Goal: Task Accomplishment & Management: Use online tool/utility

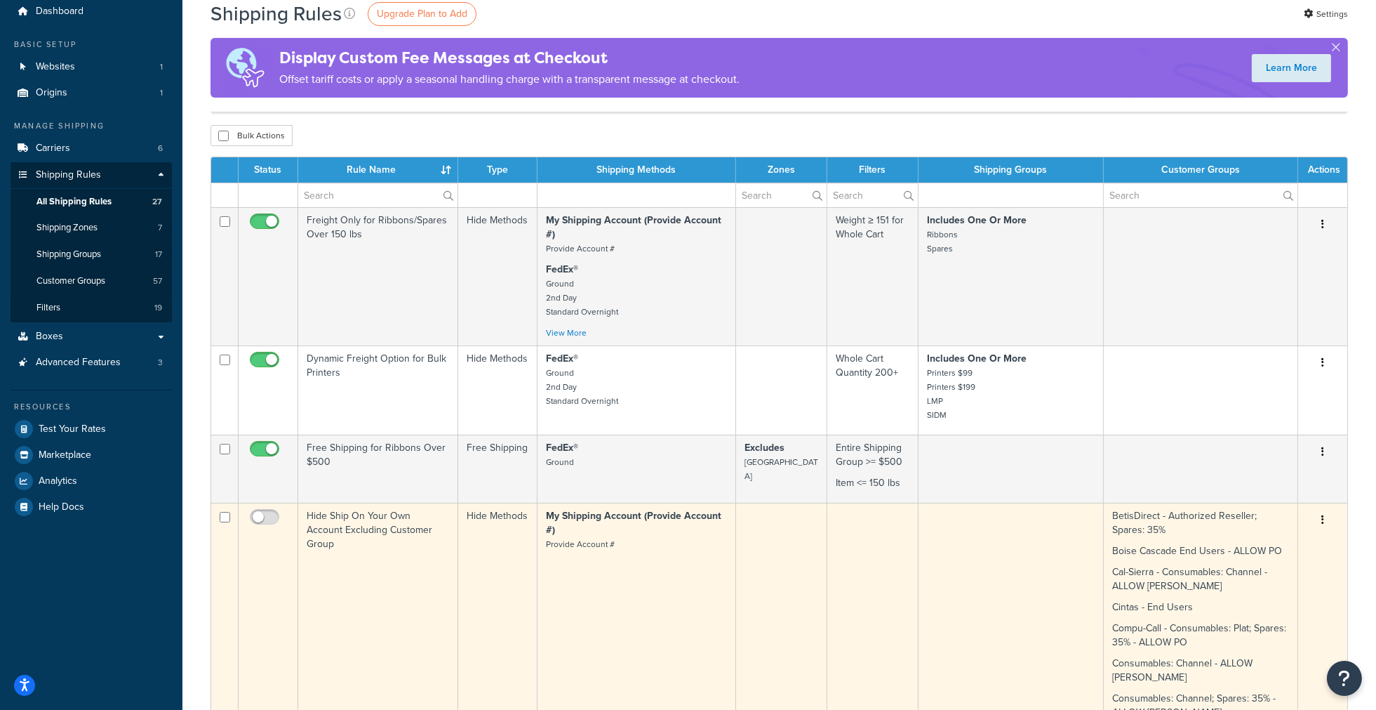
scroll to position [78, 0]
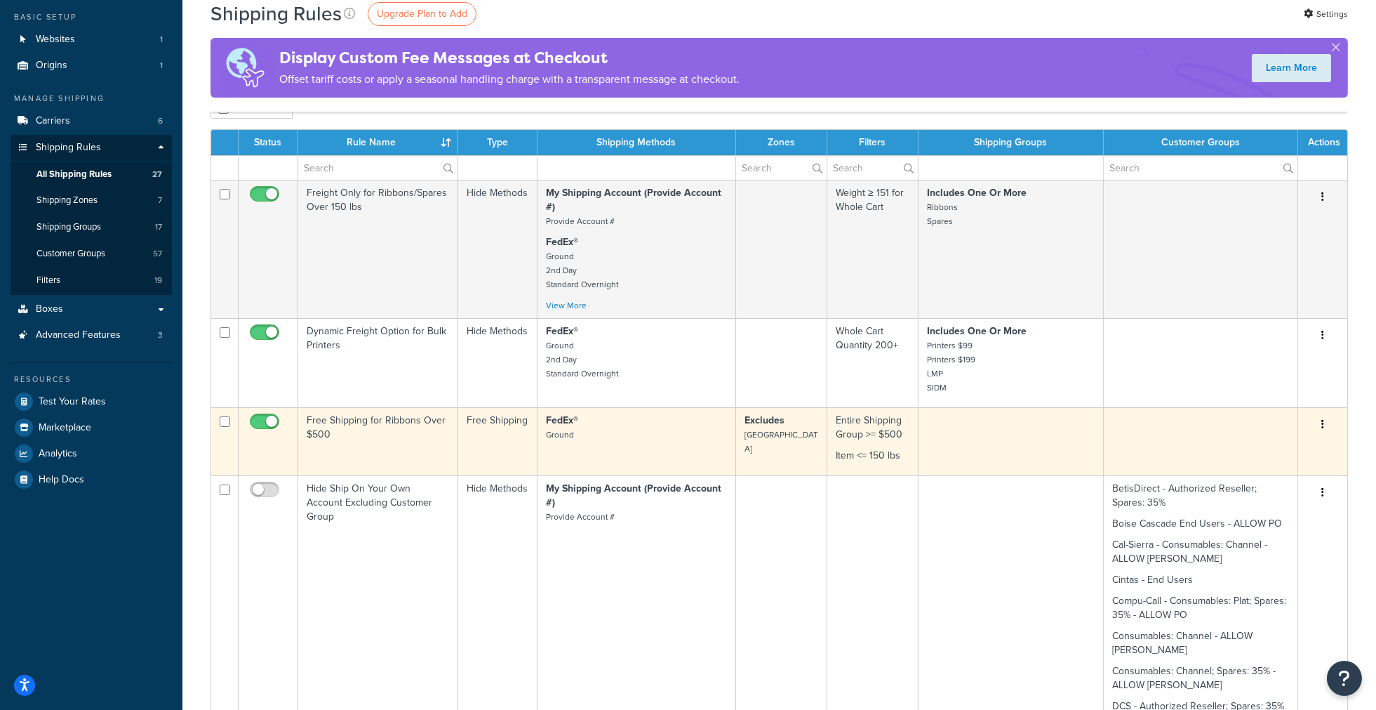
click at [400, 171] on td "Free Shipping for Ribbons Over $500" at bounding box center [378, 441] width 160 height 68
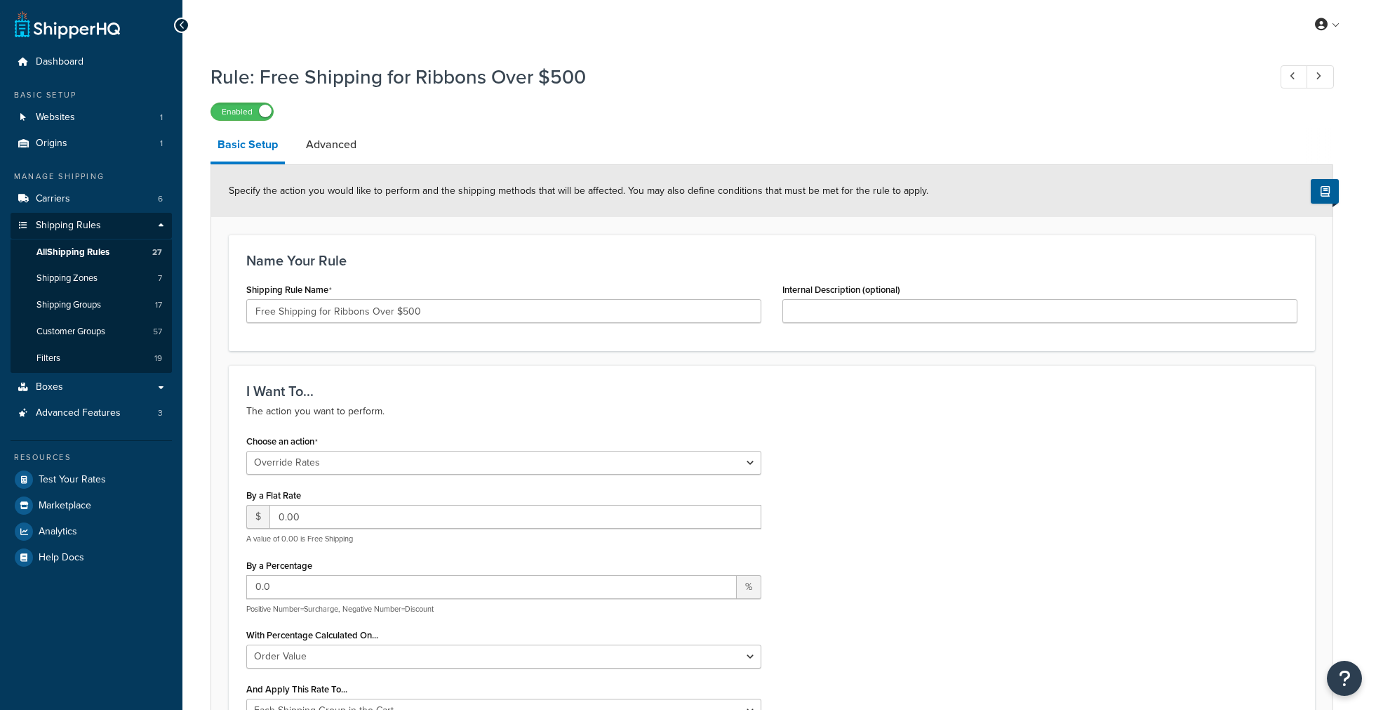
select select "OVERRIDE"
select select "SHIPPING_GROUP"
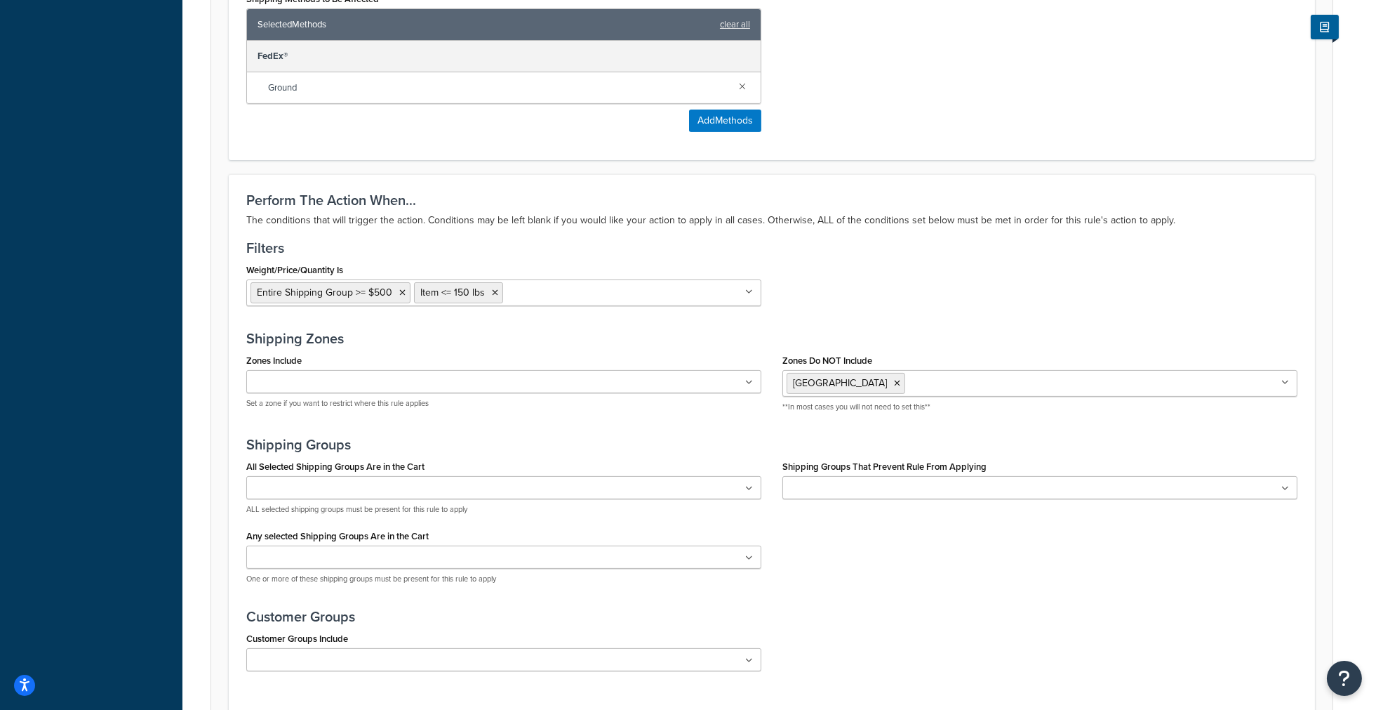
scroll to position [1060, 0]
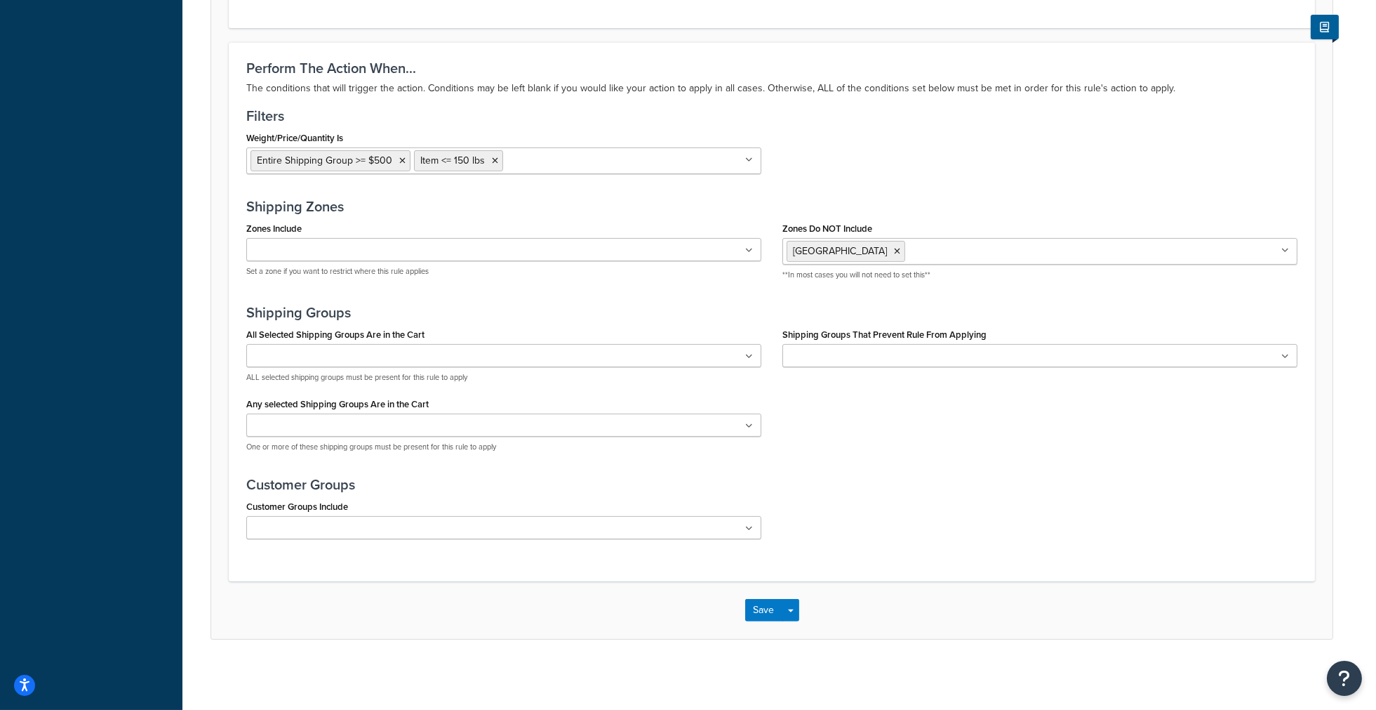
click at [331, 526] on input "Customer Groups Include" at bounding box center [313, 528] width 124 height 15
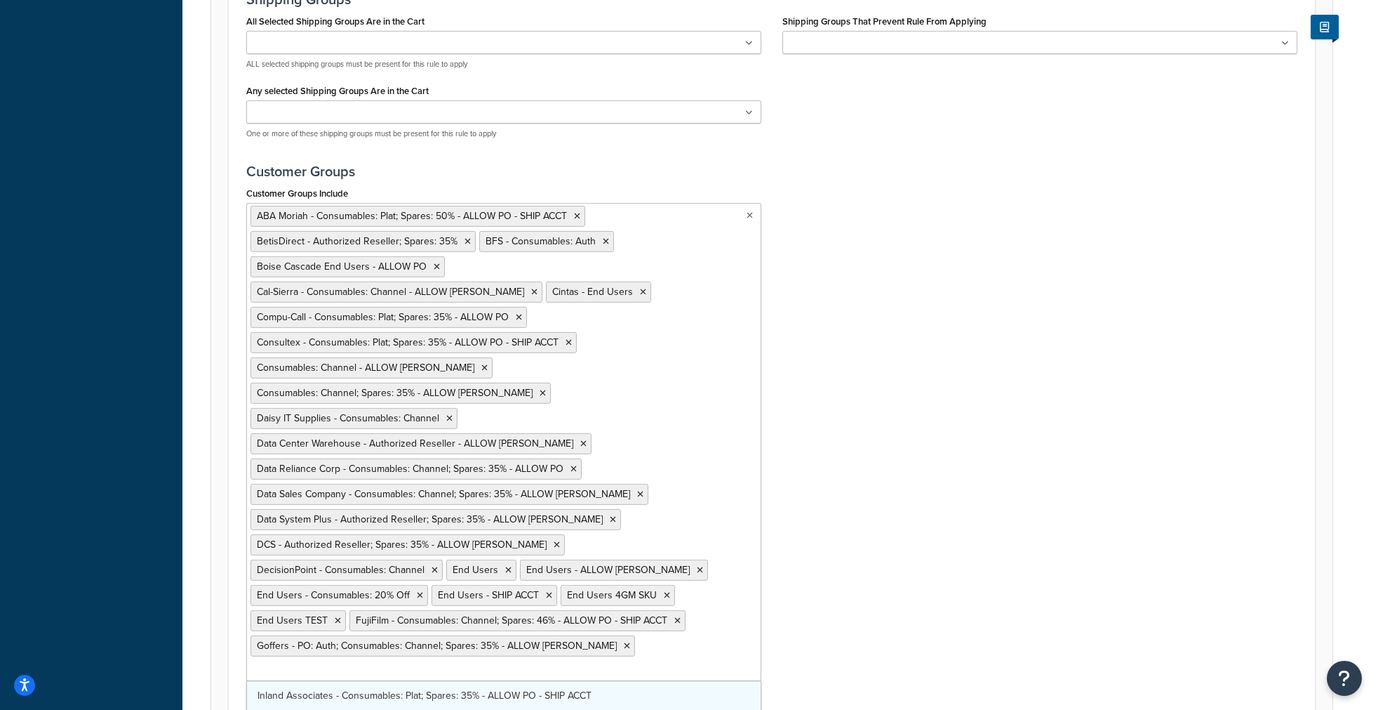
scroll to position [1418, 0]
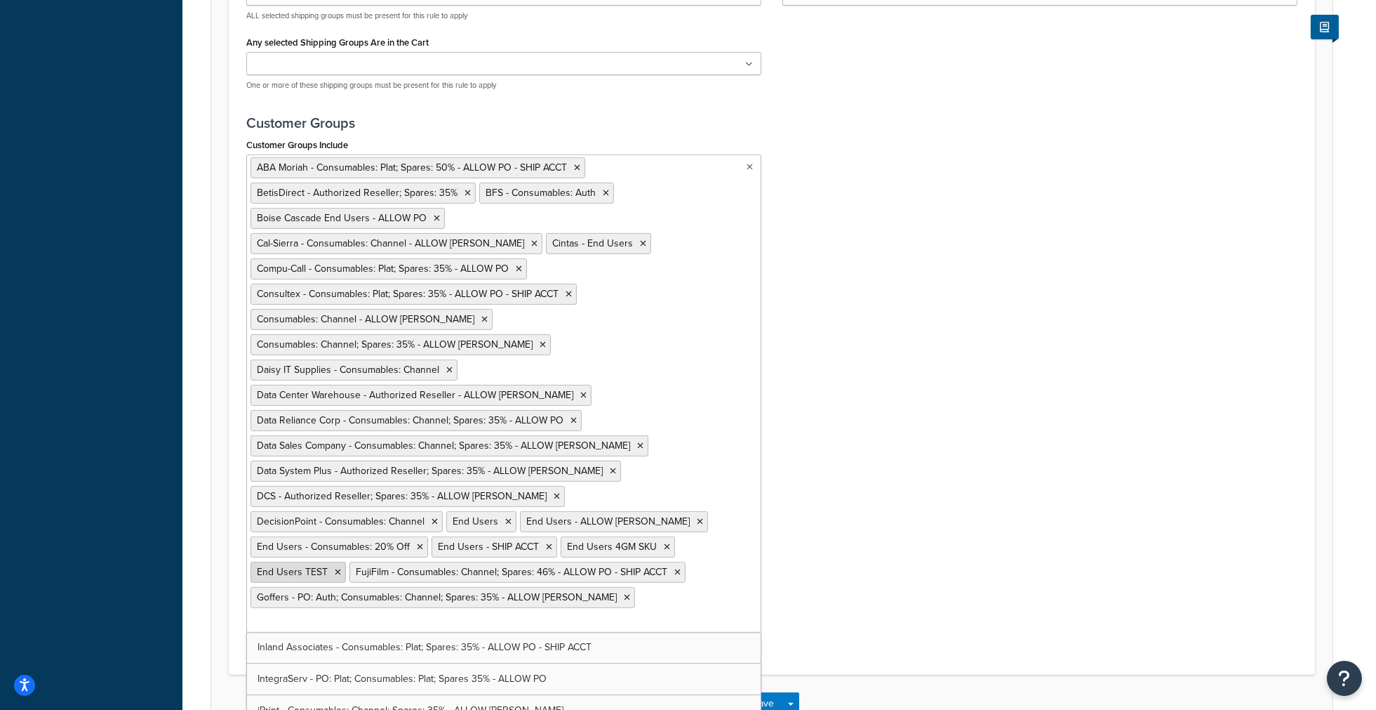
click at [341, 568] on icon at bounding box center [338, 572] width 6 height 8
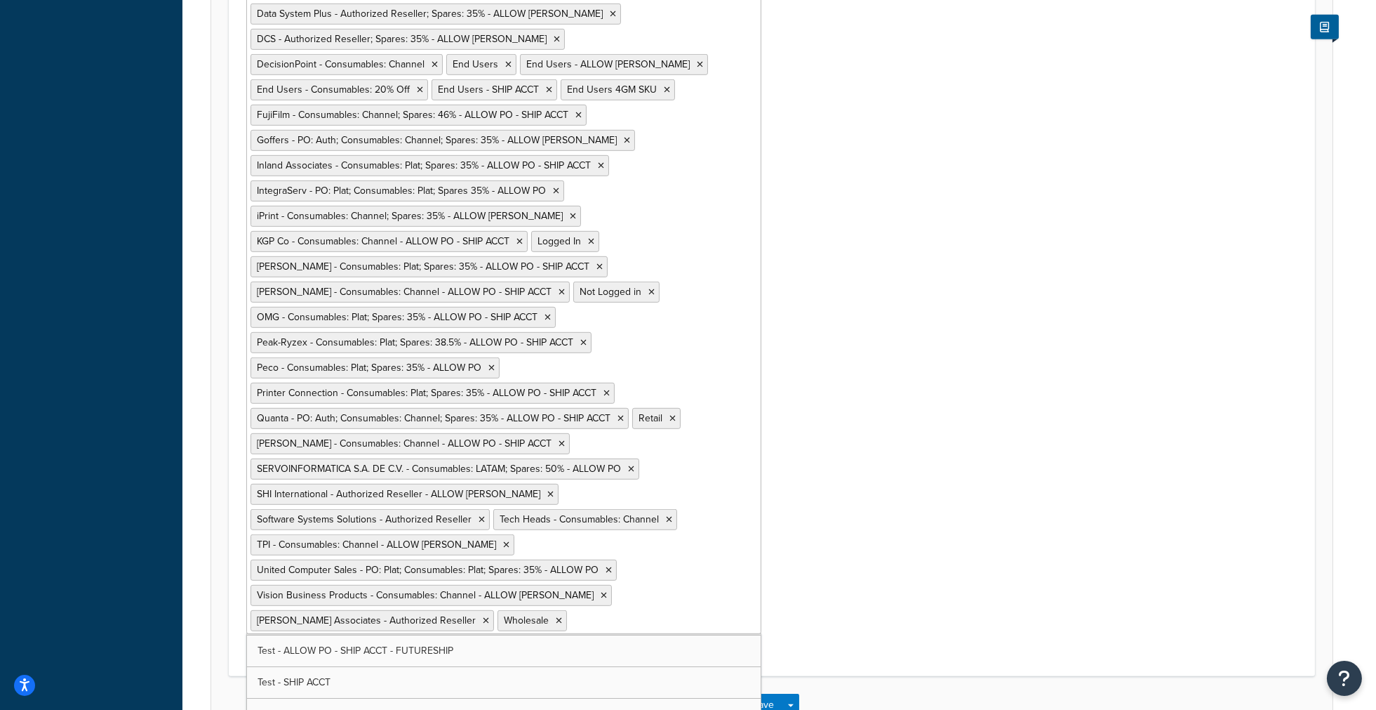
scroll to position [145, 0]
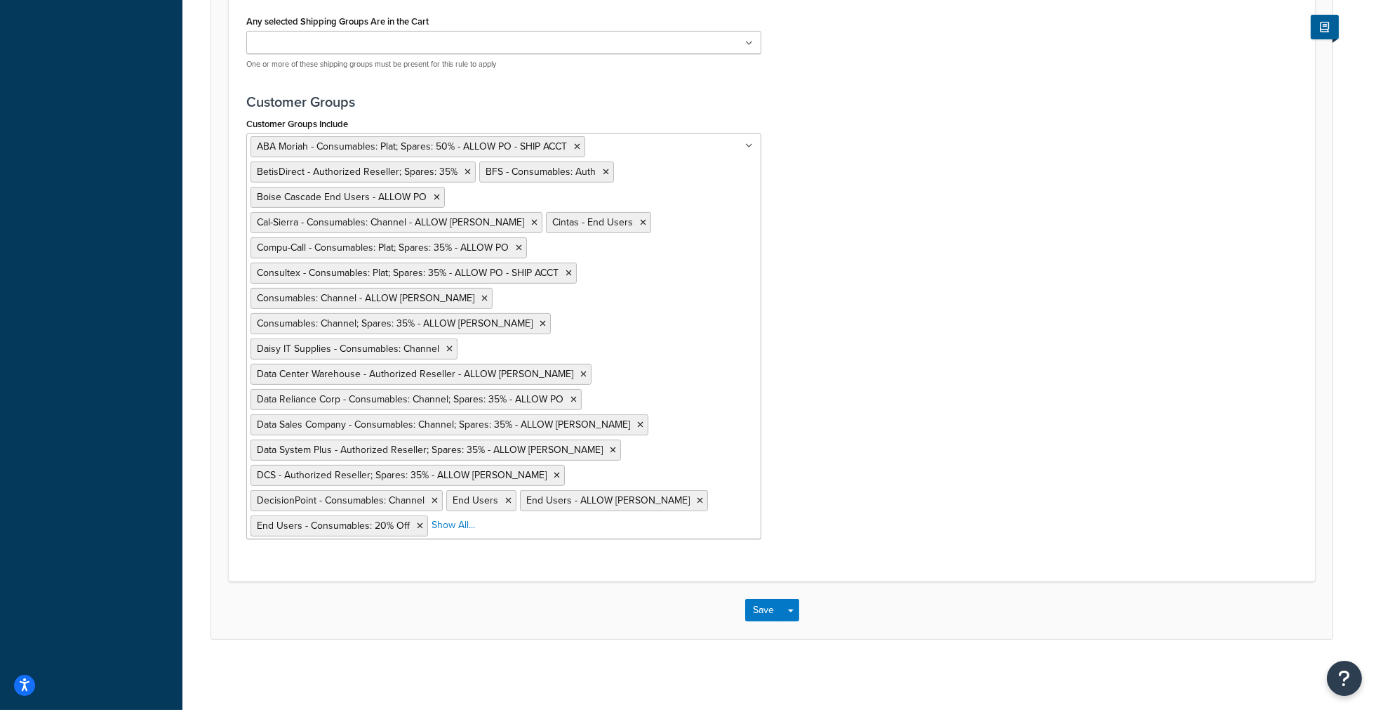
click at [926, 455] on div "Customer Groups Include ABA Moriah - Consumables: Plat; Spares: 50% - ALLOW PO …" at bounding box center [772, 332] width 1072 height 436
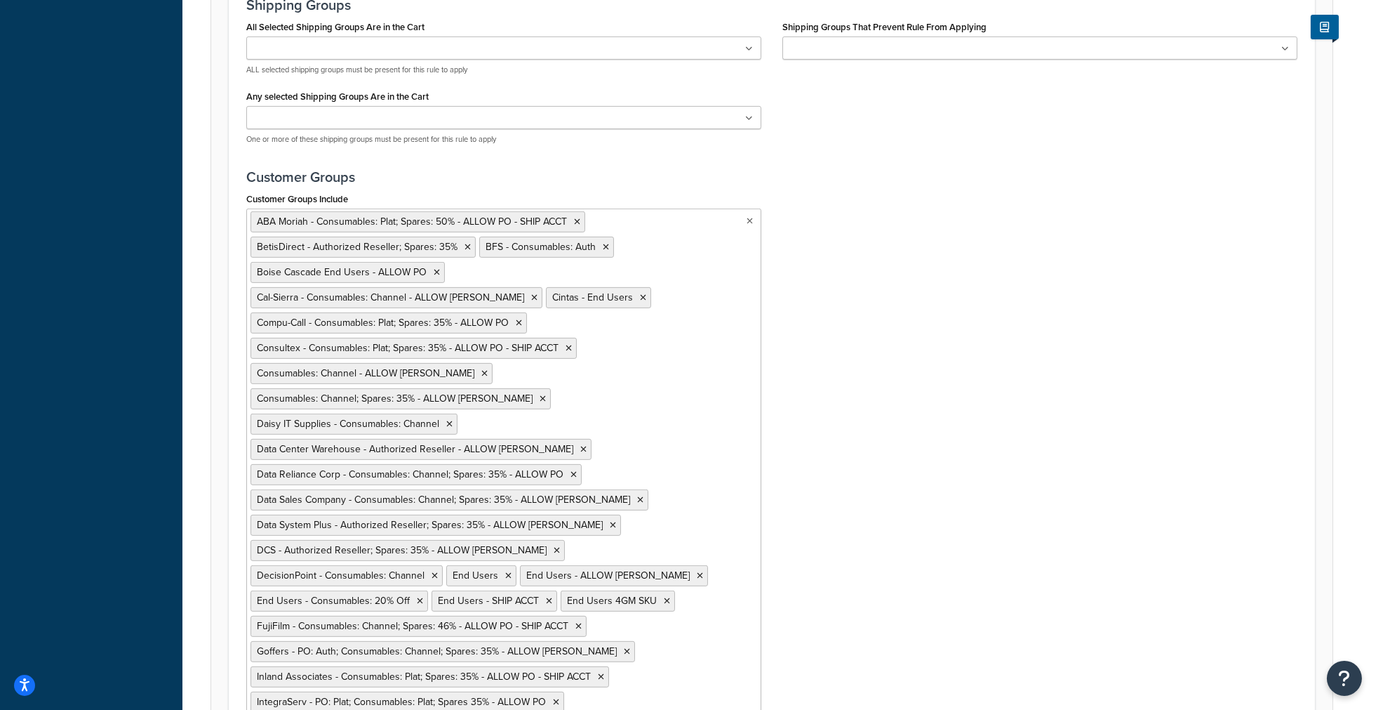
scroll to position [1875, 0]
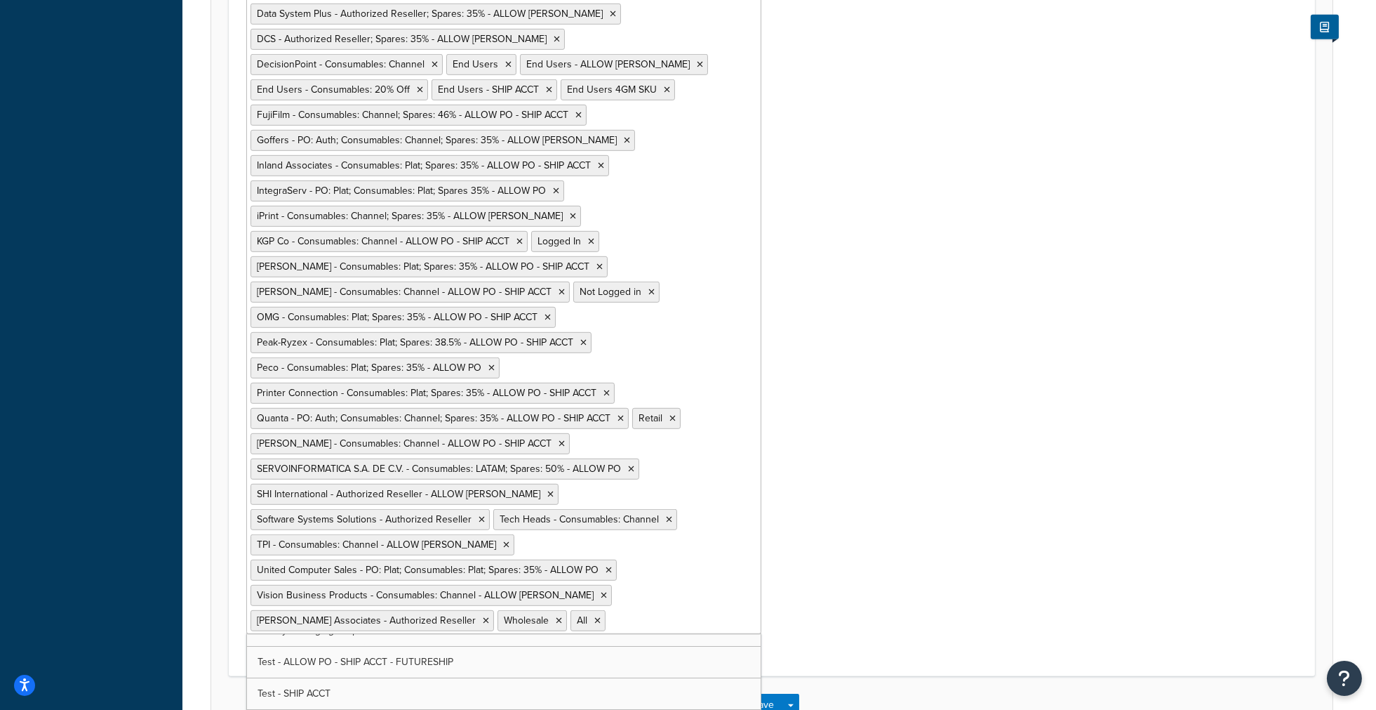
click at [711, 510] on ul "ABA Moriah - Consumables: Plat; Spares: 50% - ALLOW PO - SHIP ACCT BetisDirect …" at bounding box center [503, 166] width 515 height 936
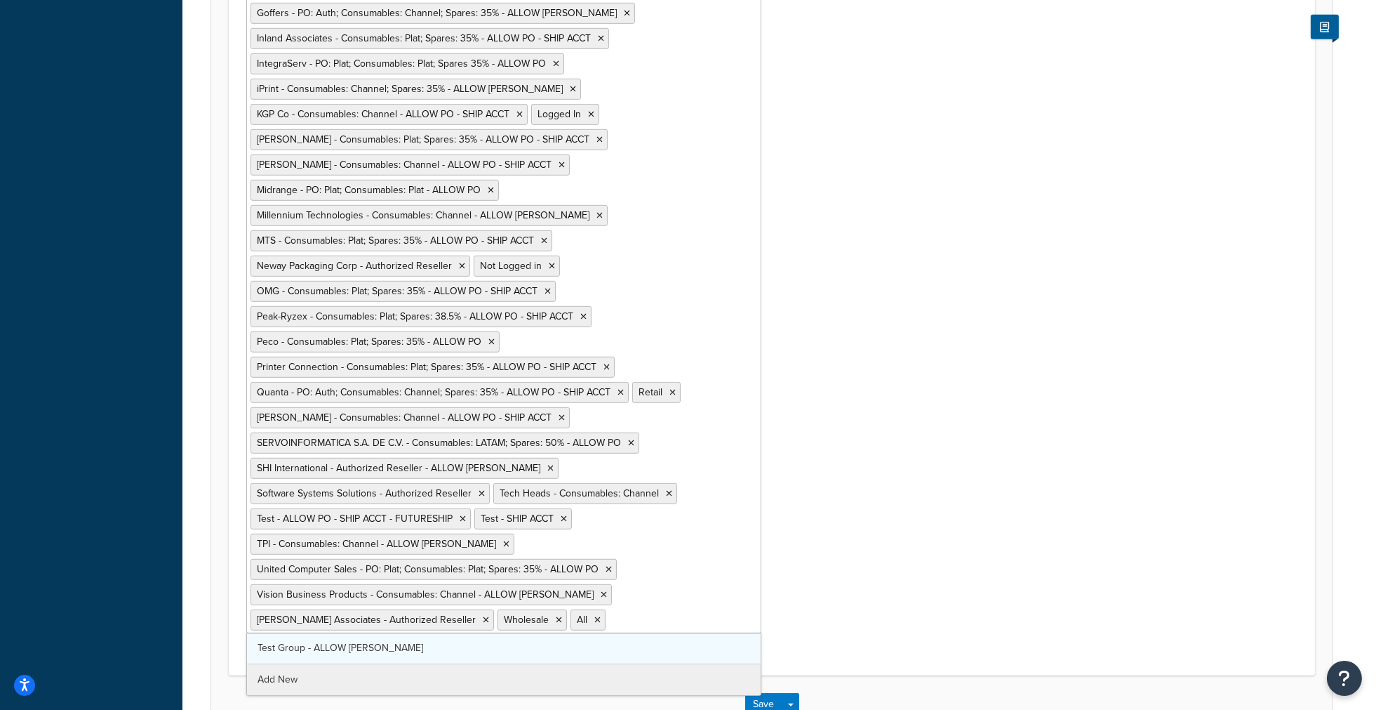
scroll to position [1343, 0]
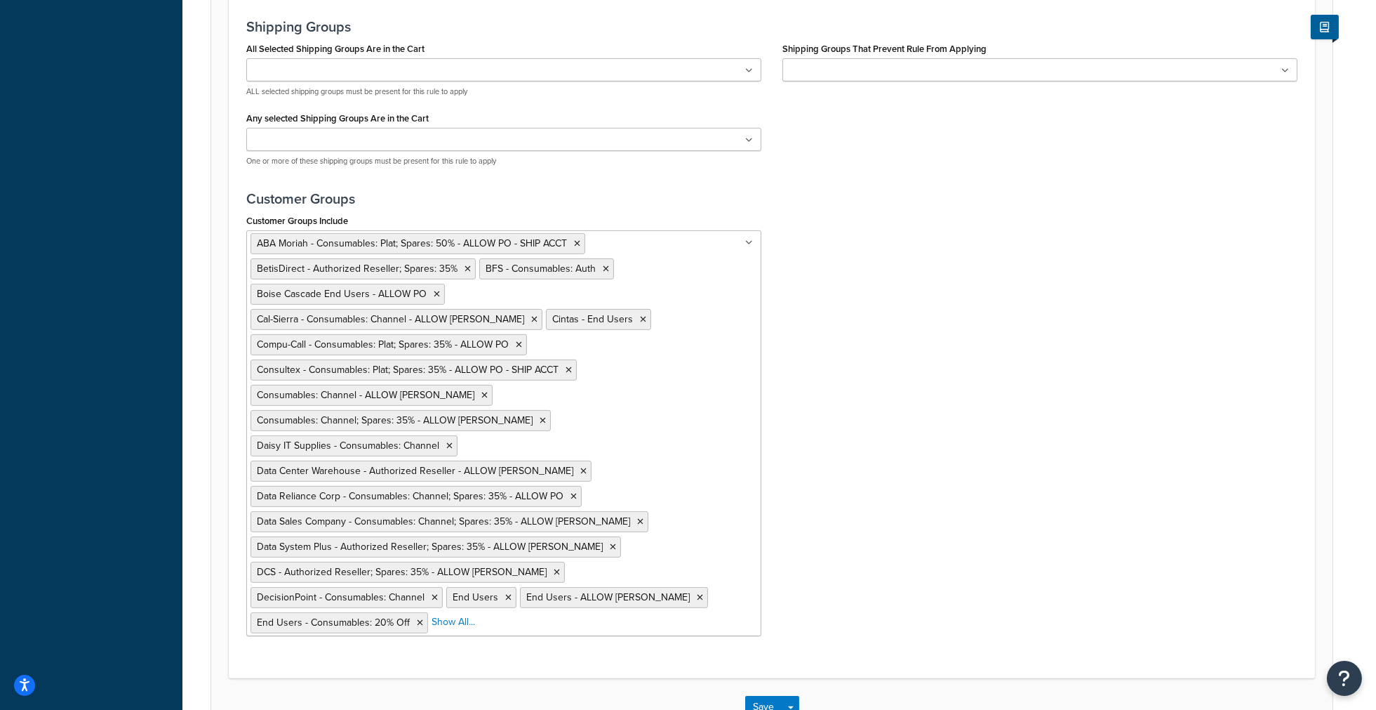
click at [877, 471] on div "Customer Groups Include ABA Moriah - Consumables: Plat; Spares: 50% - ALLOW PO …" at bounding box center [772, 429] width 1072 height 436
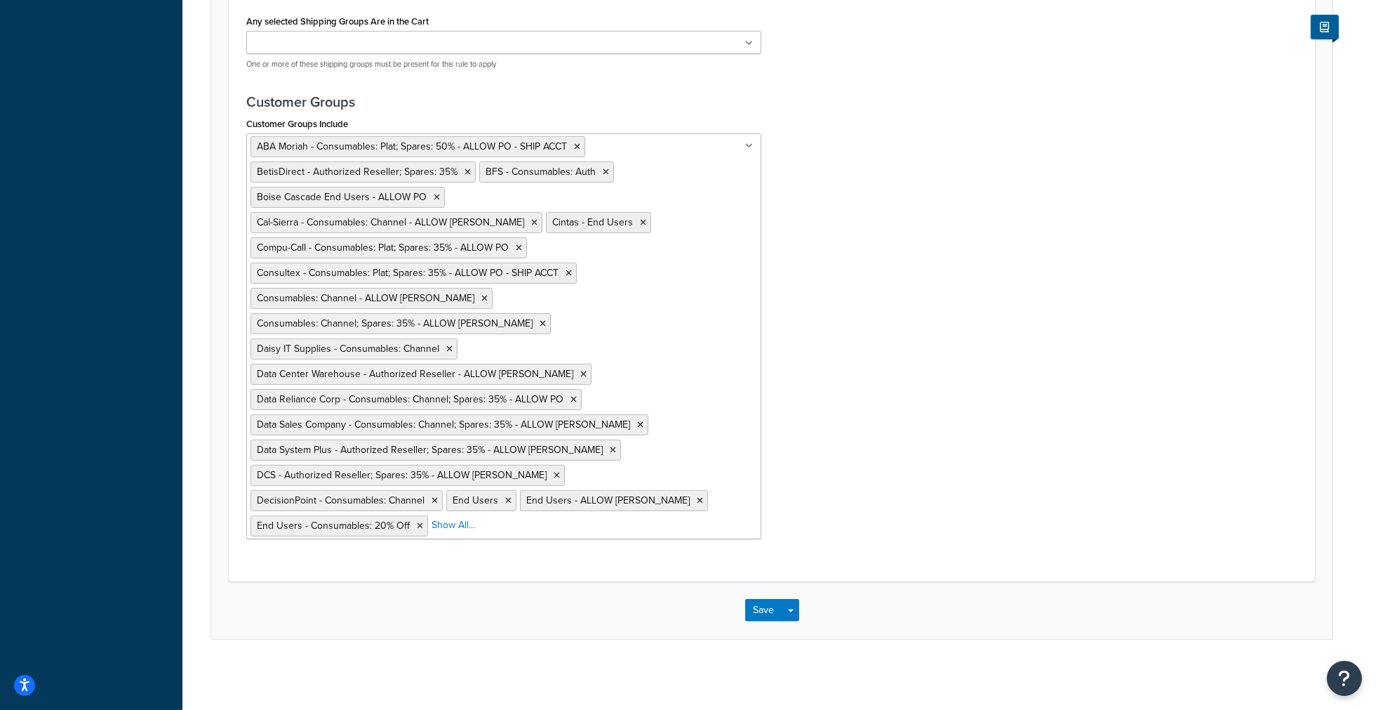
click at [747, 511] on ul "ABA Moriah - Consumables: Plat; Spares: 50% - ALLOW PO - SHIP ACCT BetisDirect …" at bounding box center [503, 336] width 515 height 406
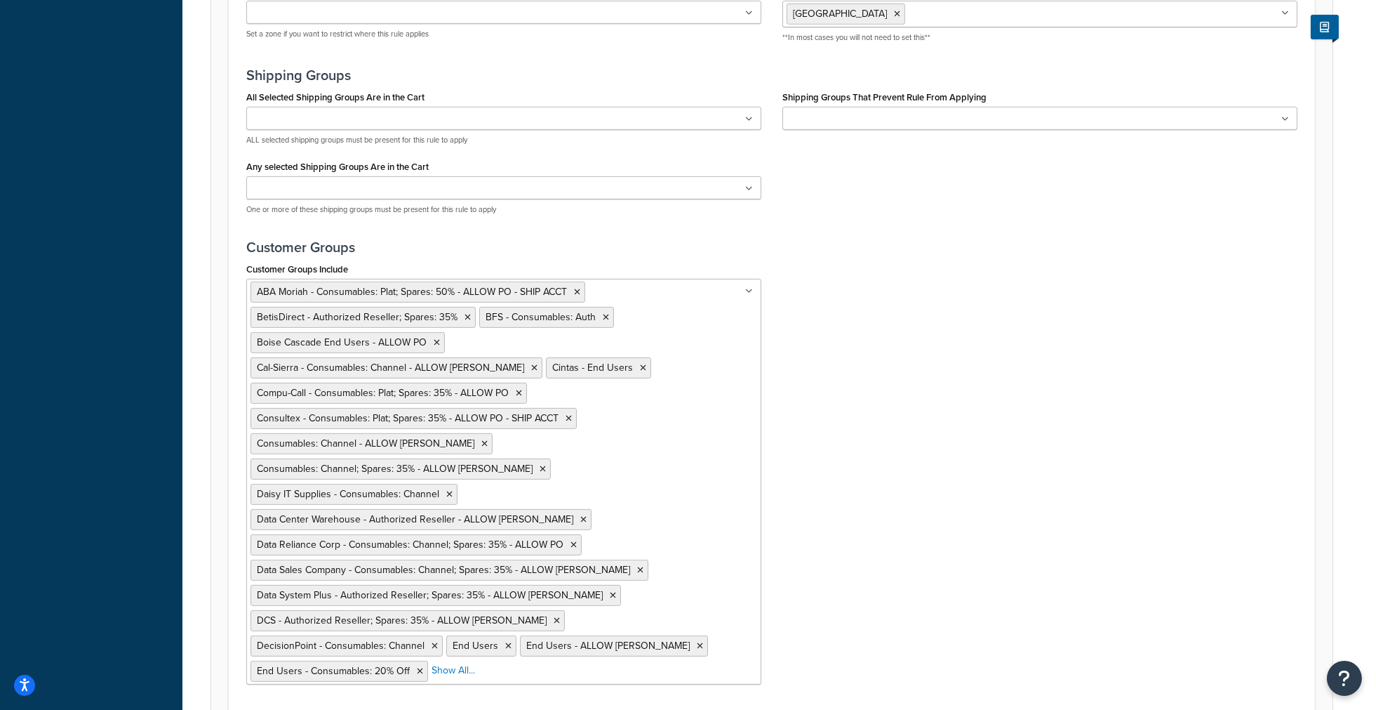
scroll to position [1343, 0]
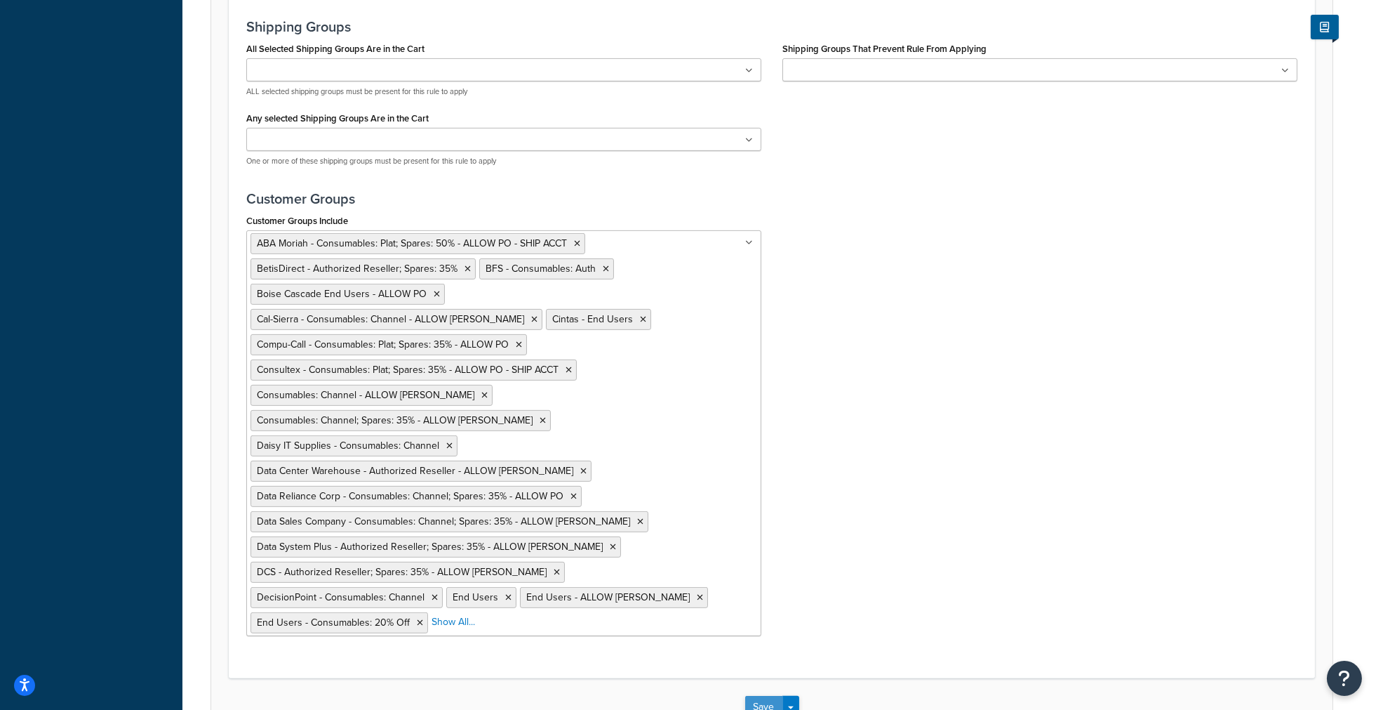
click at [762, 696] on button "Save" at bounding box center [764, 707] width 38 height 22
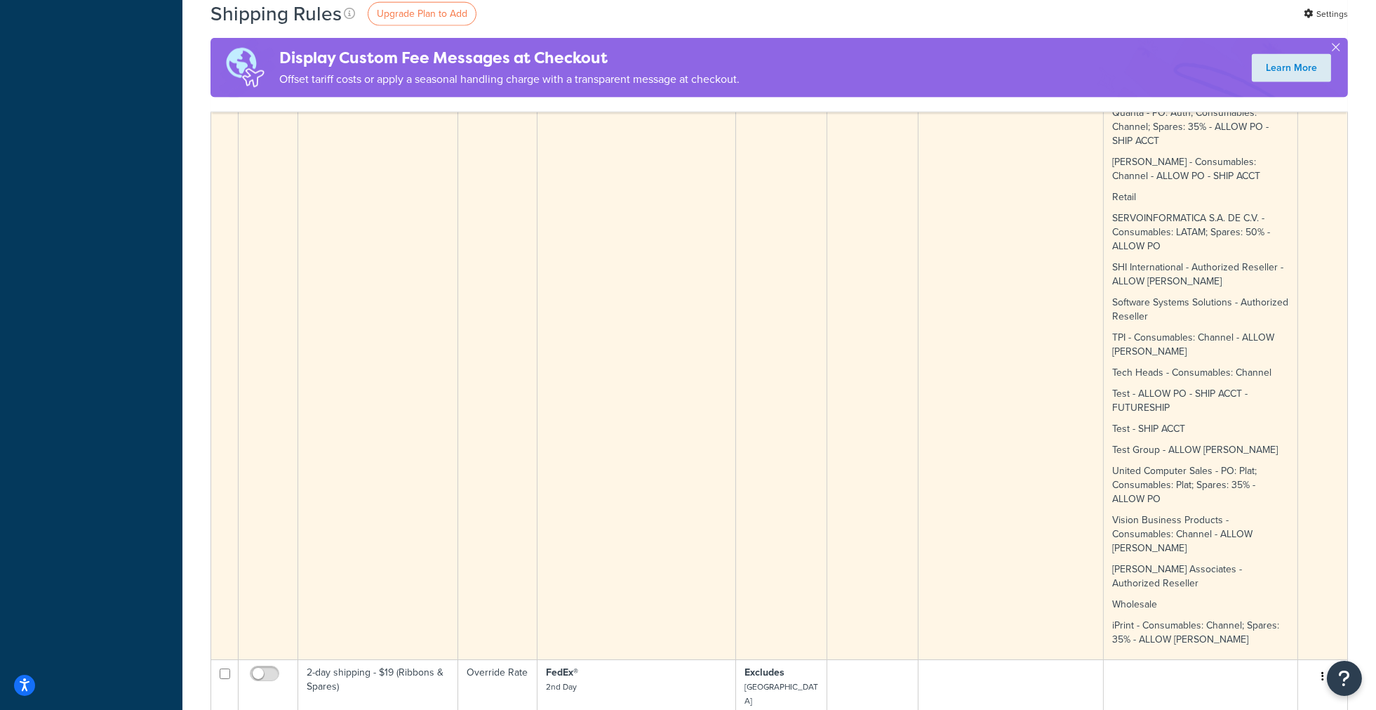
scroll to position [4834, 0]
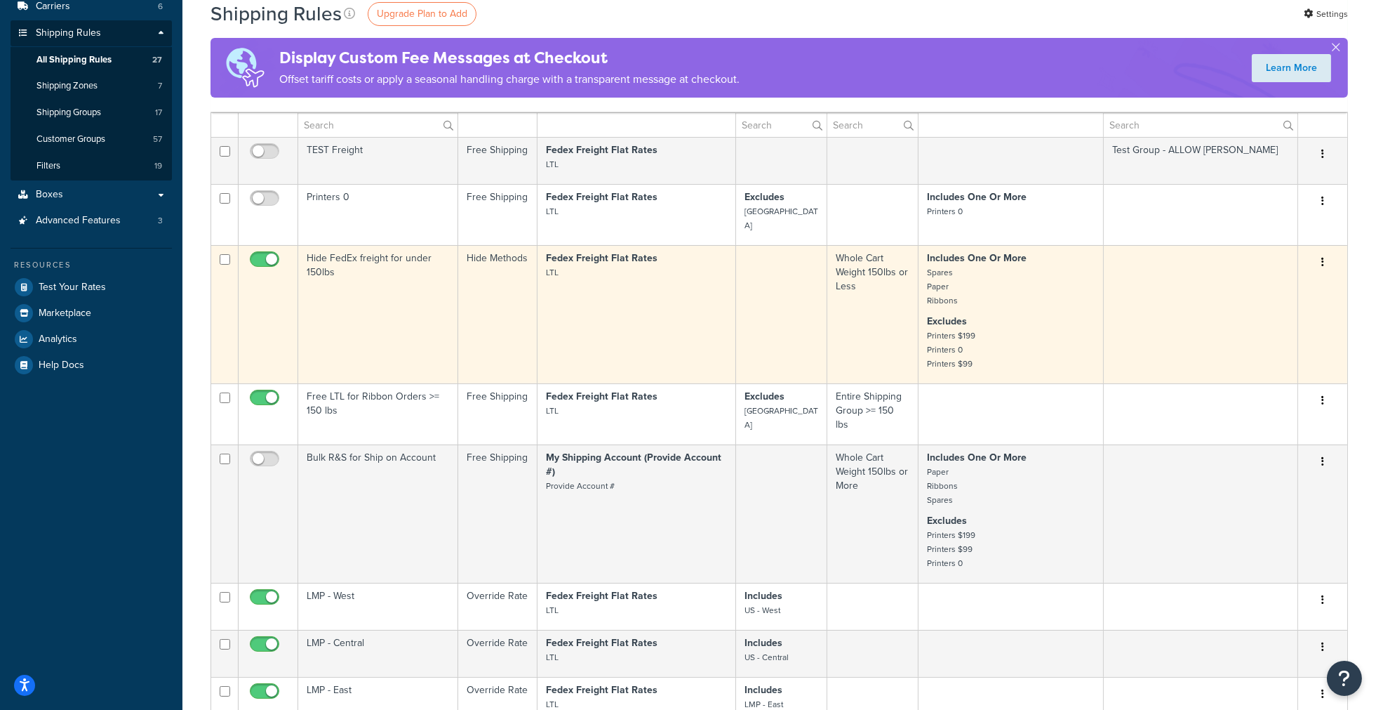
scroll to position [220, 0]
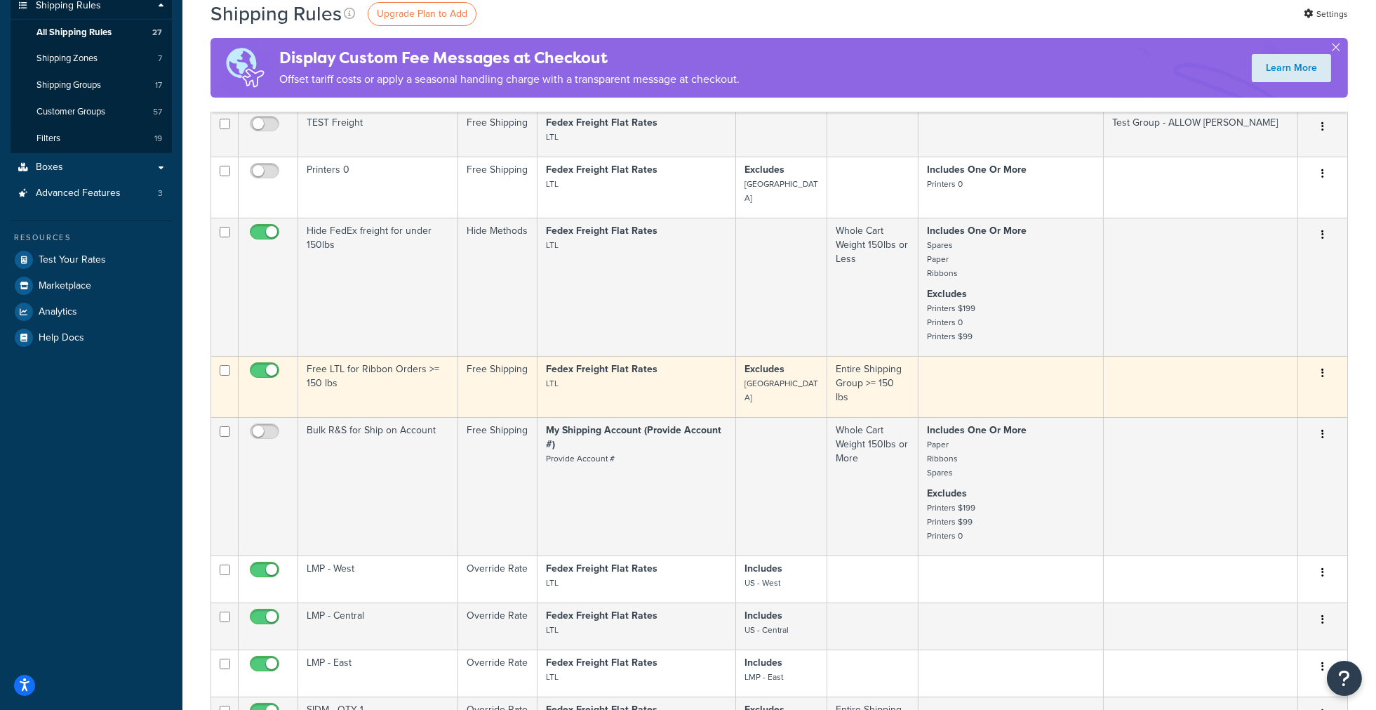
click at [358, 369] on td "Free LTL for Ribbon Orders >= 150 lbs" at bounding box center [378, 386] width 160 height 61
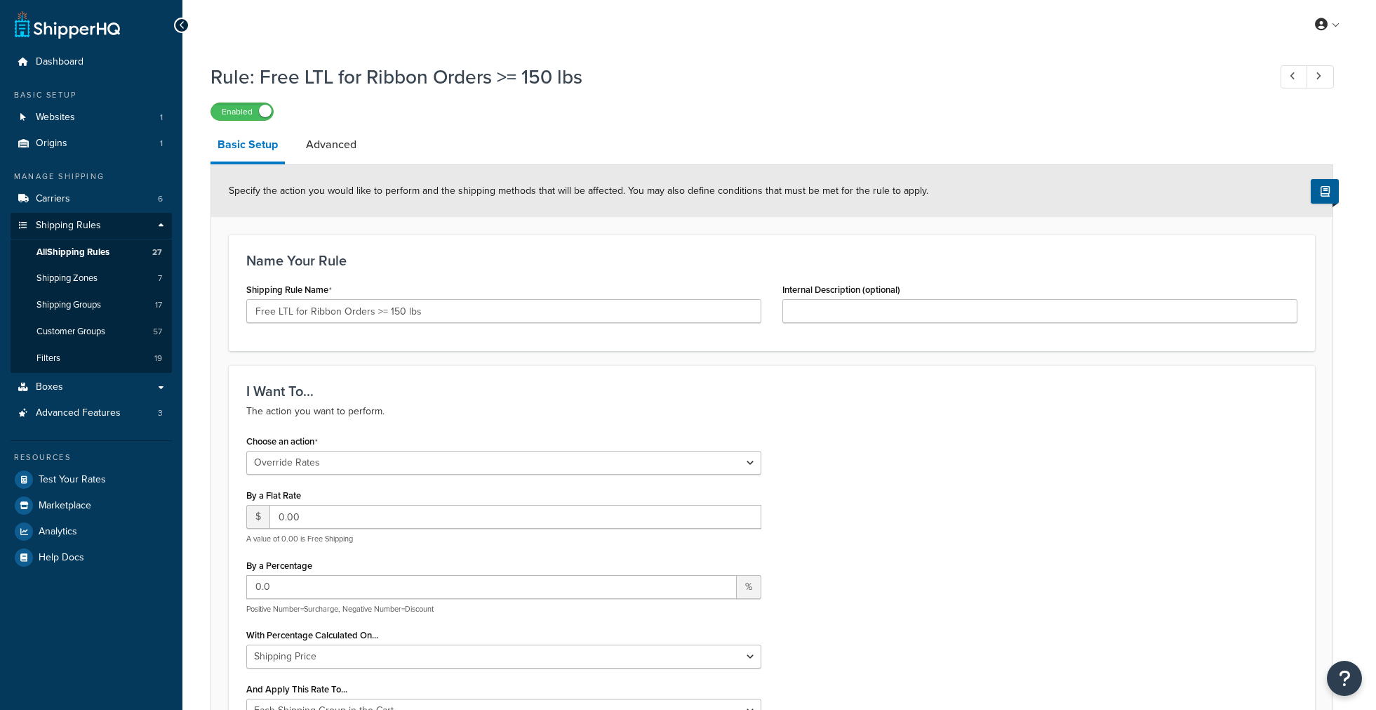
select select "OVERRIDE"
select select "SHIPPING_GROUP"
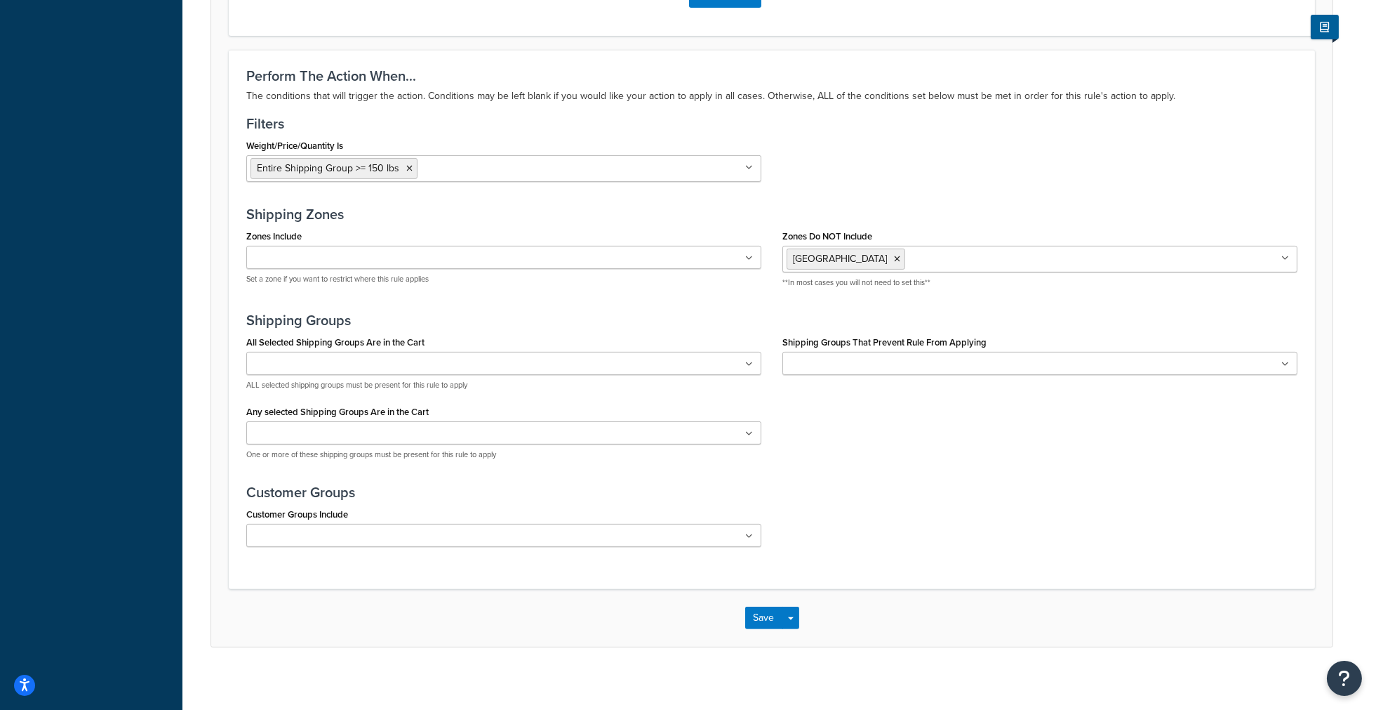
scroll to position [1060, 0]
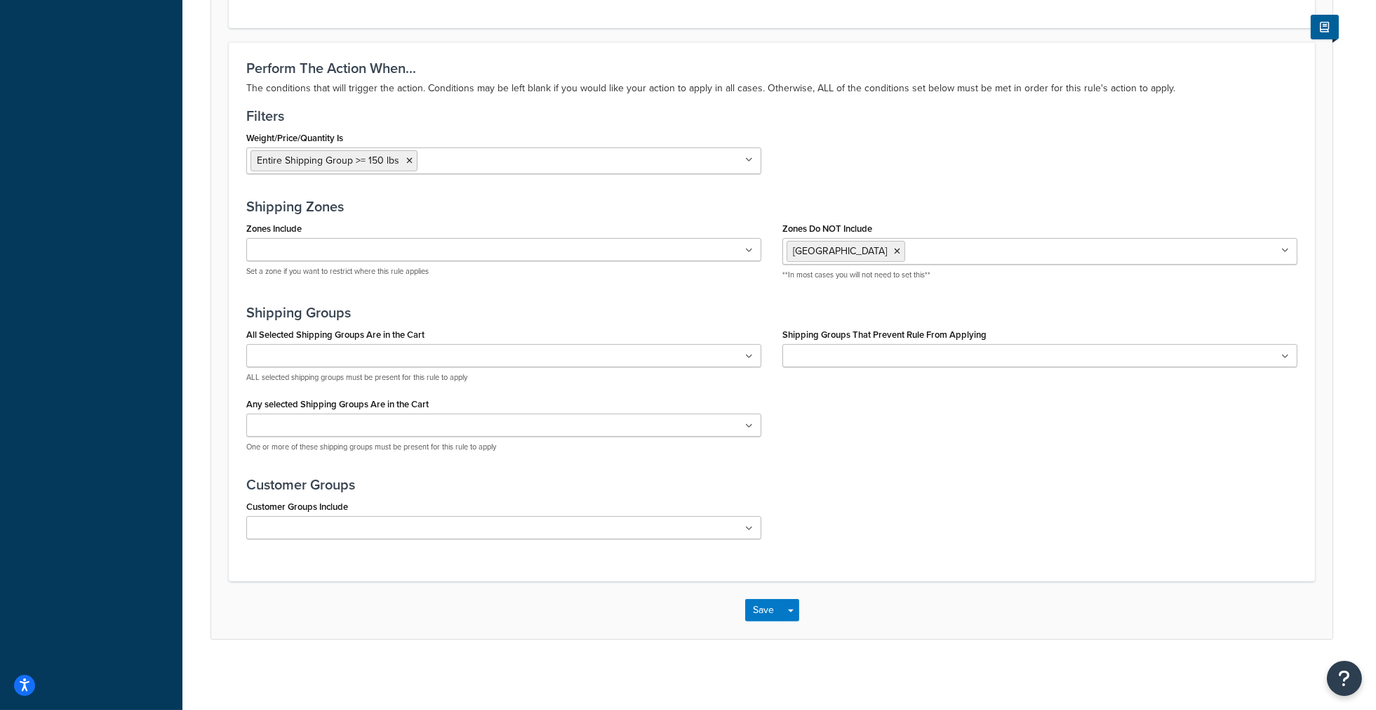
click at [310, 516] on ul at bounding box center [503, 527] width 515 height 23
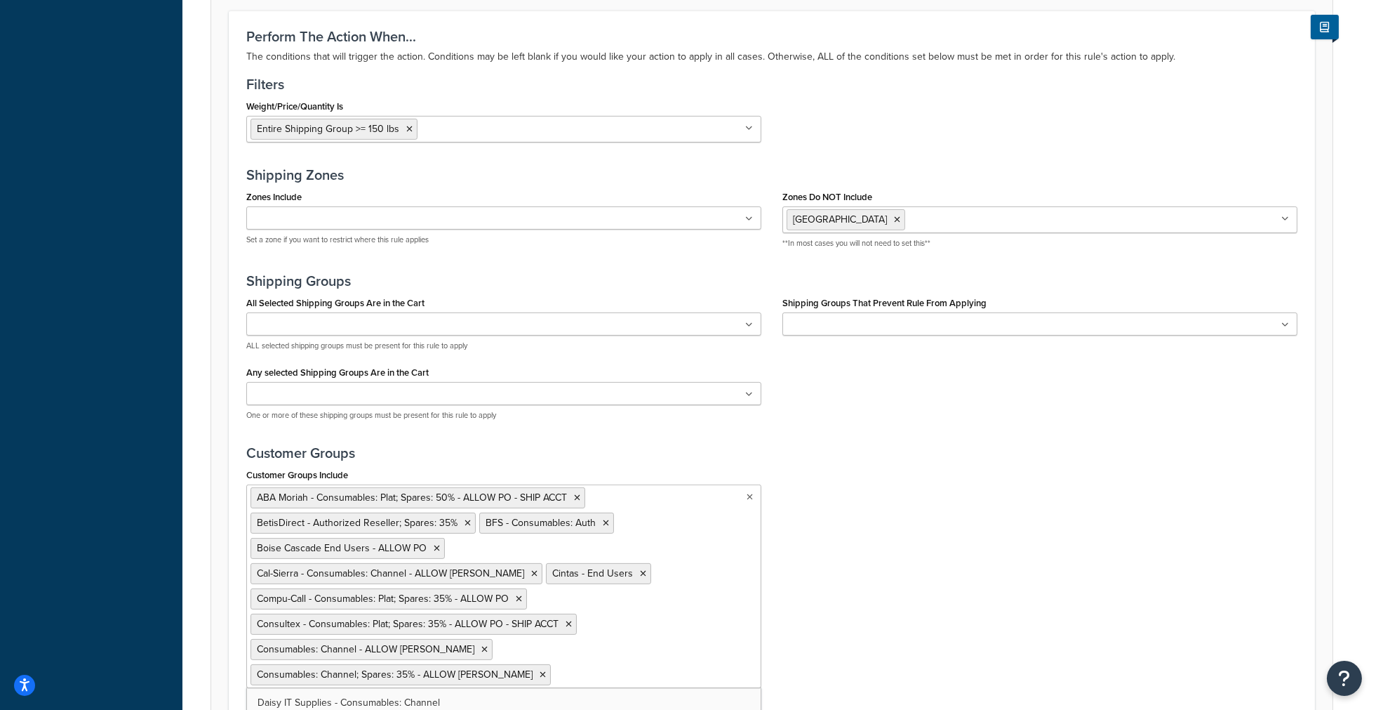
scroll to position [1211, 0]
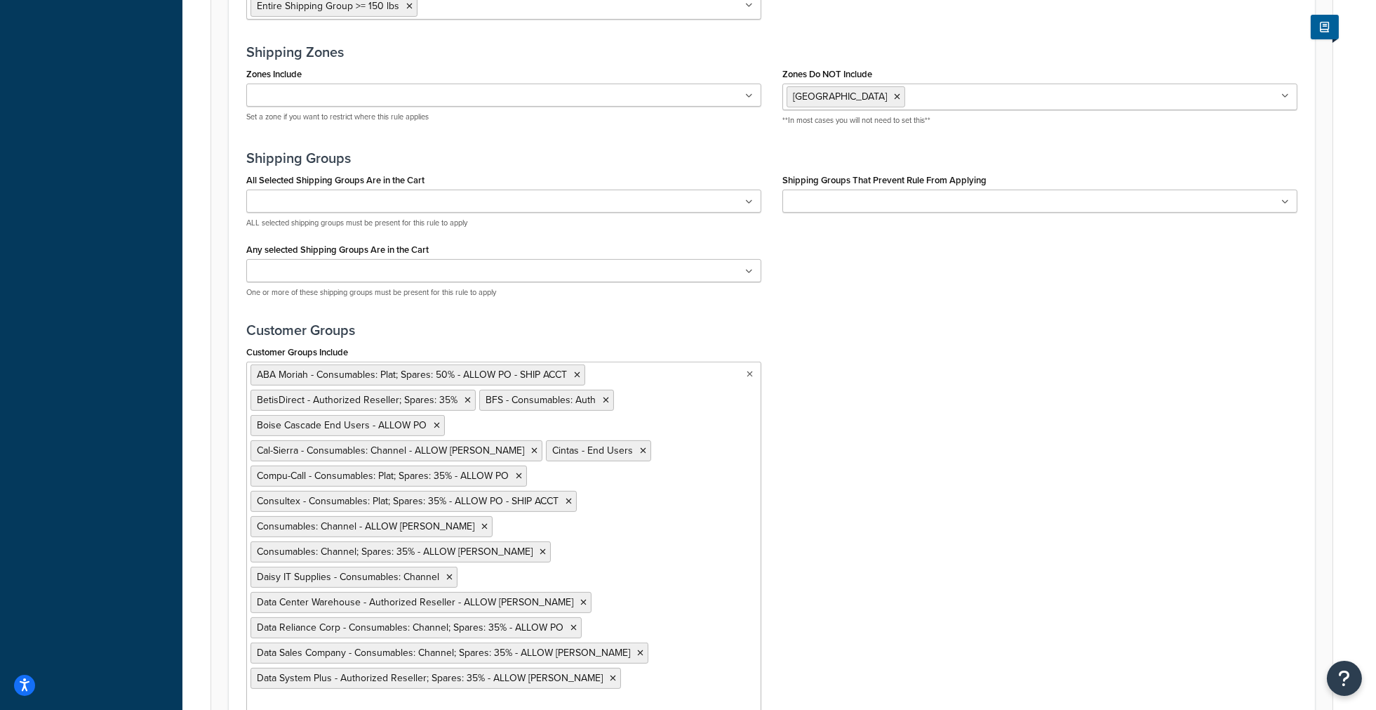
drag, startPoint x: 279, startPoint y: 607, endPoint x: 278, endPoint y: 637, distance: 30.2
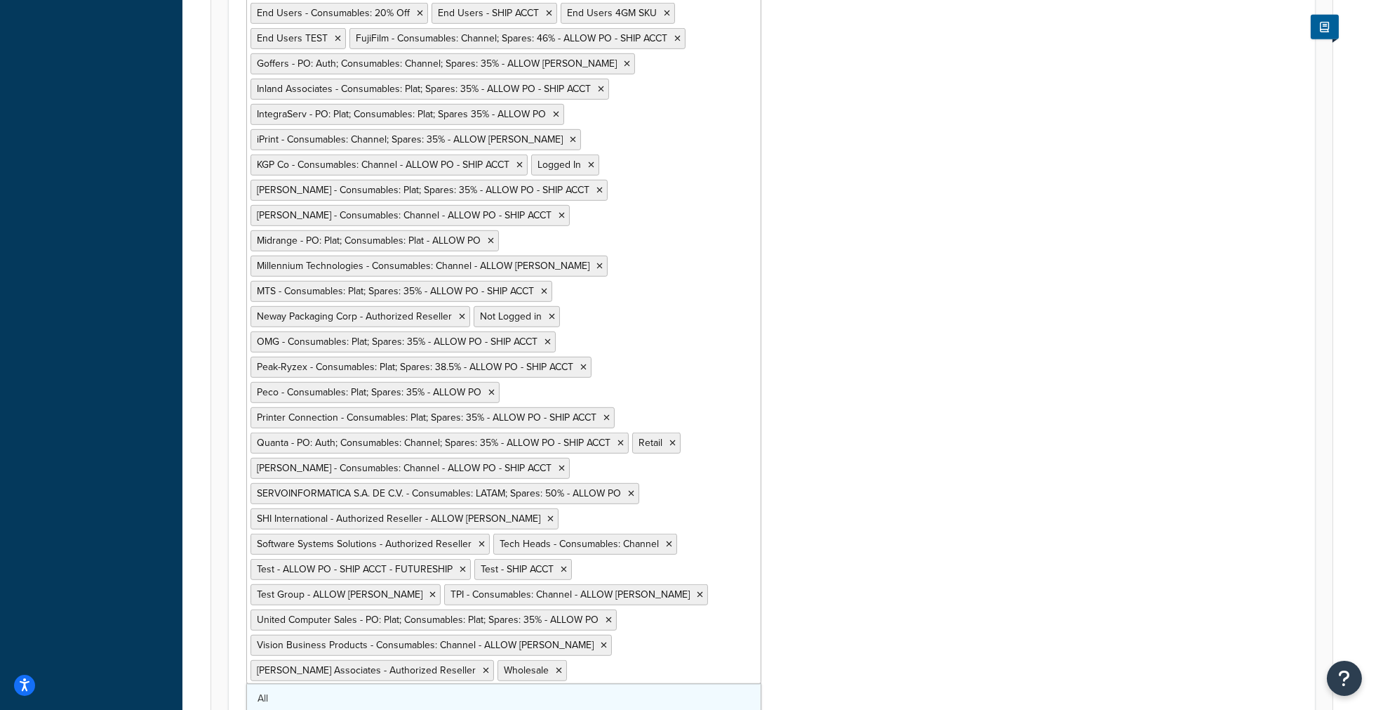
scroll to position [1343, 0]
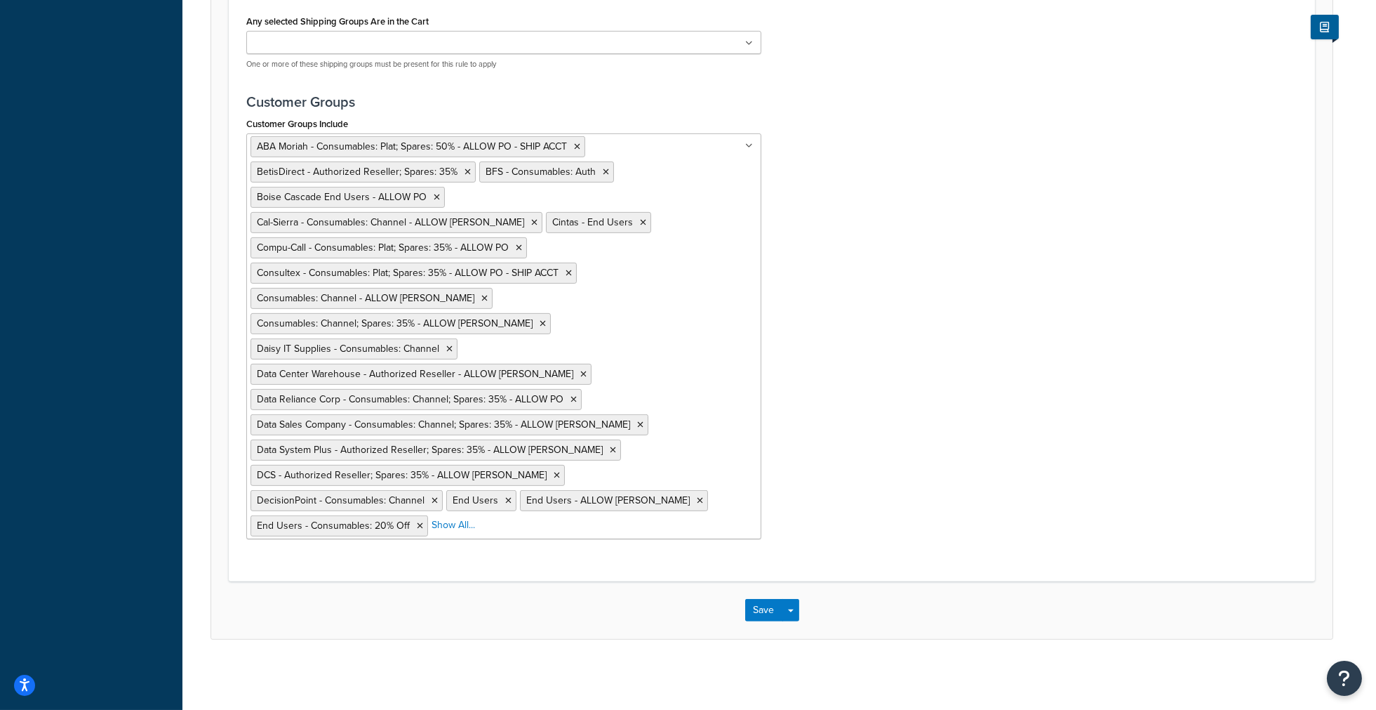
click at [726, 514] on ul "ABA Moriah - Consumables: Plat; Spares: 50% - ALLOW PO - SHIP ACCT BetisDirect …" at bounding box center [503, 336] width 515 height 406
click at [755, 618] on button "Save" at bounding box center [764, 610] width 38 height 22
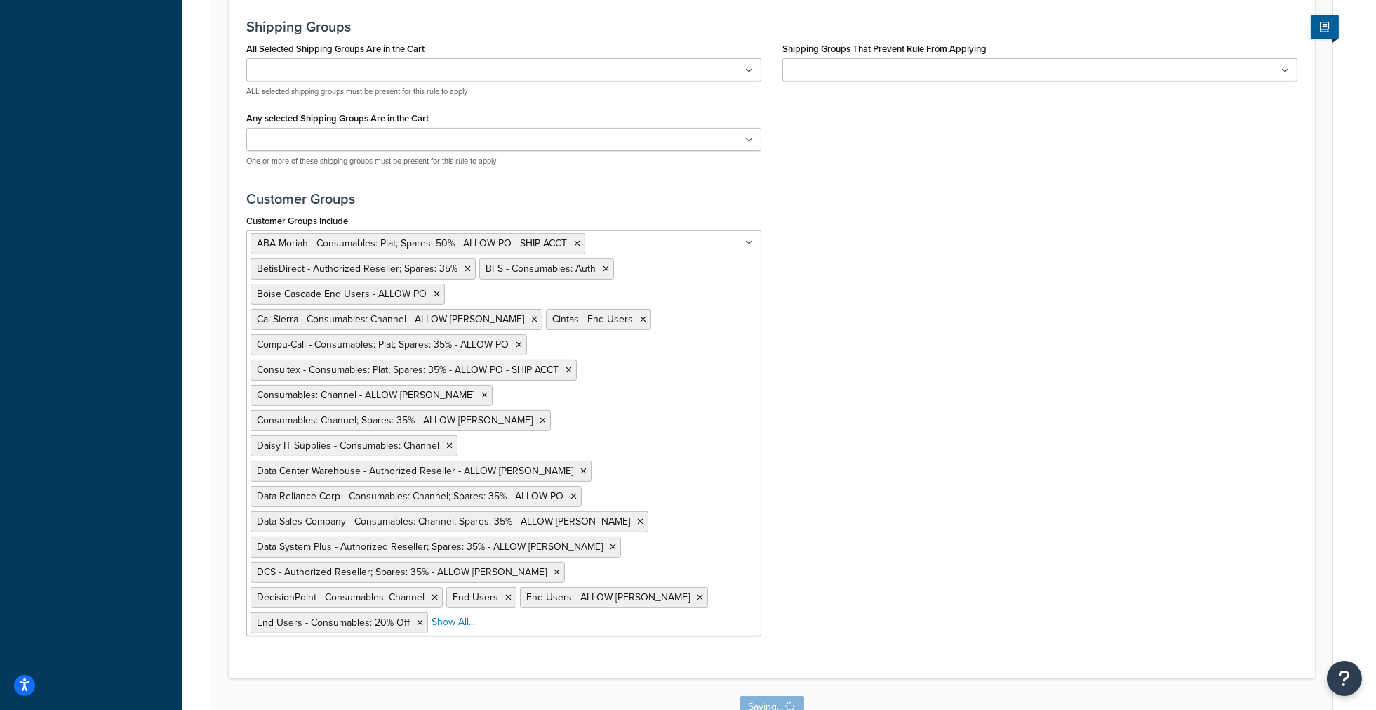
scroll to position [0, 0]
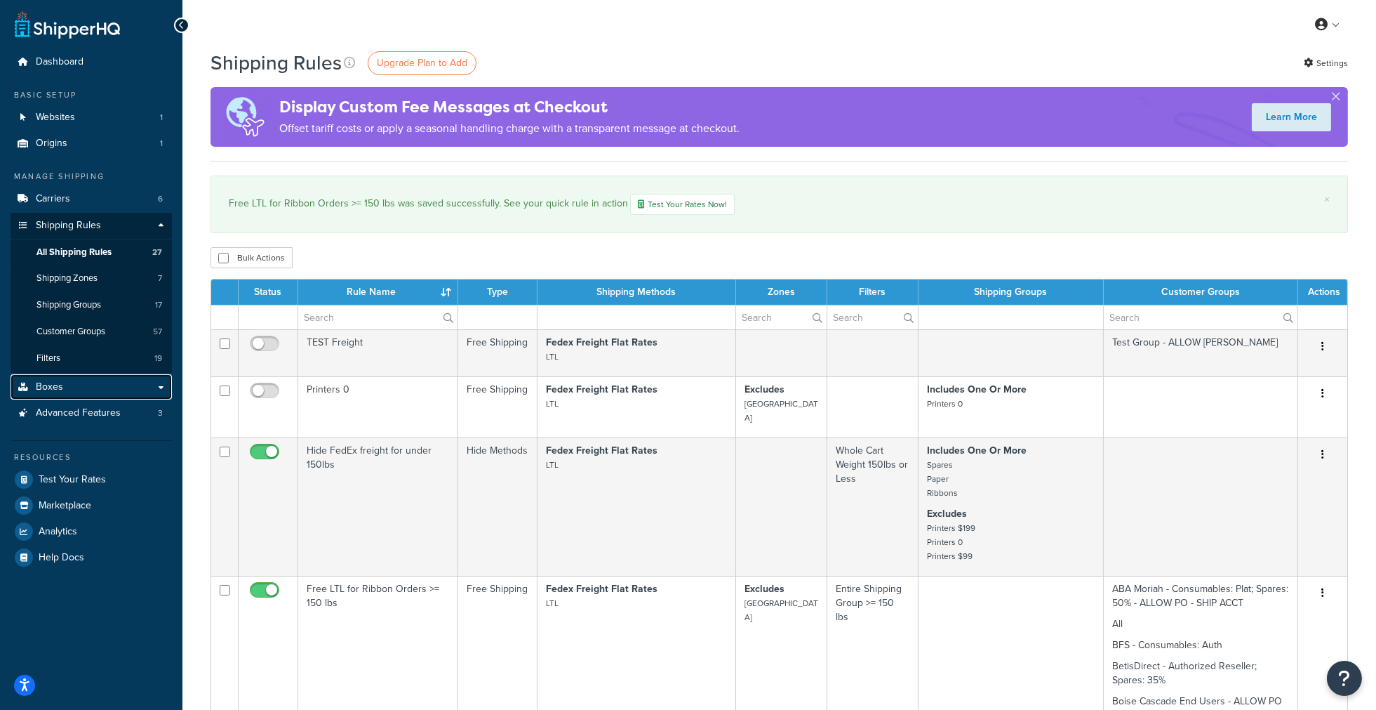
drag, startPoint x: 73, startPoint y: 383, endPoint x: 188, endPoint y: 388, distance: 115.2
click at [73, 383] on link "Boxes" at bounding box center [91, 387] width 161 height 26
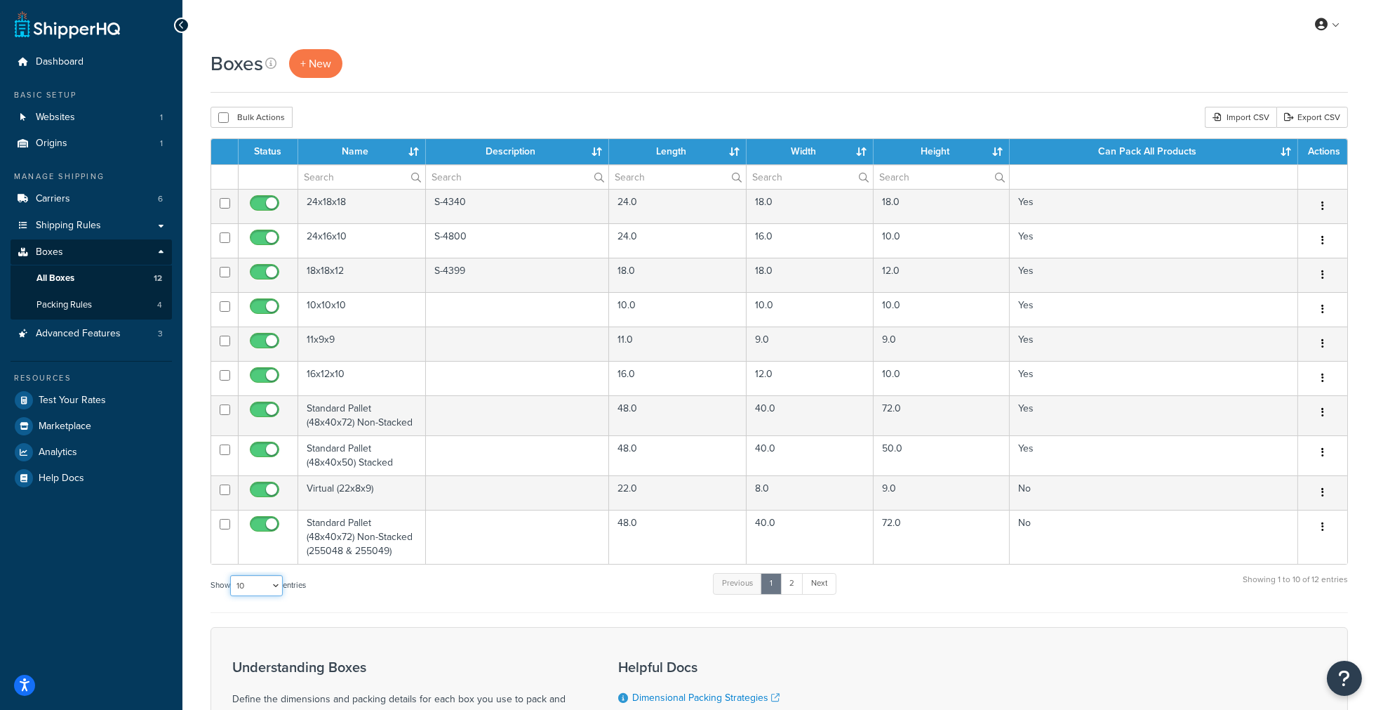
click at [279, 584] on select "10 15 25 50 100 1000" at bounding box center [256, 585] width 53 height 21
select select "1000"
click at [232, 576] on select "10 15 25 50 100 1000" at bounding box center [256, 585] width 53 height 21
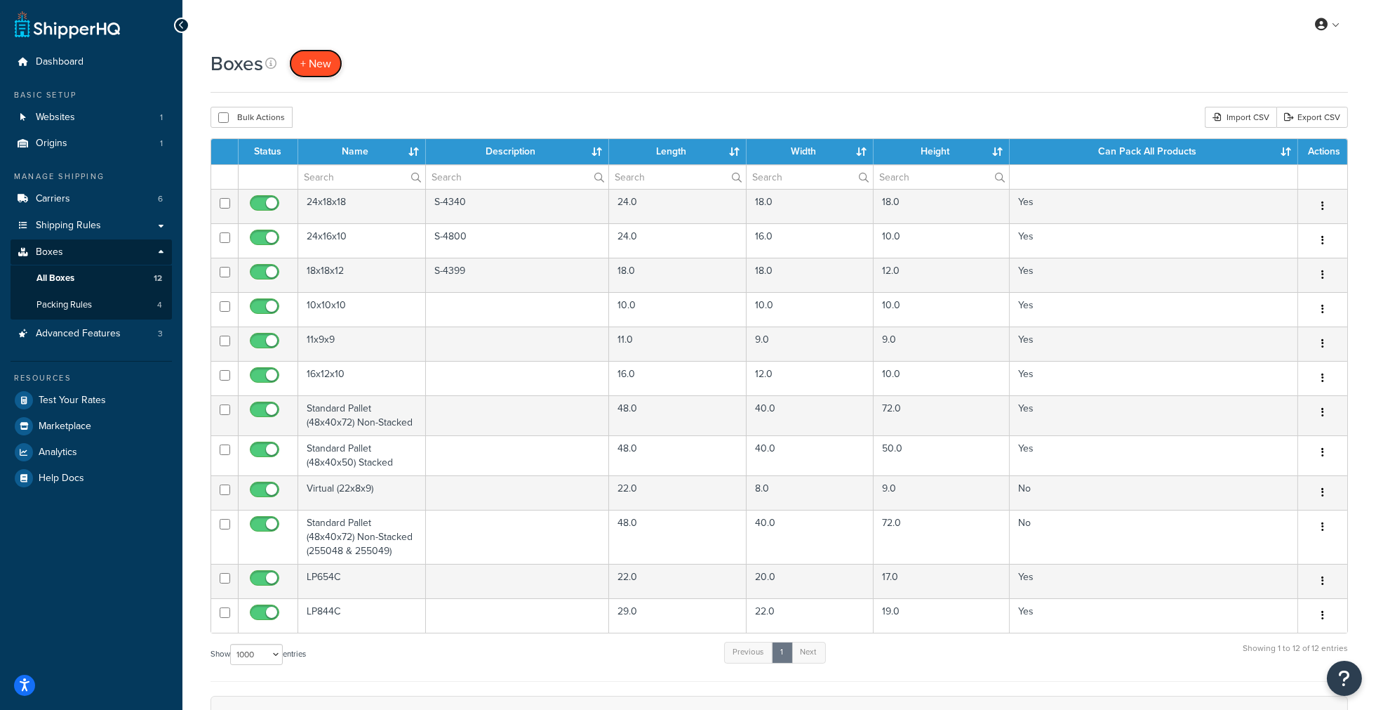
drag, startPoint x: 309, startPoint y: 69, endPoint x: 326, endPoint y: 79, distance: 19.9
click at [309, 68] on span "+ New" at bounding box center [315, 63] width 31 height 16
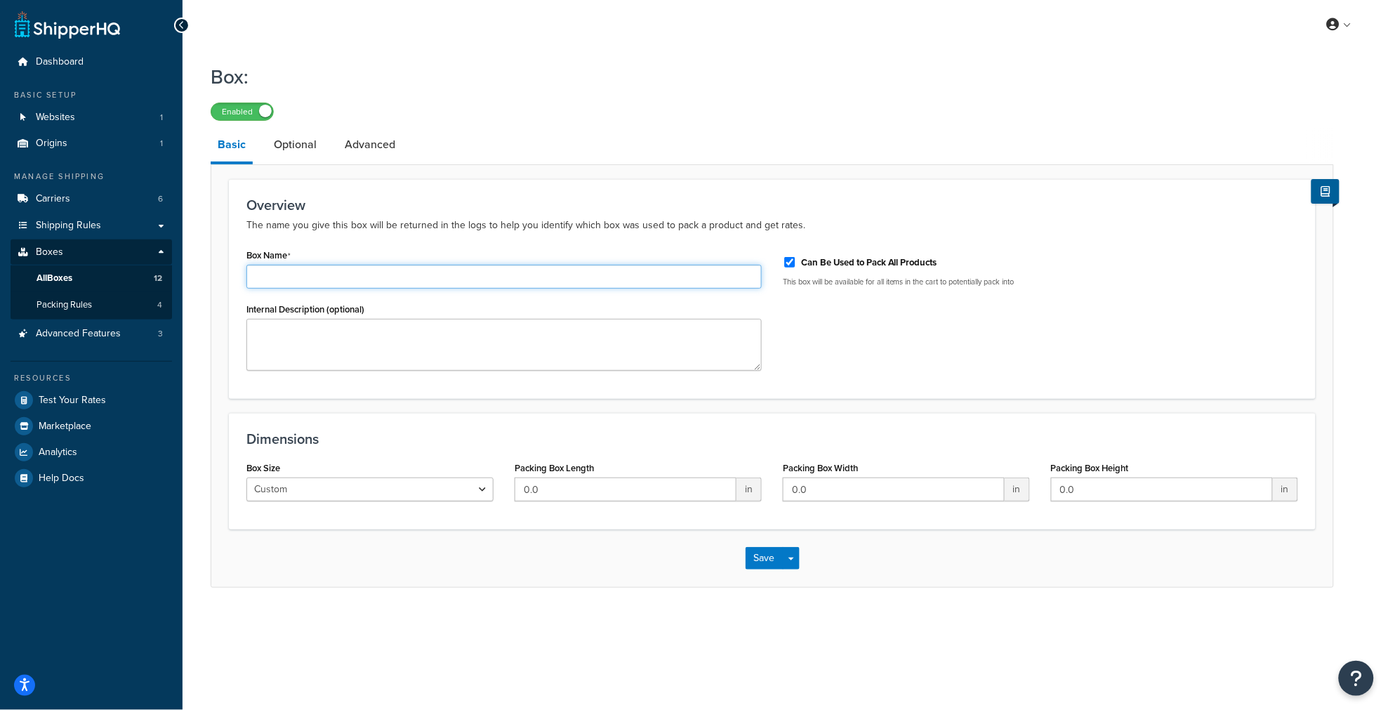
click at [296, 270] on input "Box Name" at bounding box center [503, 277] width 515 height 24
type input "DL3100"
click at [587, 480] on input "0.0" at bounding box center [625, 489] width 222 height 24
drag, startPoint x: 541, startPoint y: 488, endPoint x: 195, endPoint y: 440, distance: 349.4
click at [195, 440] on div "Box: Enabled Basic Optional Advanced Overview The name you give this box will b…" at bounding box center [784, 339] width 1205 height 566
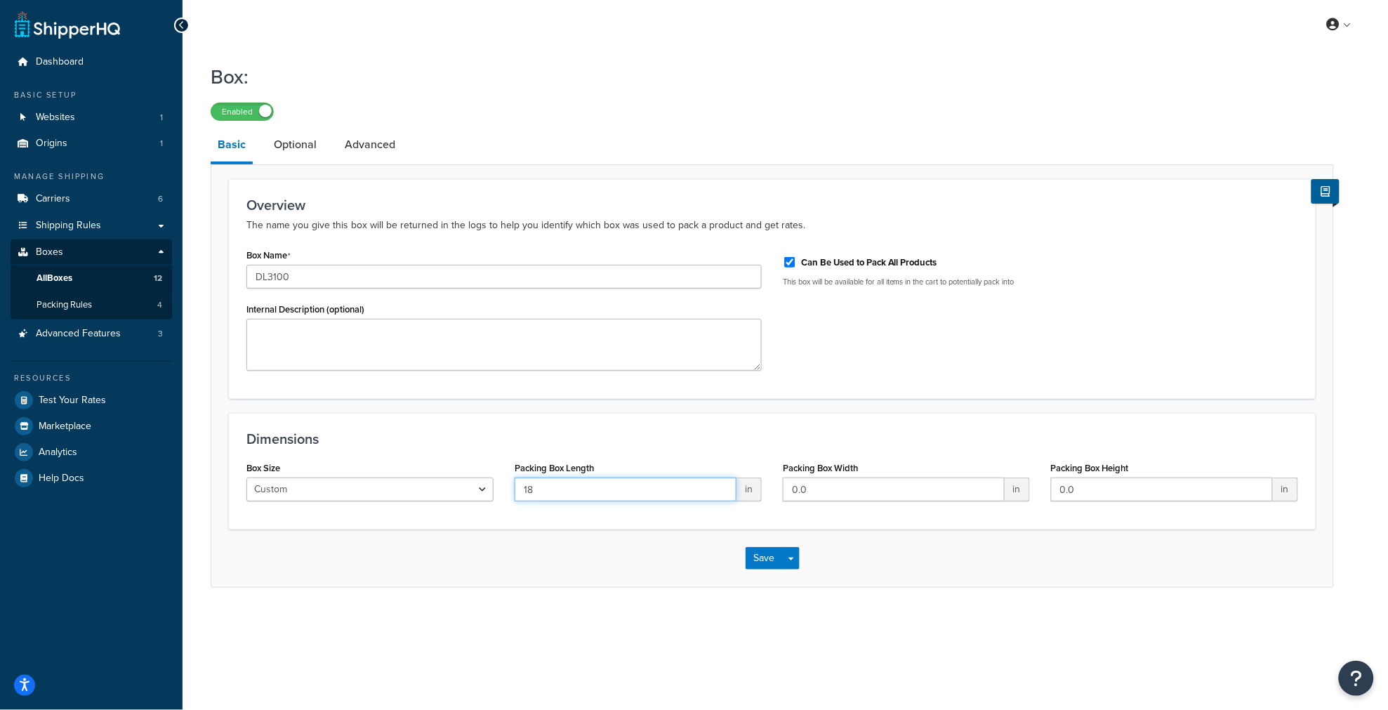
type input "18"
type input "16"
type input "11"
click at [341, 278] on input "DL3100" at bounding box center [503, 277] width 515 height 24
type input "DL3100 Printer"
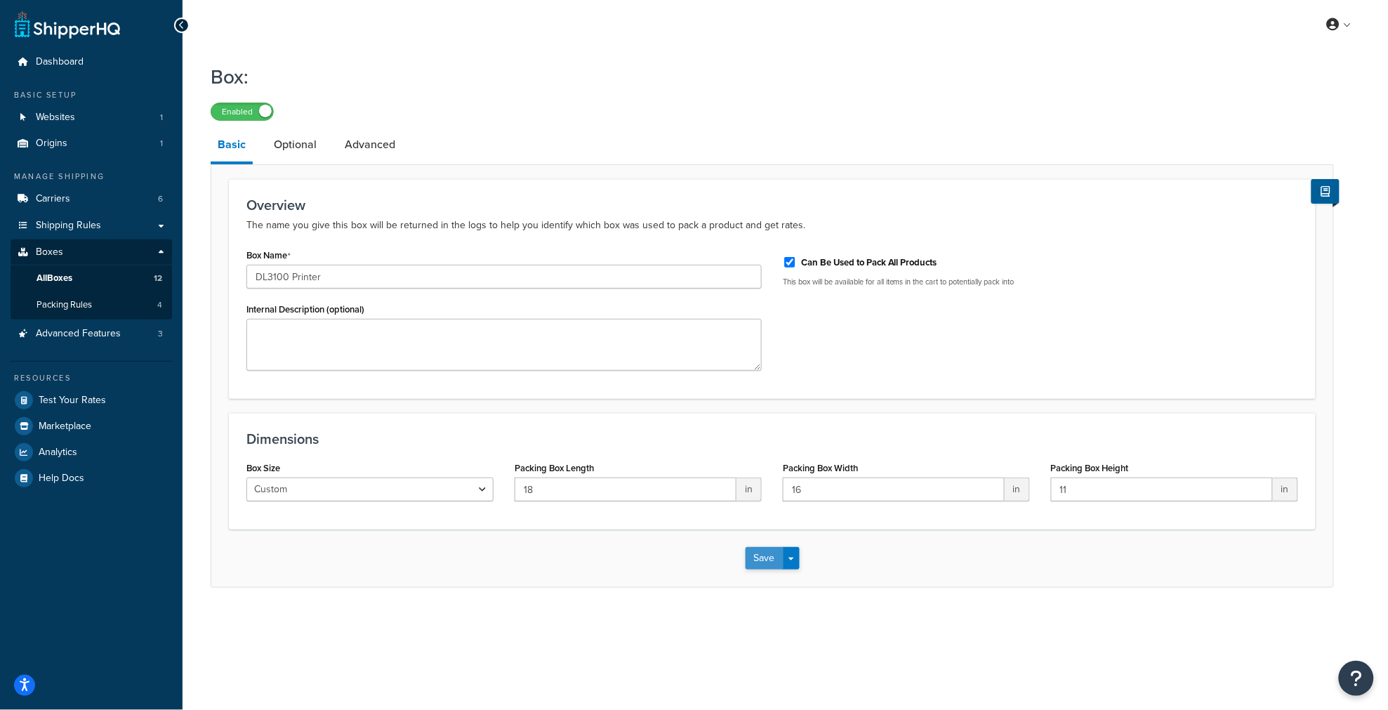
click at [755, 559] on button "Save" at bounding box center [764, 558] width 38 height 22
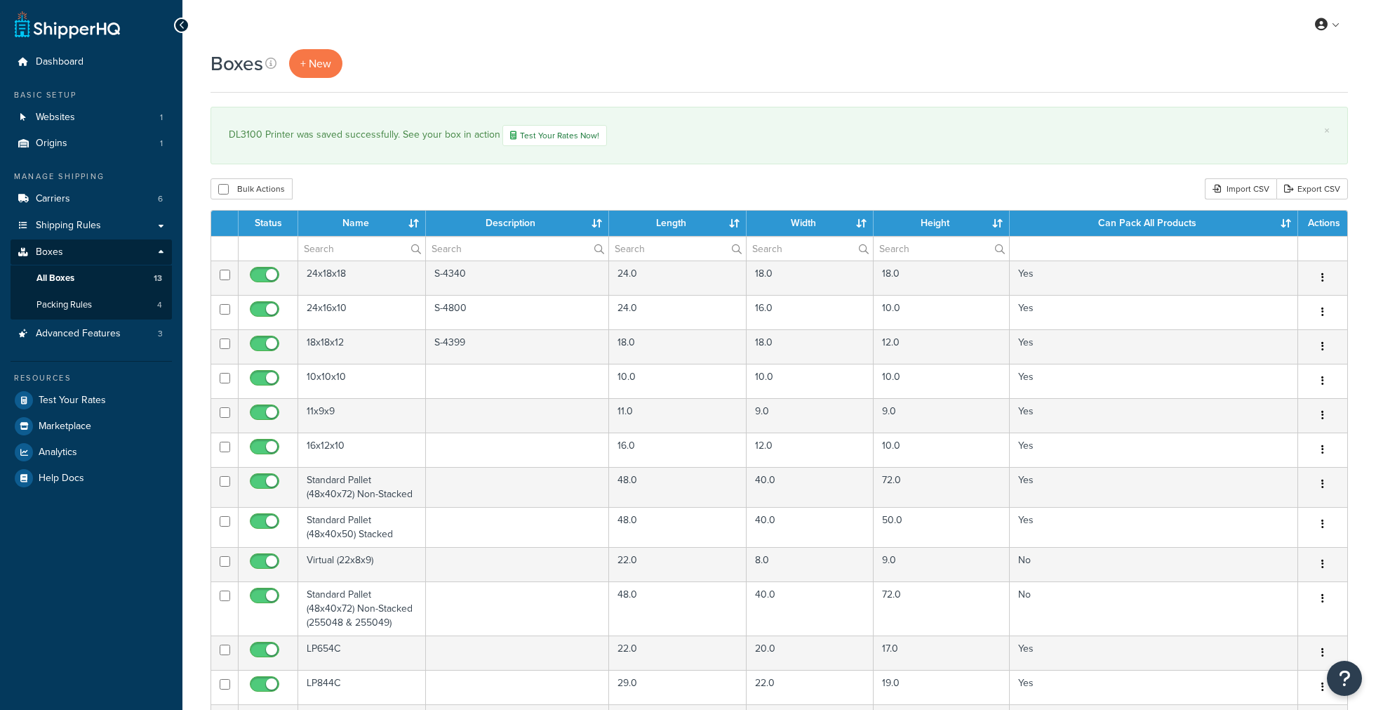
select select "1000"
click at [319, 63] on span "+ New" at bounding box center [315, 63] width 31 height 16
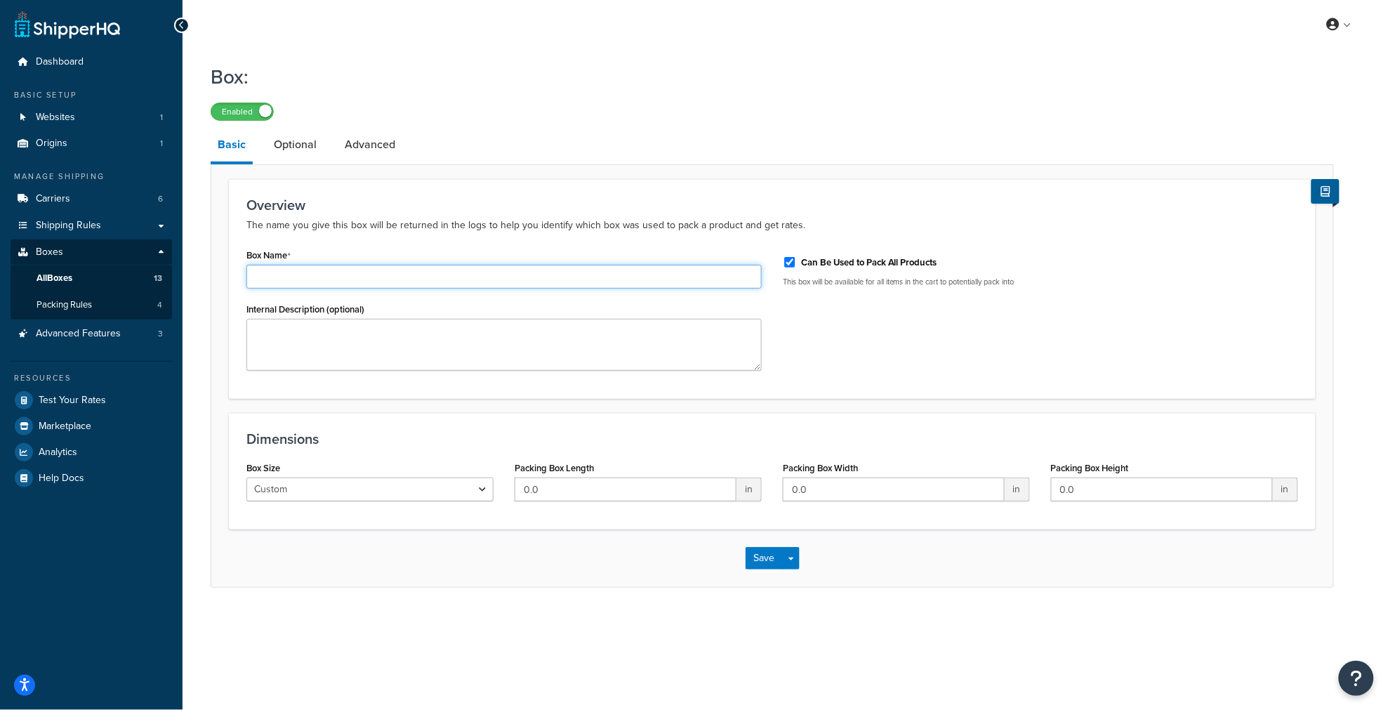
click at [359, 278] on input "Box Name" at bounding box center [503, 277] width 515 height 24
type input "DL3750+ Printer"
drag, startPoint x: 566, startPoint y: 496, endPoint x: 394, endPoint y: 474, distance: 172.6
click at [394, 474] on div "Box Size Custom USPS Small Flat Box USPS Medium Flat Box USPS Large Flat Box US…" at bounding box center [772, 485] width 1072 height 54
type input "21.5"
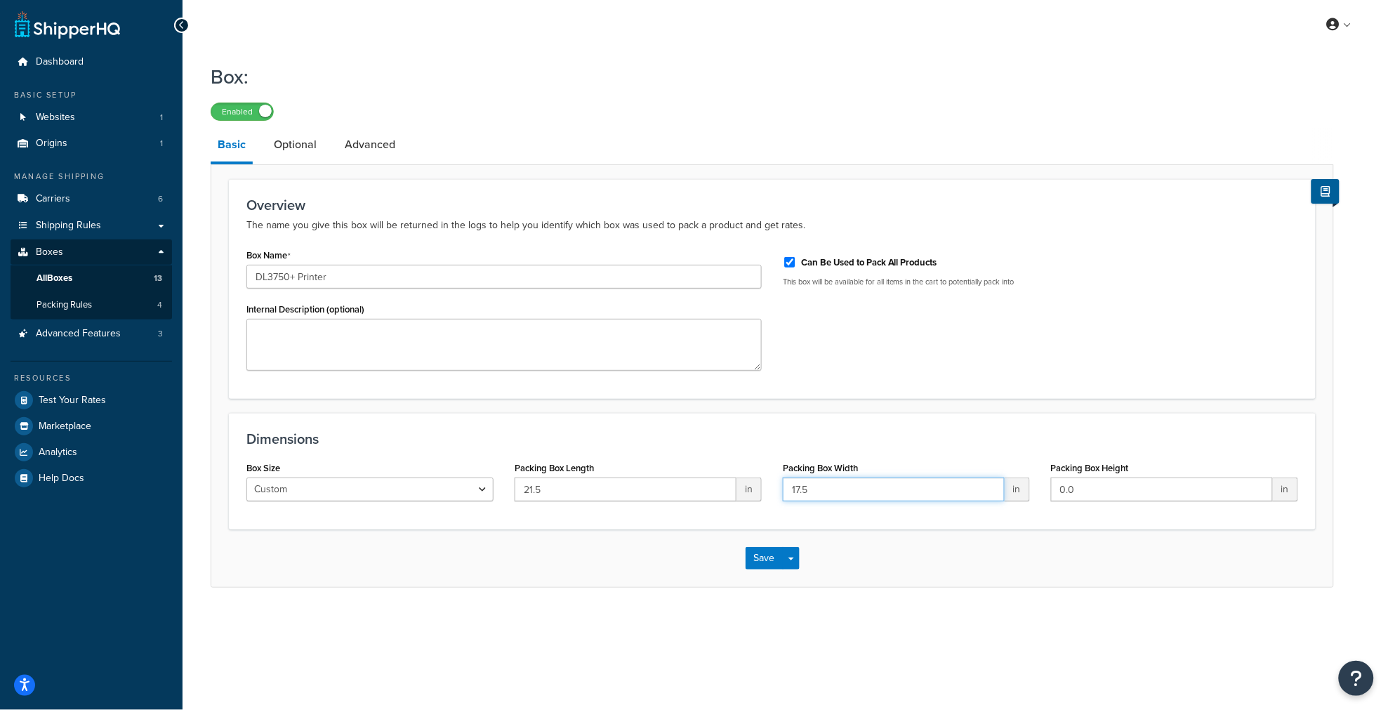
type input "17.5"
type input "9.5"
click at [769, 552] on button "Save" at bounding box center [764, 558] width 38 height 22
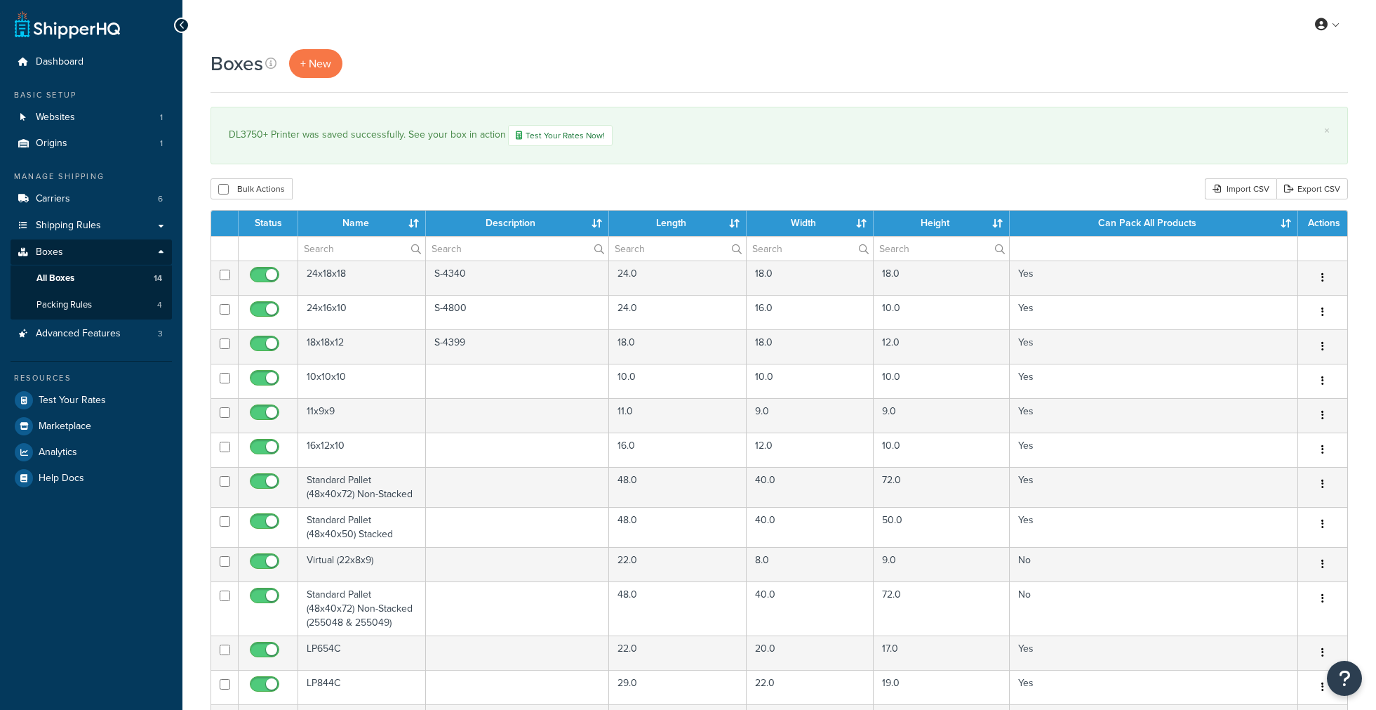
select select "1000"
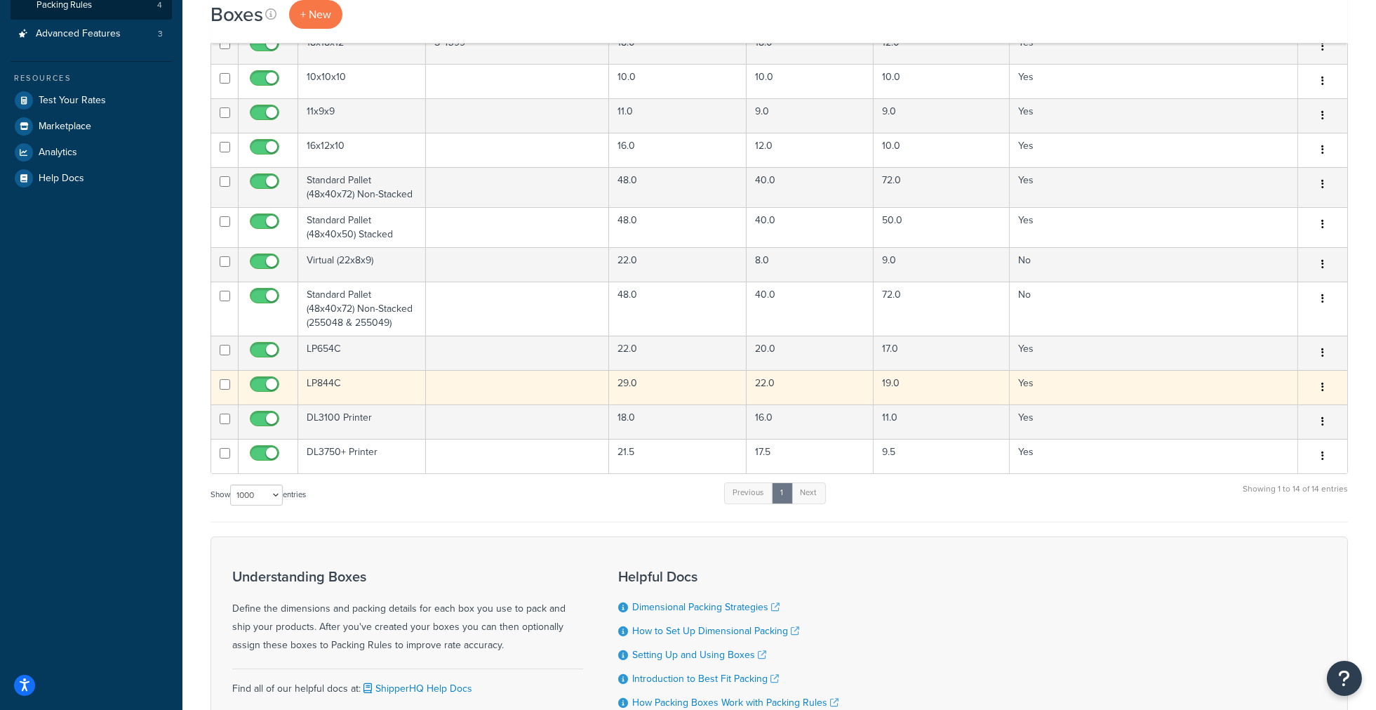
scroll to position [390, 0]
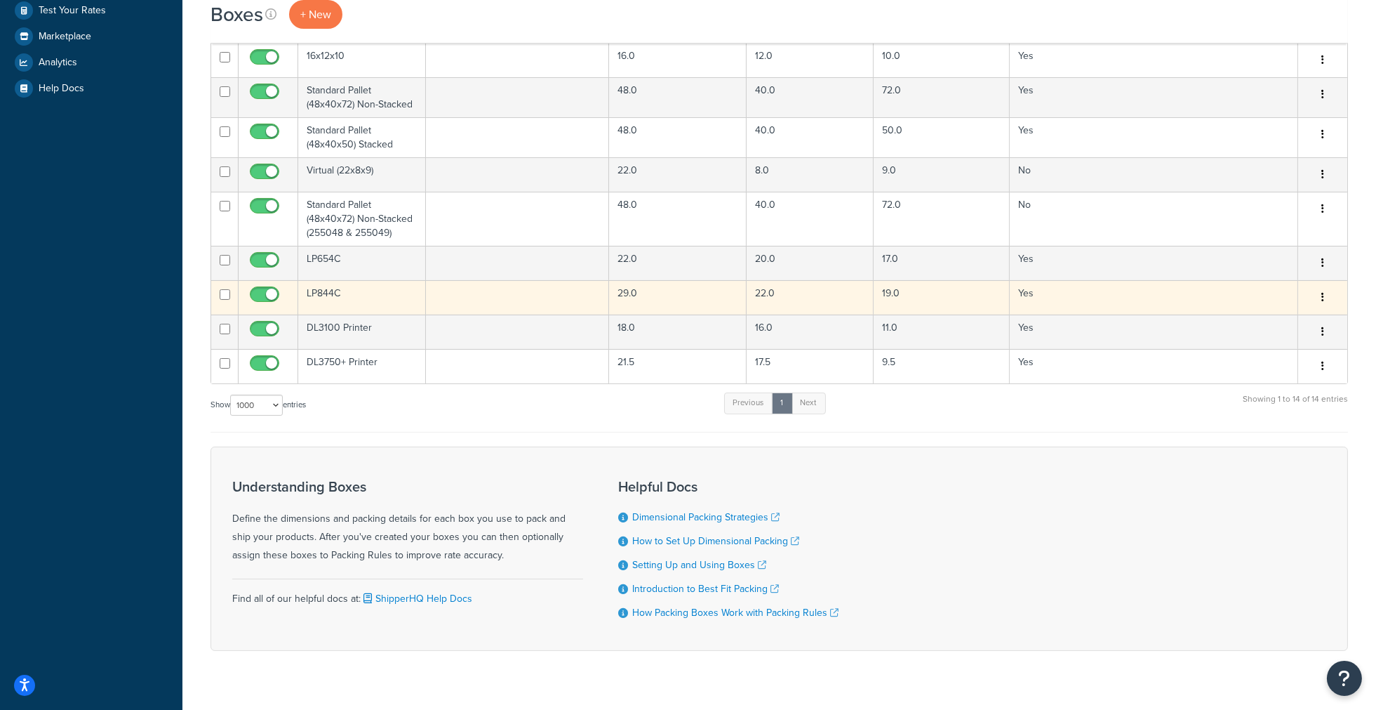
click at [326, 293] on td "LP844C" at bounding box center [362, 297] width 128 height 34
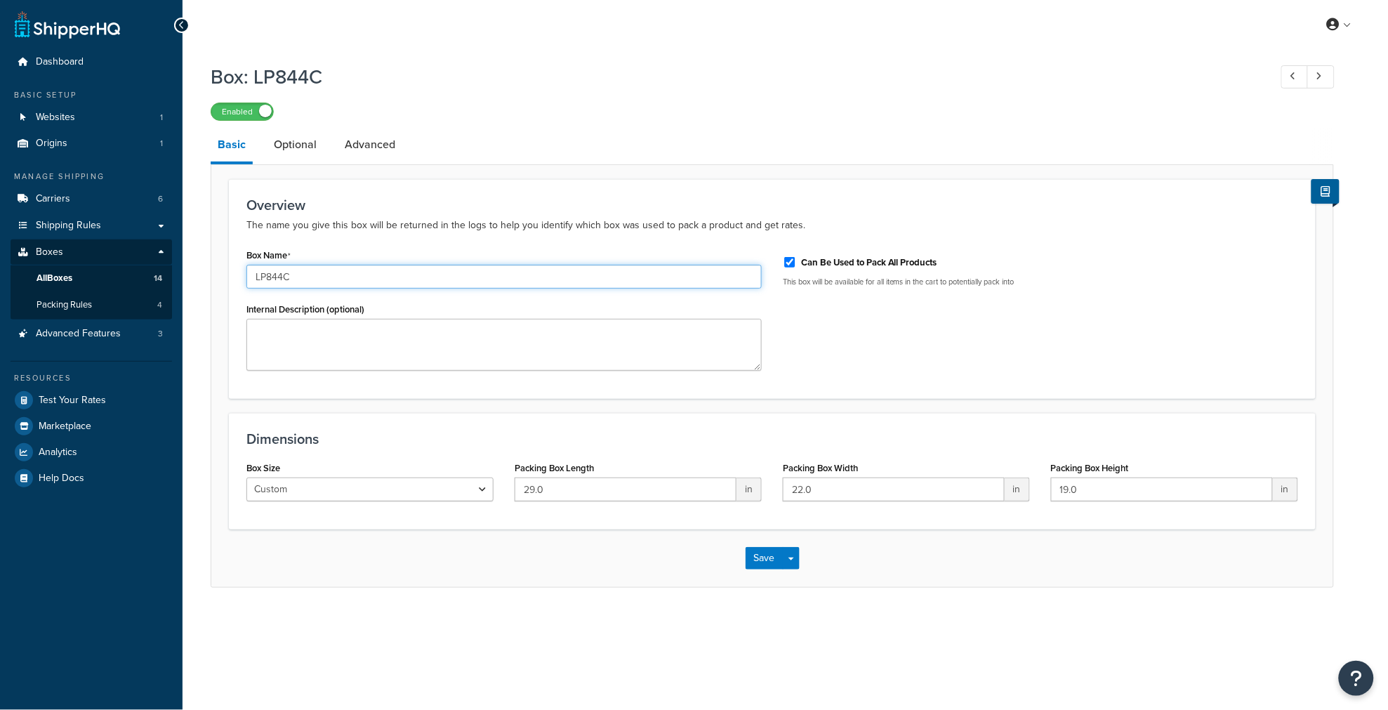
click at [345, 275] on input "LP844C" at bounding box center [503, 277] width 515 height 24
type input "LP844C Printer"
click at [751, 569] on button "Save" at bounding box center [764, 558] width 38 height 22
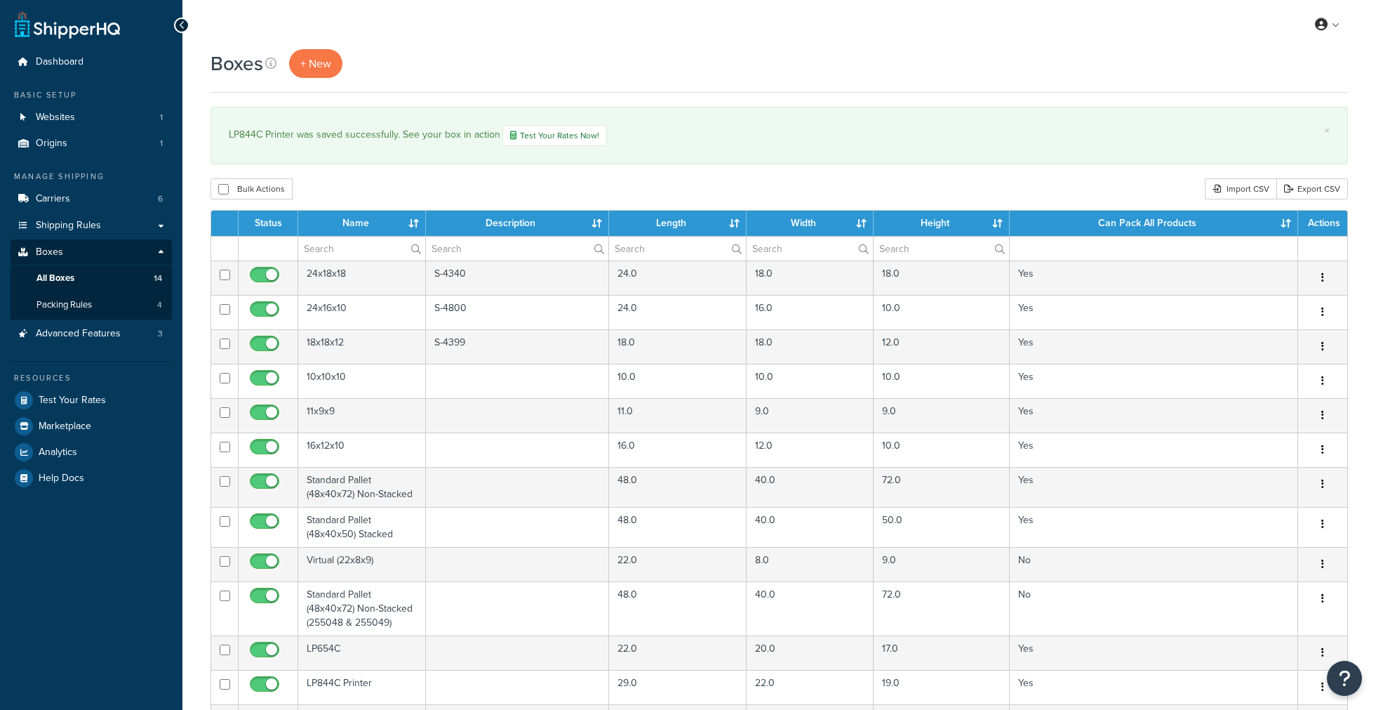
select select "1000"
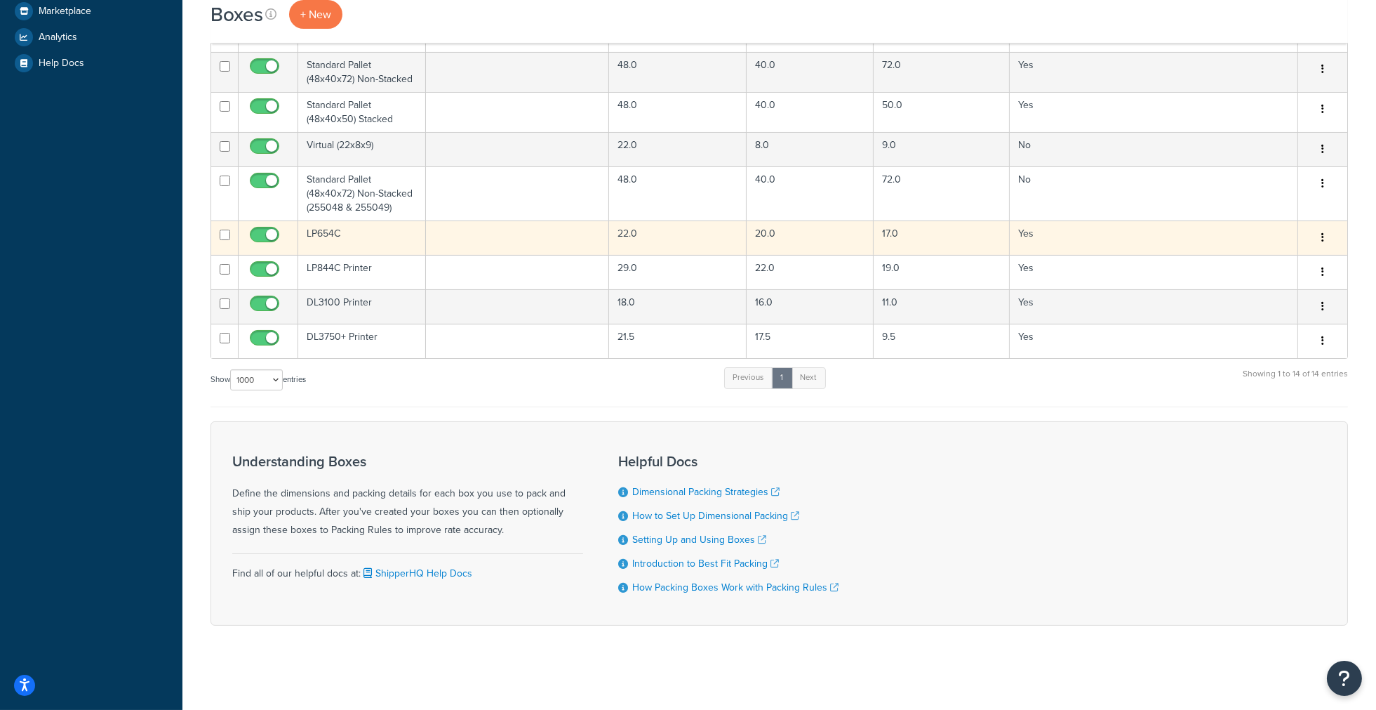
click at [342, 232] on td "LP654C" at bounding box center [362, 237] width 128 height 34
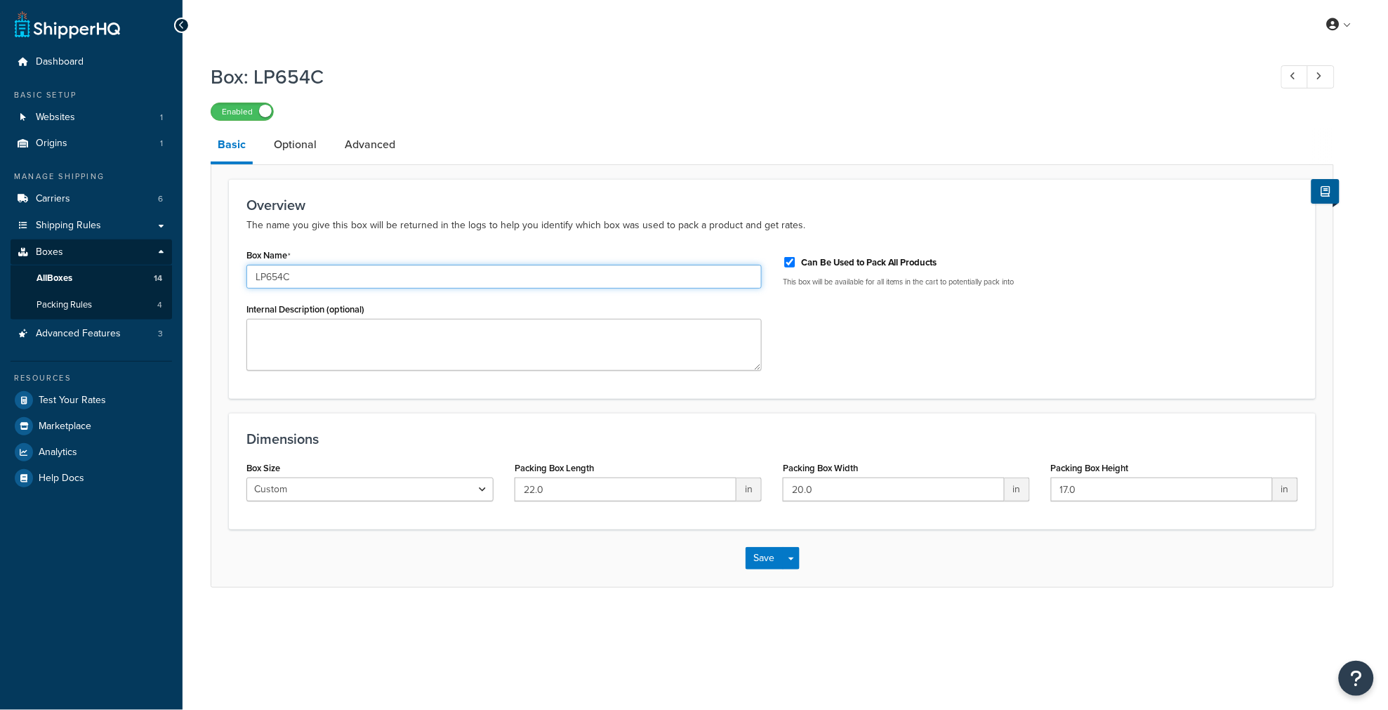
click at [355, 286] on input "LP654C" at bounding box center [503, 277] width 515 height 24
type input "LP654C Printer"
click at [766, 560] on button "Save" at bounding box center [764, 558] width 38 height 22
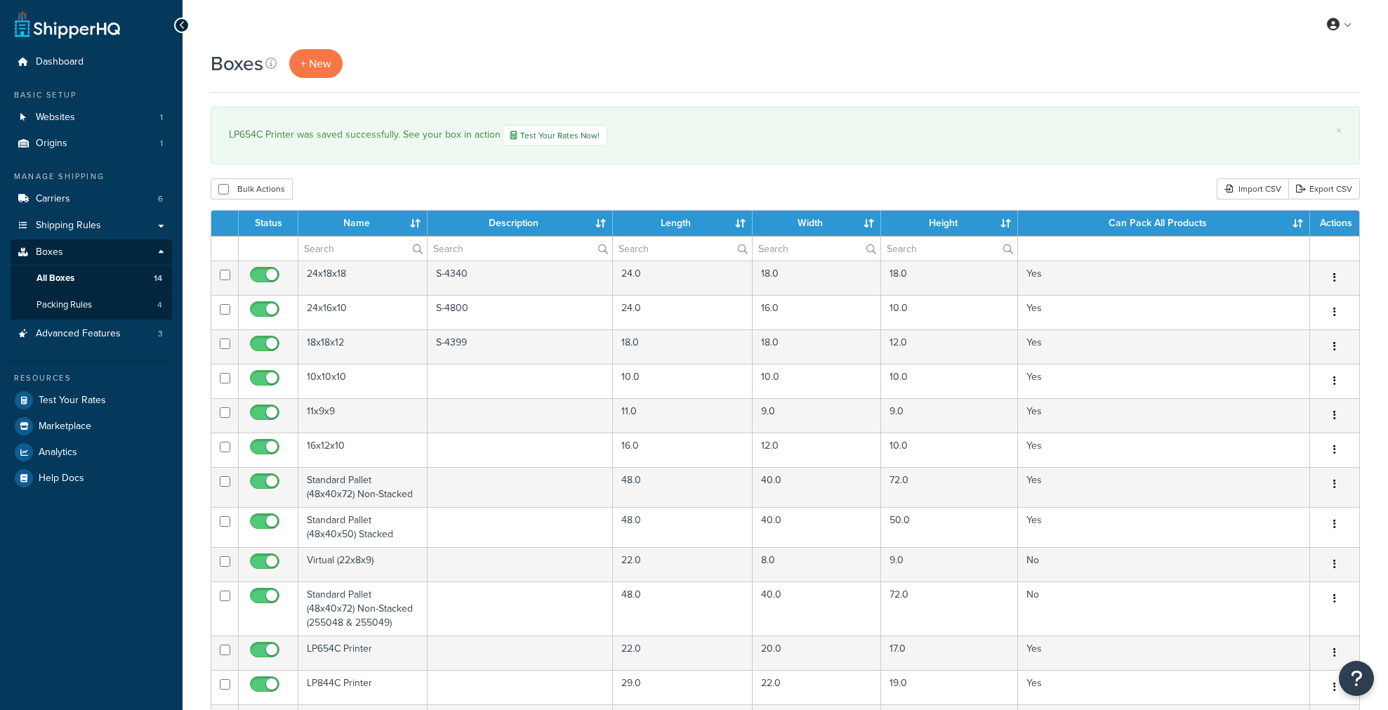
select select "1000"
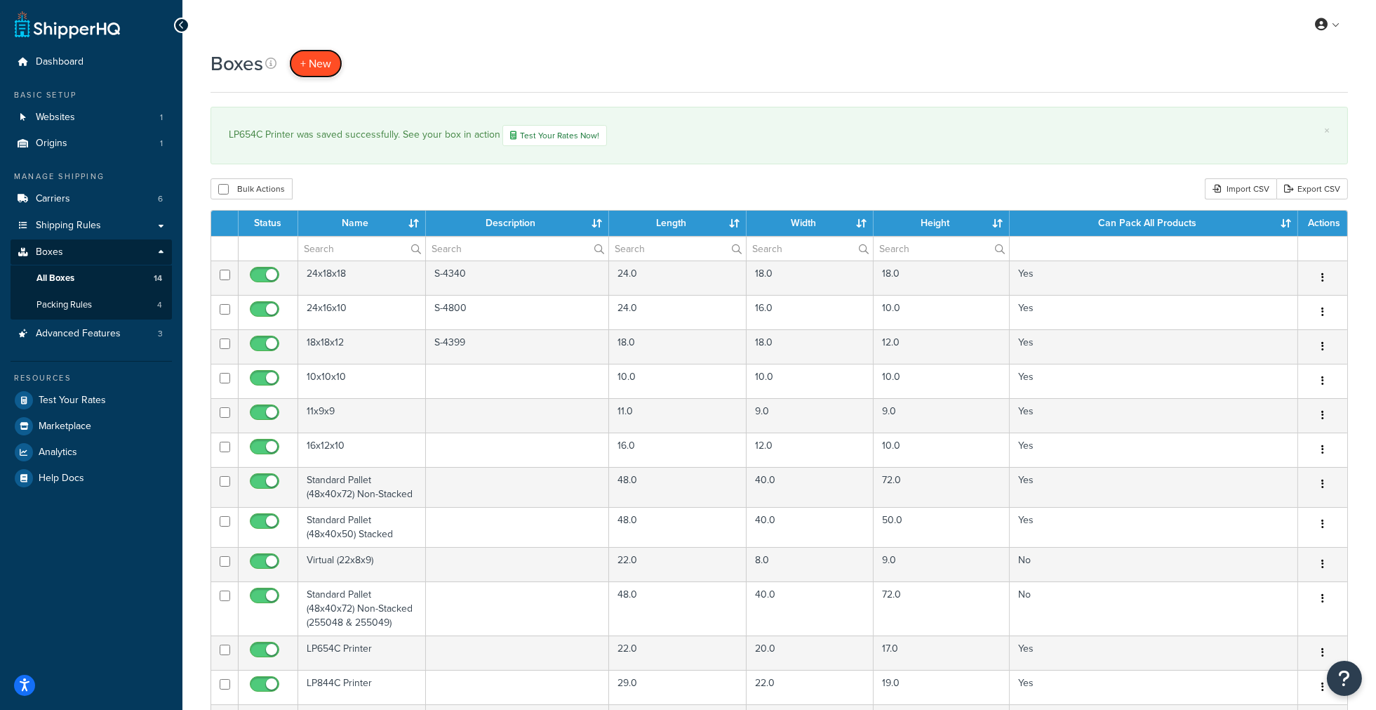
click at [332, 60] on link "+ New" at bounding box center [315, 63] width 53 height 29
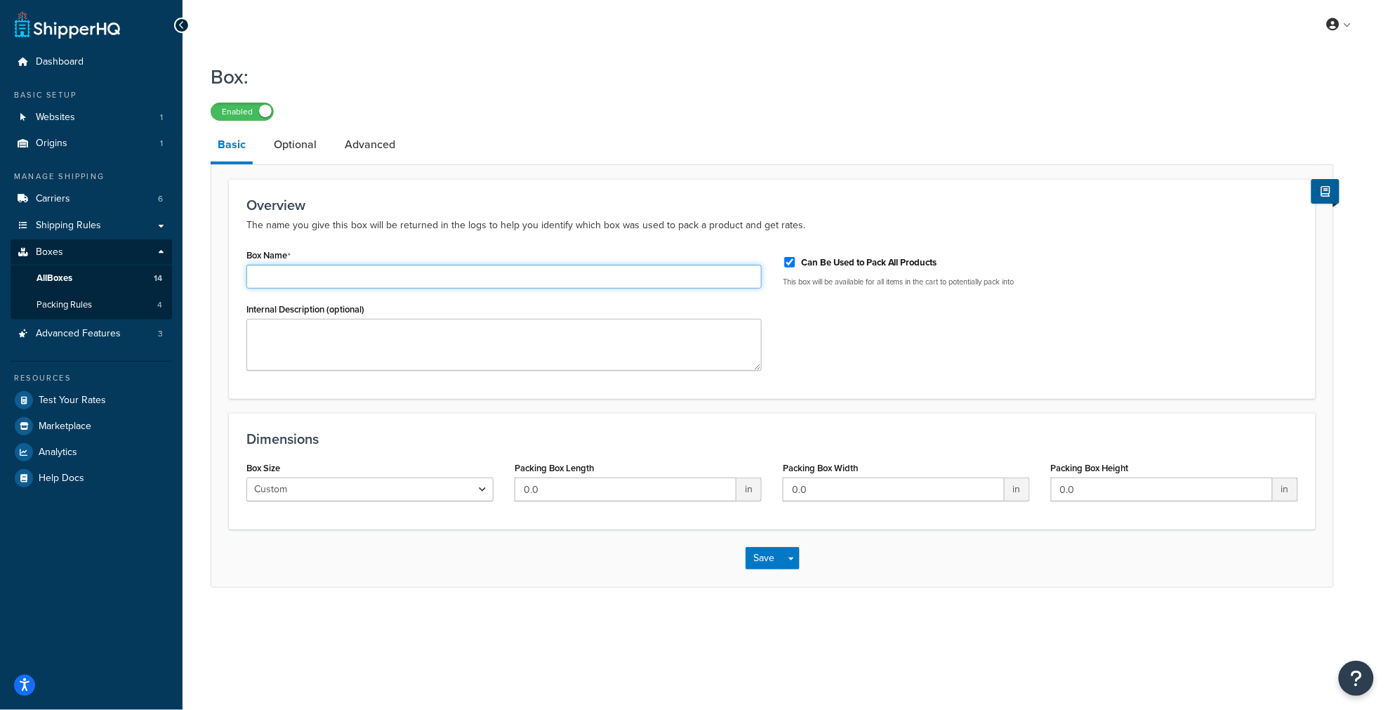
click at [548, 281] on input "Box Name" at bounding box center [503, 277] width 515 height 24
click at [288, 281] on input "DL3850 Printer" at bounding box center [503, 277] width 515 height 24
type input "DL3850+ Printer"
drag, startPoint x: 556, startPoint y: 488, endPoint x: 340, endPoint y: 452, distance: 219.2
click at [343, 454] on div "Dimensions Box Size Custom USPS Small Flat Box USPS Medium Flat Box USPS Large …" at bounding box center [772, 471] width 1086 height 117
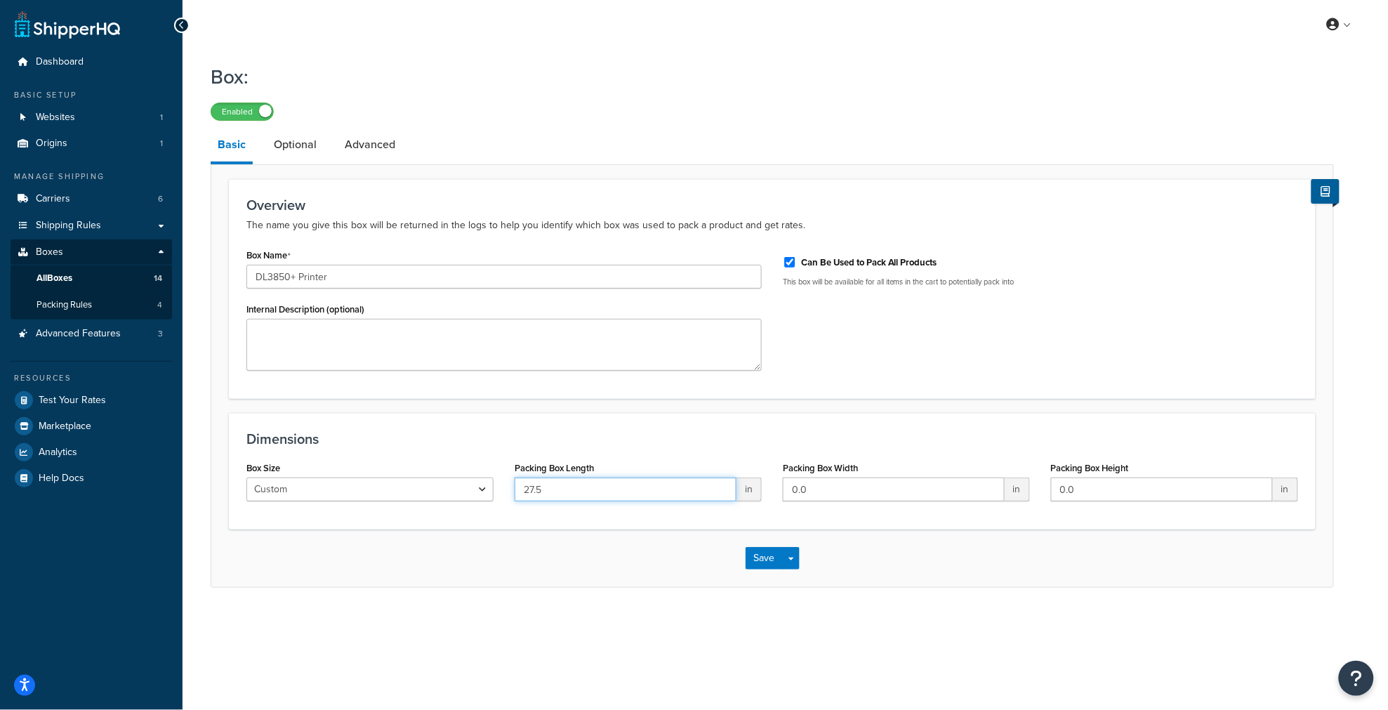
type input "27.5"
type input "18"
type input "9"
click at [878, 626] on div "My Profile Billing Global Settings Contact Us Logout Box: Enabled Basic Optiona…" at bounding box center [784, 355] width 1205 height 710
click at [760, 559] on button "Save" at bounding box center [764, 558] width 38 height 22
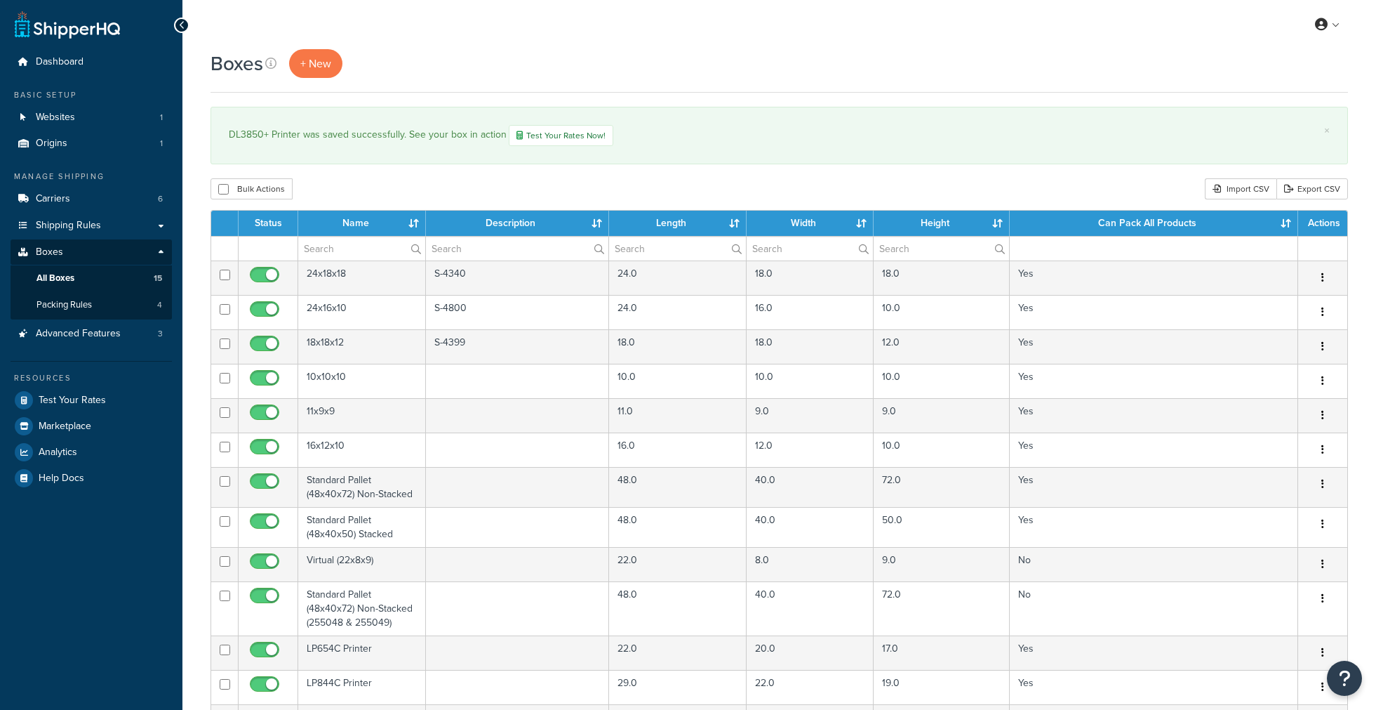
select select "1000"
click at [319, 66] on span "+ New" at bounding box center [315, 63] width 31 height 16
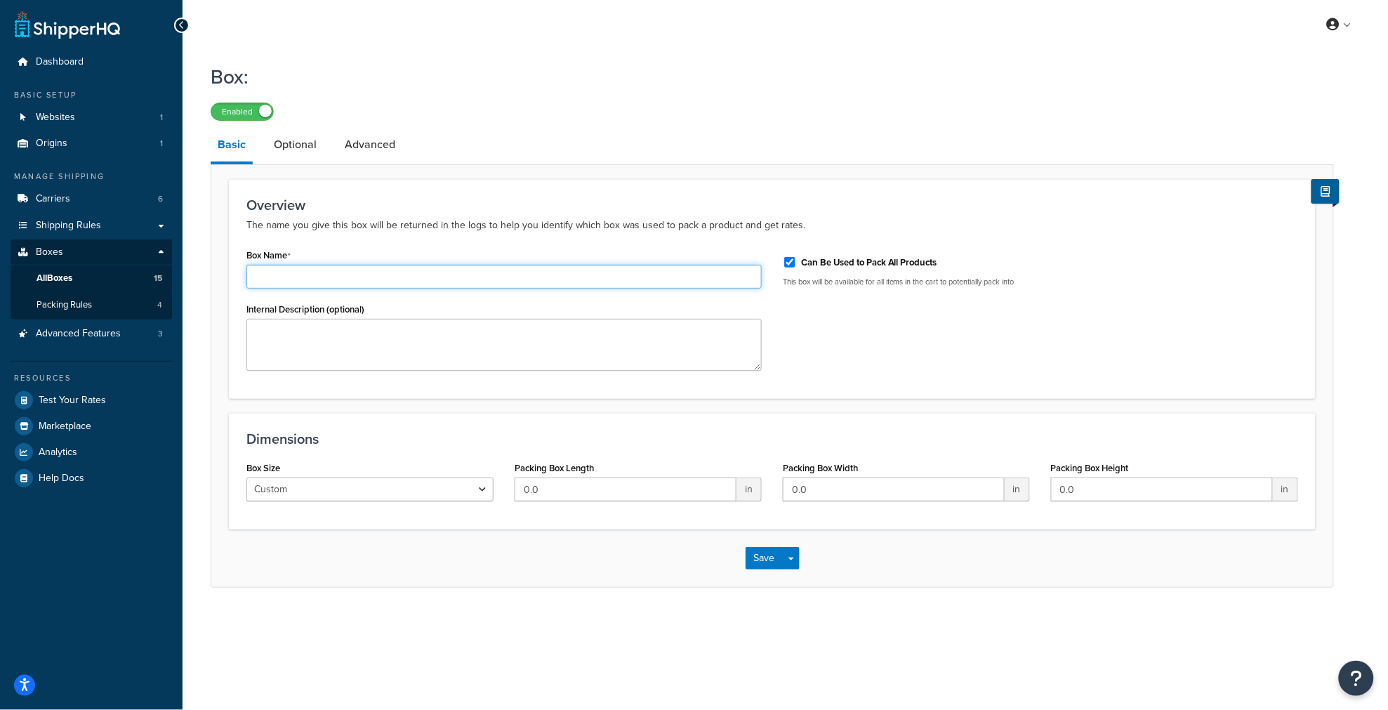
click at [312, 278] on input "Box Name" at bounding box center [503, 277] width 515 height 24
type input "DL4850+ Printer"
drag, startPoint x: 519, startPoint y: 484, endPoint x: 335, endPoint y: 455, distance: 186.2
click at [347, 455] on div "Dimensions Box Size Custom USPS Small Flat Box USPS Medium Flat Box USPS Large …" at bounding box center [772, 471] width 1086 height 117
type input "29.25"
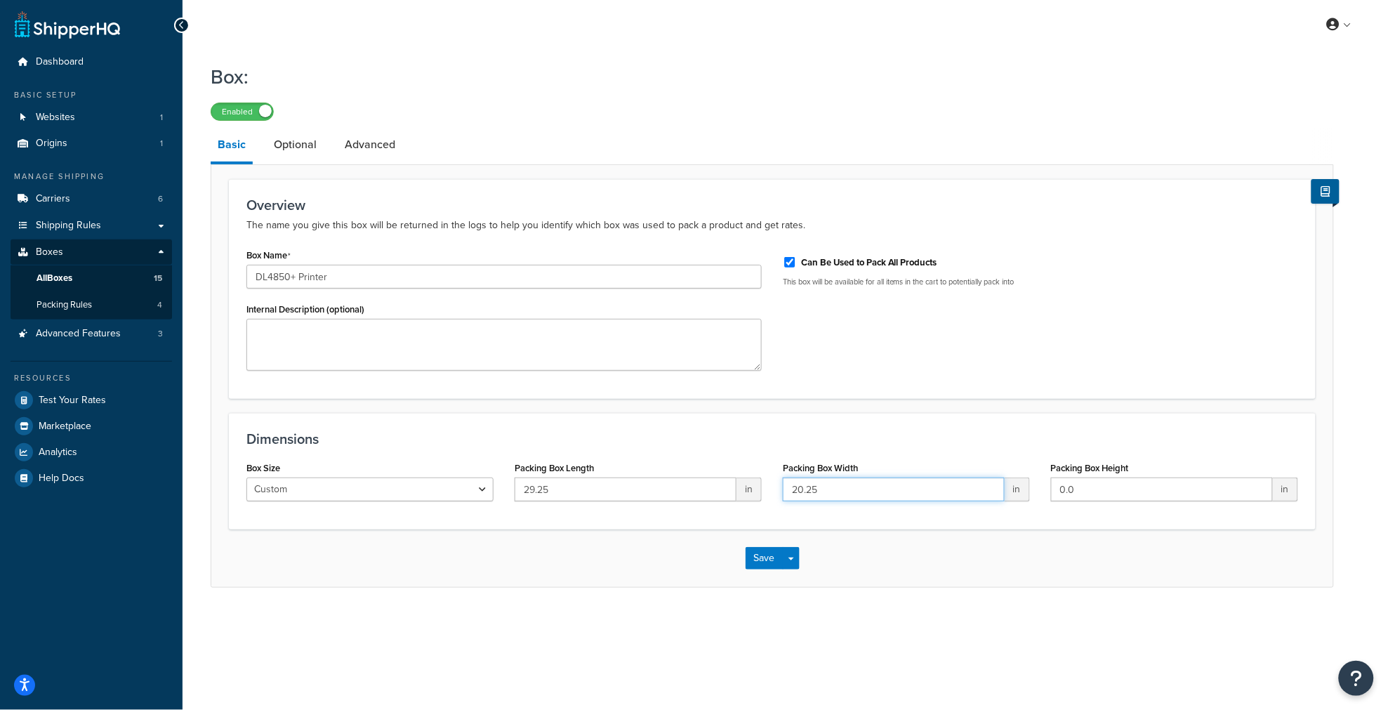
type input "20.25"
type input "13.5"
click at [760, 569] on button "Save" at bounding box center [764, 558] width 38 height 22
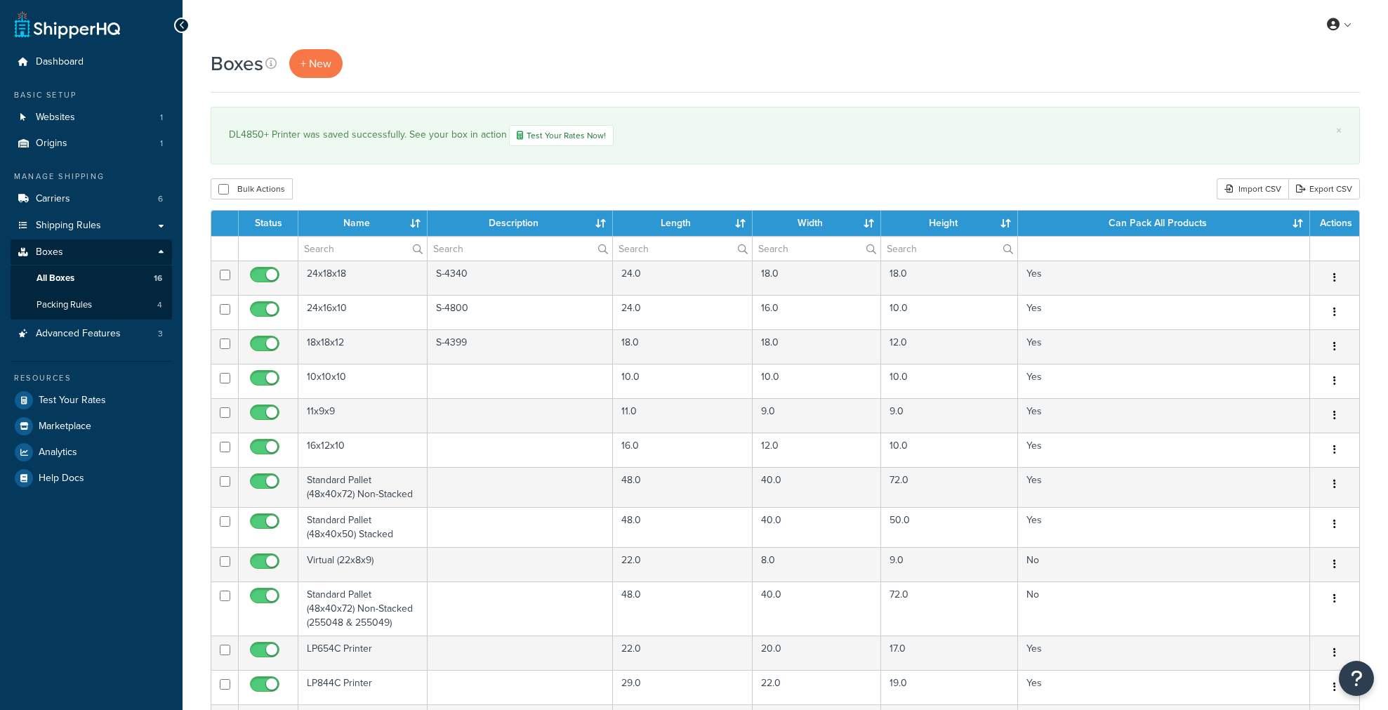
select select "1000"
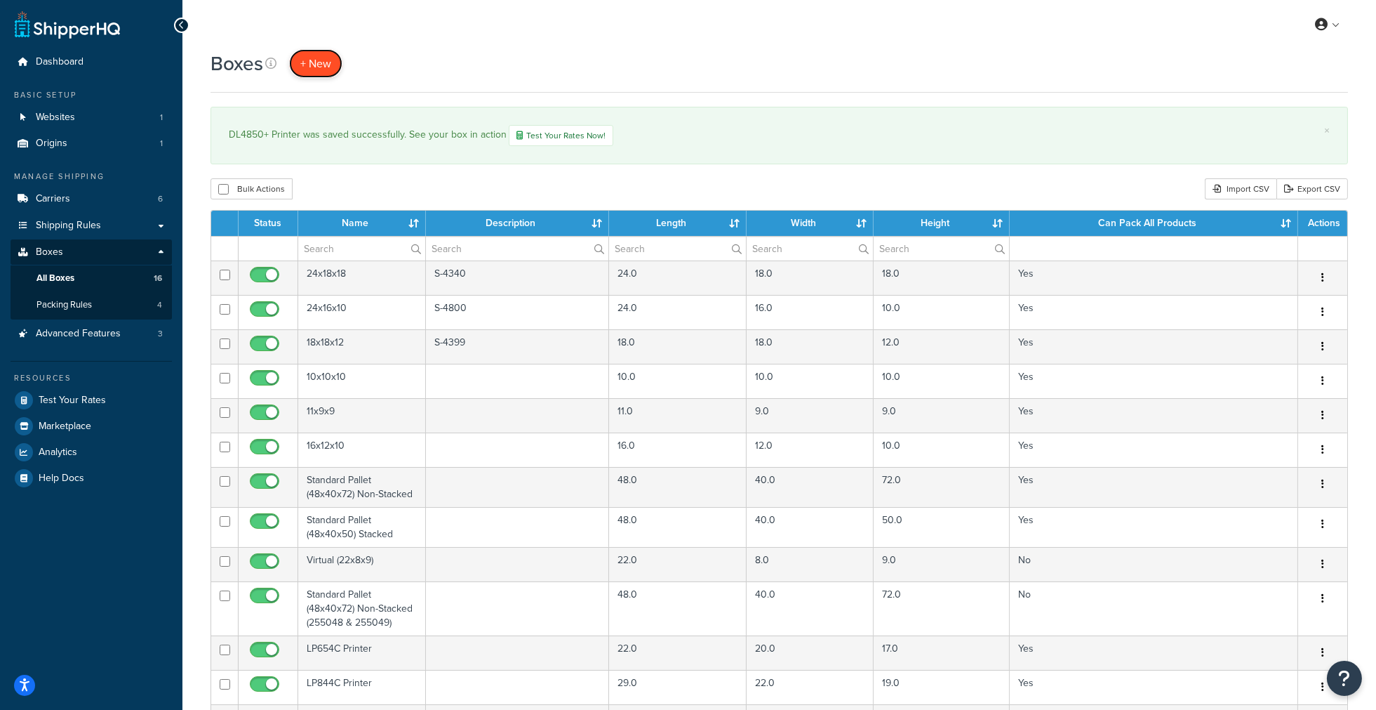
click at [326, 62] on span "+ New" at bounding box center [315, 63] width 31 height 16
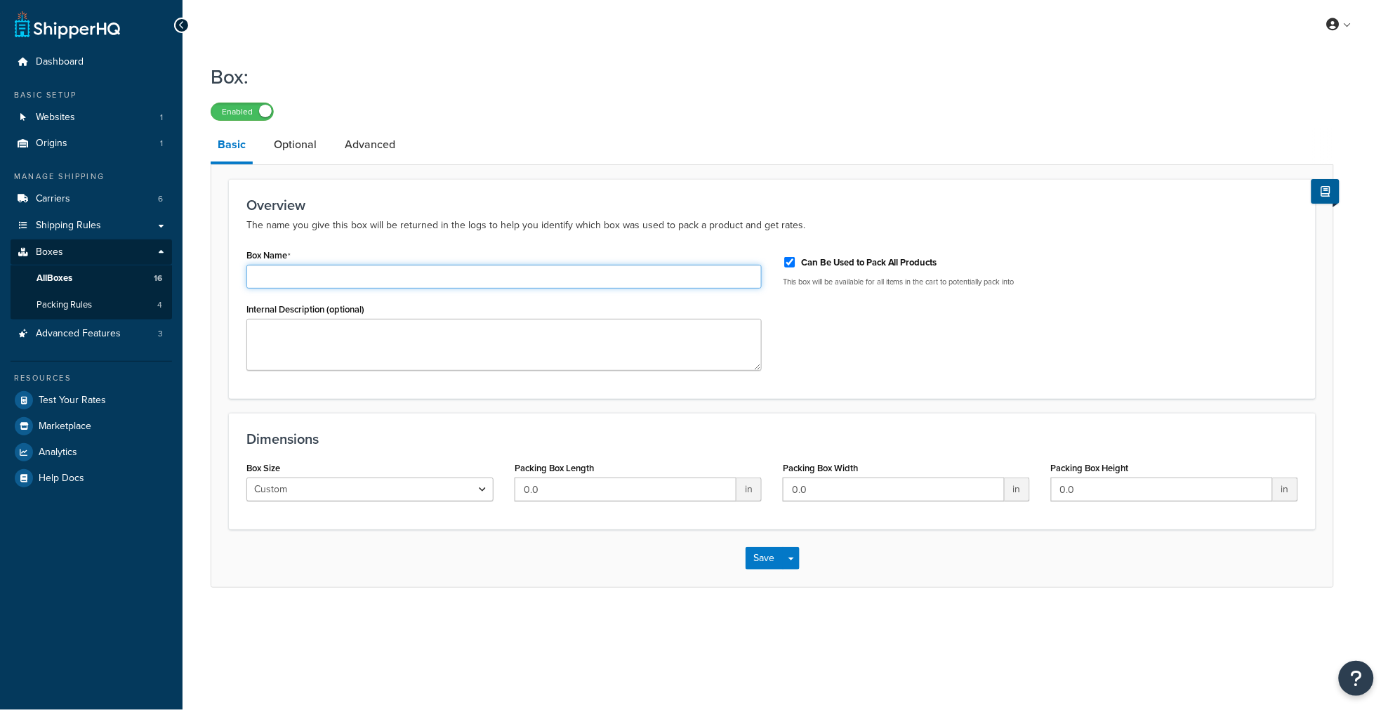
click at [295, 282] on input "Box Name" at bounding box center [503, 277] width 515 height 24
type input "DL7400Pro Printer"
drag, startPoint x: 583, startPoint y: 499, endPoint x: 256, endPoint y: 439, distance: 332.5
click at [288, 453] on div "Dimensions Box Size Custom USPS Small Flat Box USPS Medium Flat Box USPS Large …" at bounding box center [772, 471] width 1086 height 117
type input "28"
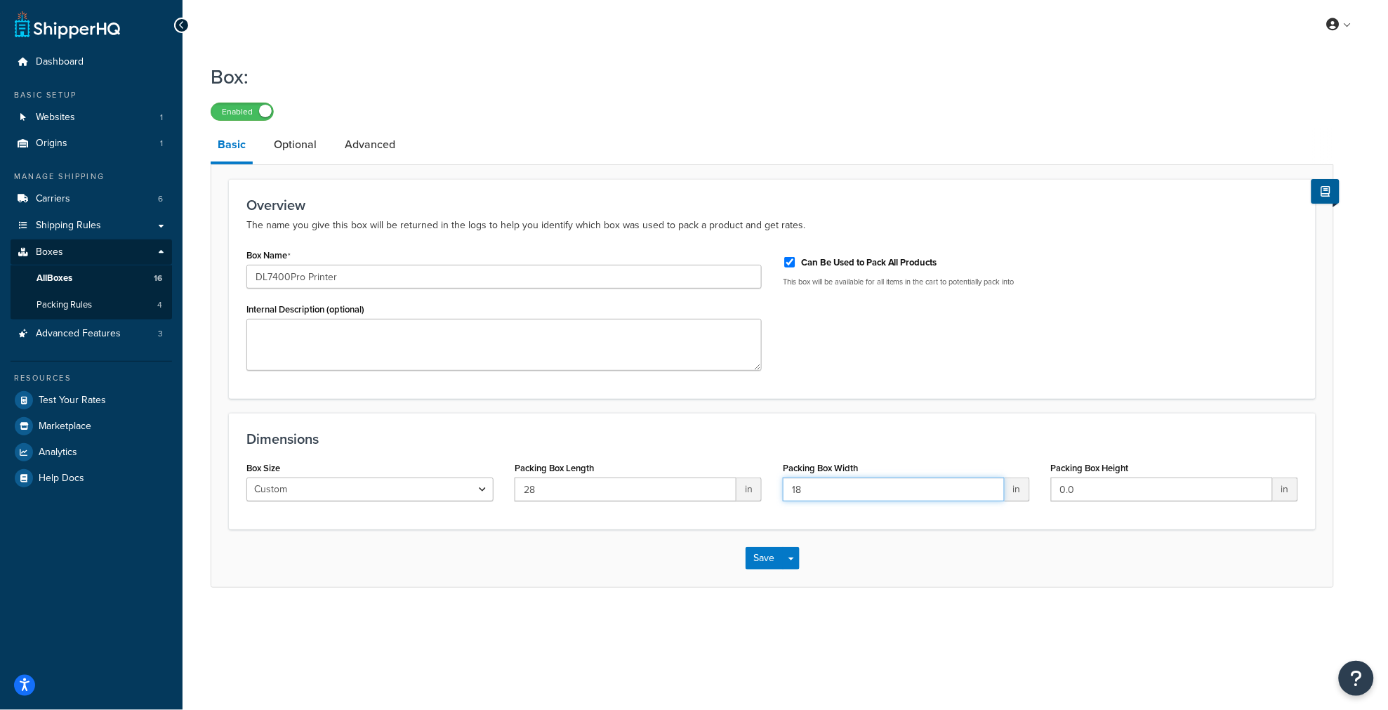
type input "18"
type input "17"
click at [719, 625] on div "My Profile Billing Global Settings Contact Us Logout Box: Enabled Basic Optiona…" at bounding box center [784, 355] width 1205 height 710
click at [757, 560] on button "Save" at bounding box center [764, 558] width 38 height 22
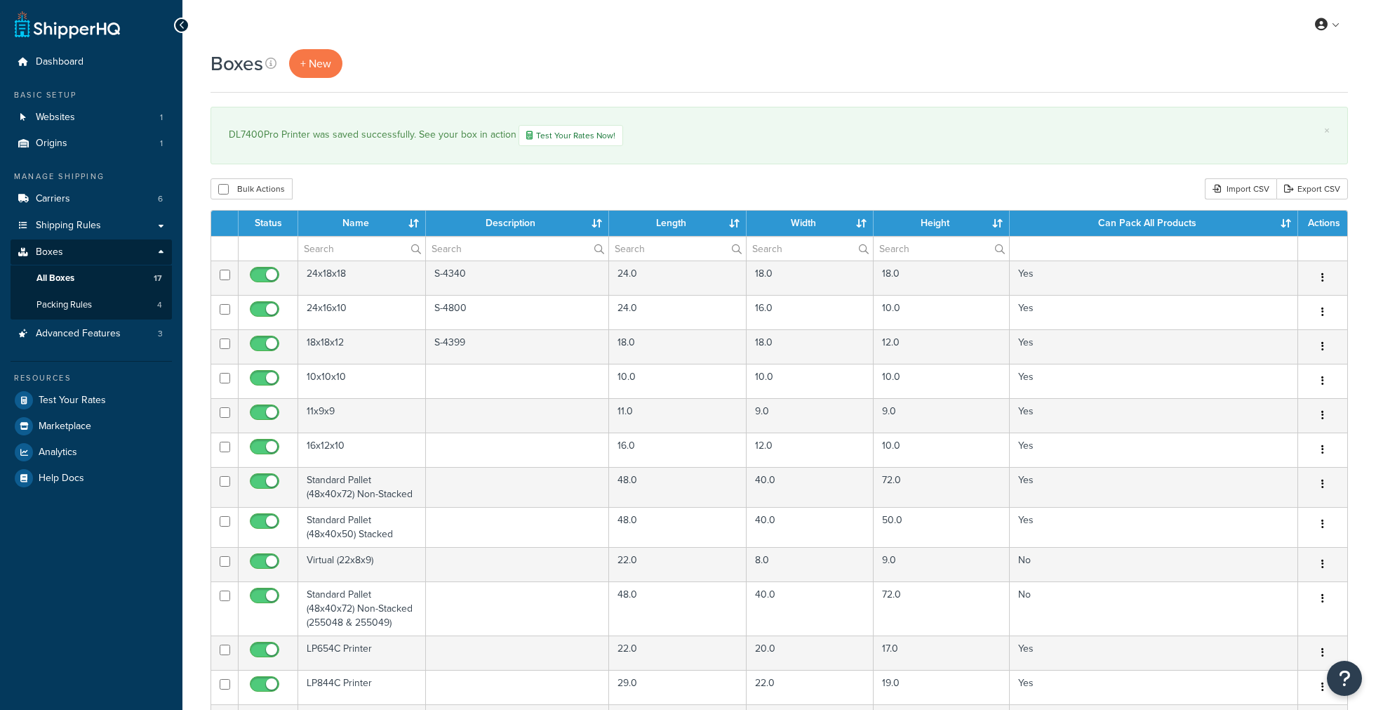
select select "1000"
click at [319, 61] on span "+ New" at bounding box center [315, 63] width 31 height 16
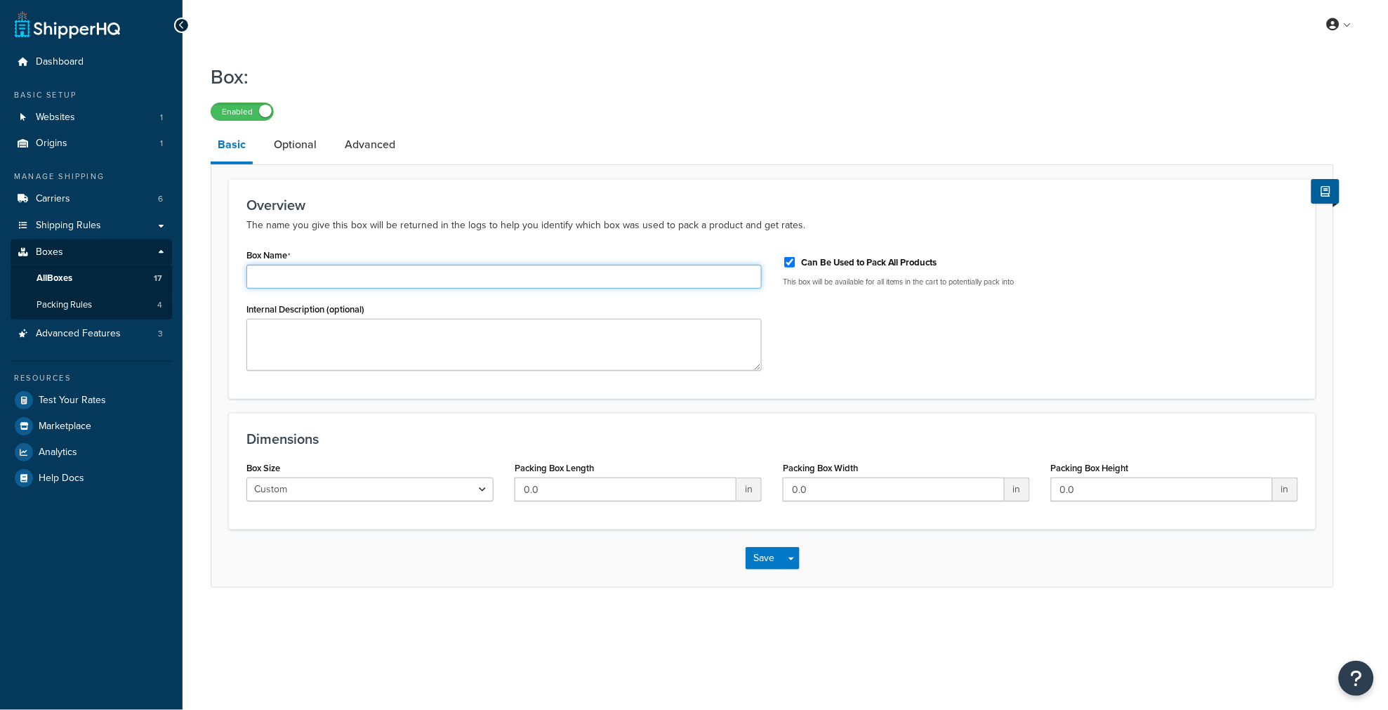
click at [310, 282] on input "Box Name" at bounding box center [503, 277] width 515 height 24
type input "DL7600Pro Printer"
drag, startPoint x: 566, startPoint y: 491, endPoint x: 251, endPoint y: 442, distance: 318.9
click at [251, 442] on div "Dimensions Box Size Custom USPS Small Flat Box USPS Medium Flat Box USPS Large …" at bounding box center [772, 471] width 1086 height 117
type input "28"
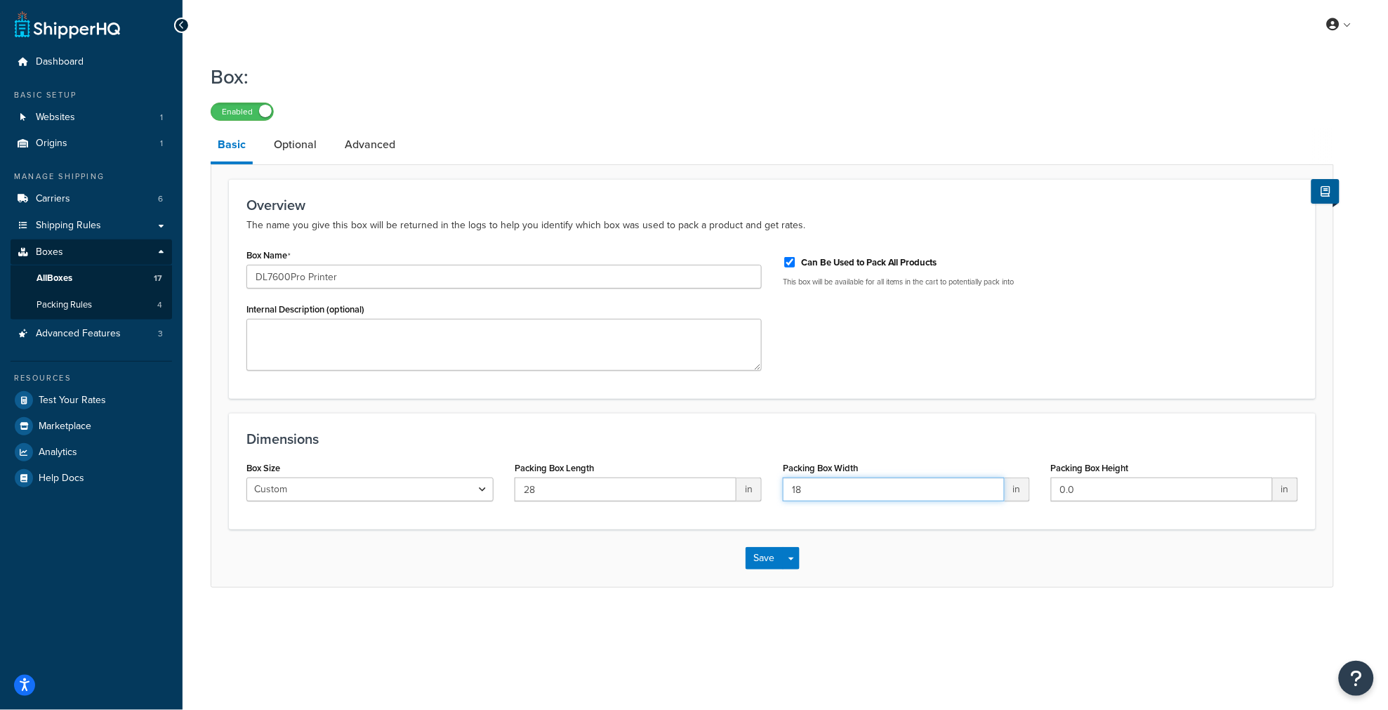
type input "18"
type input "17"
click at [774, 564] on button "Save" at bounding box center [764, 558] width 38 height 22
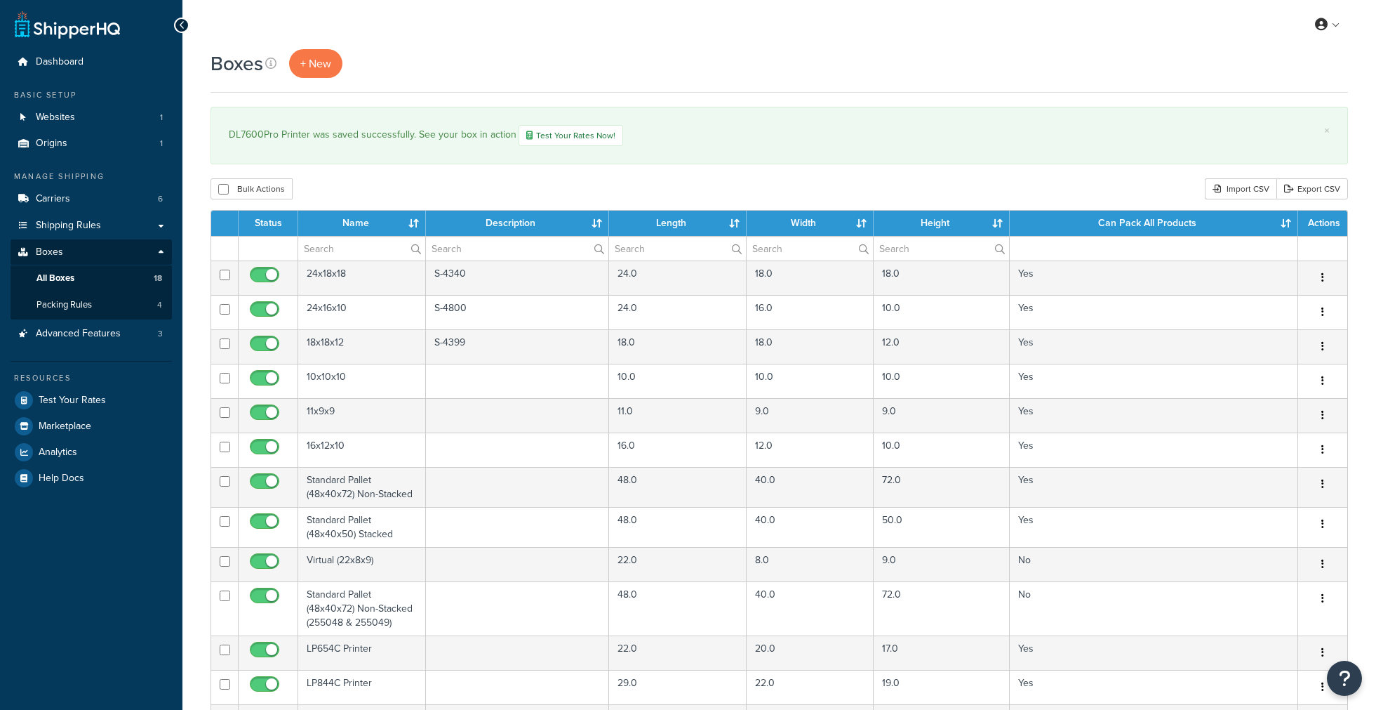
select select "1000"
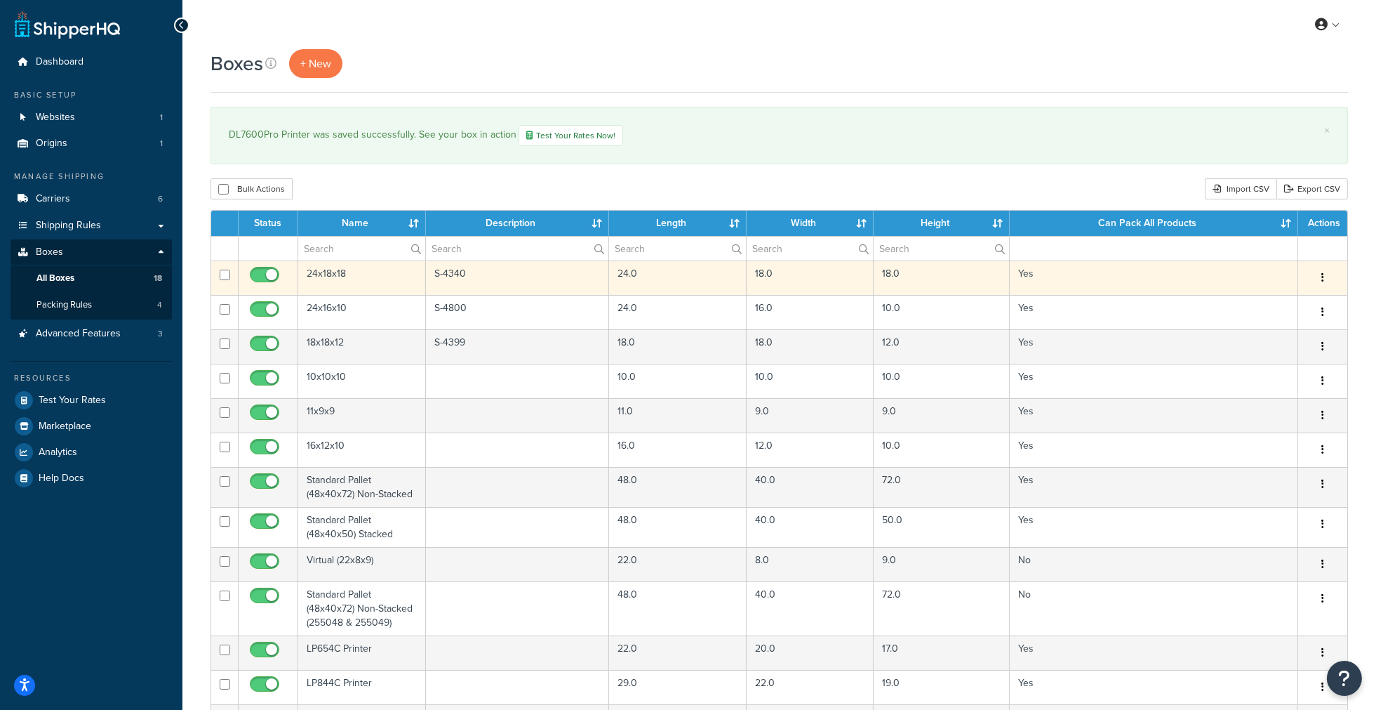
click at [360, 279] on td "24x18x18" at bounding box center [362, 277] width 128 height 34
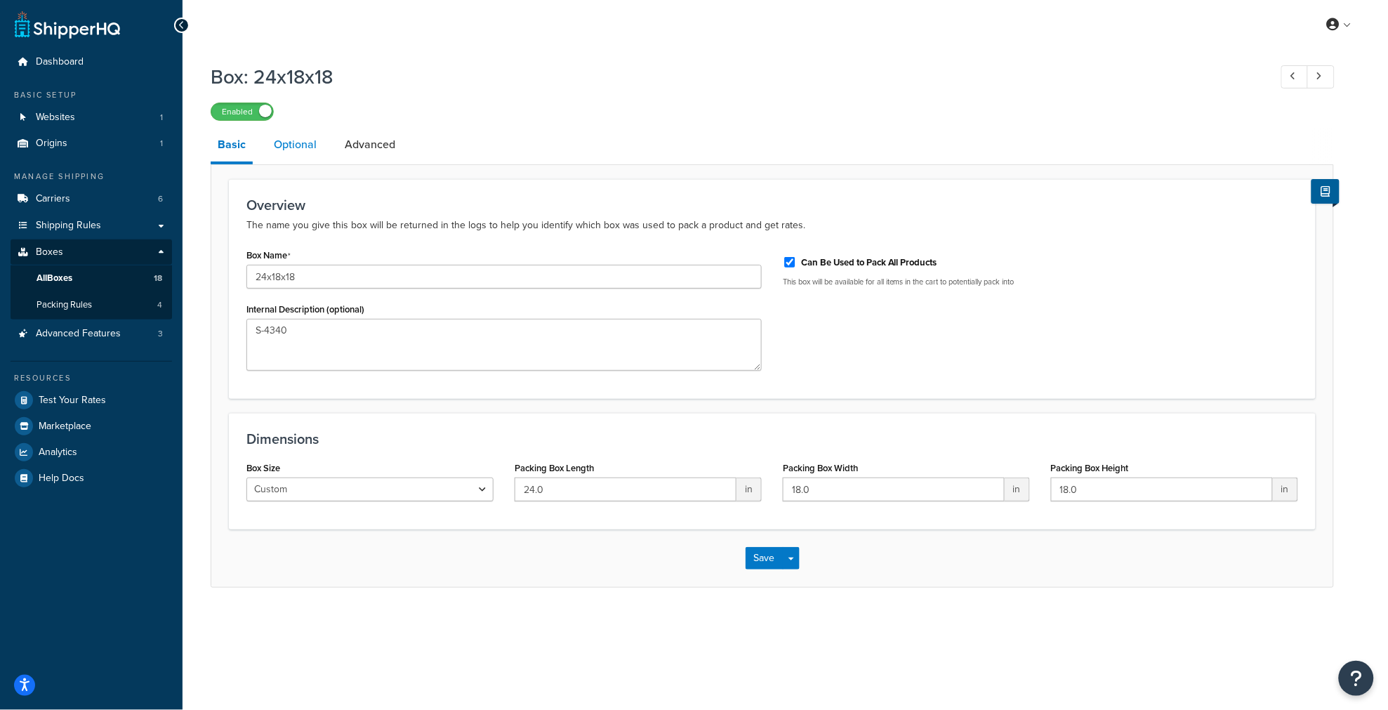
click at [304, 138] on link "Optional" at bounding box center [295, 145] width 57 height 34
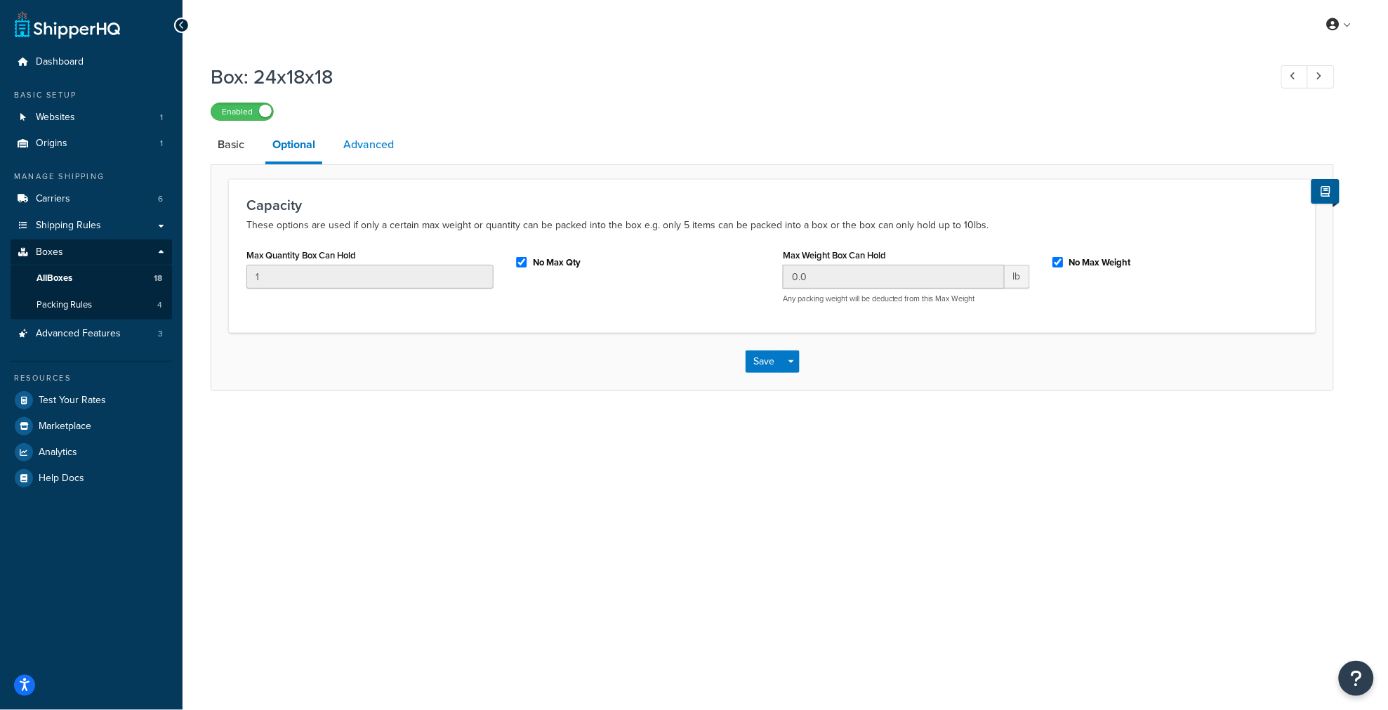
click at [372, 157] on link "Advanced" at bounding box center [368, 145] width 65 height 34
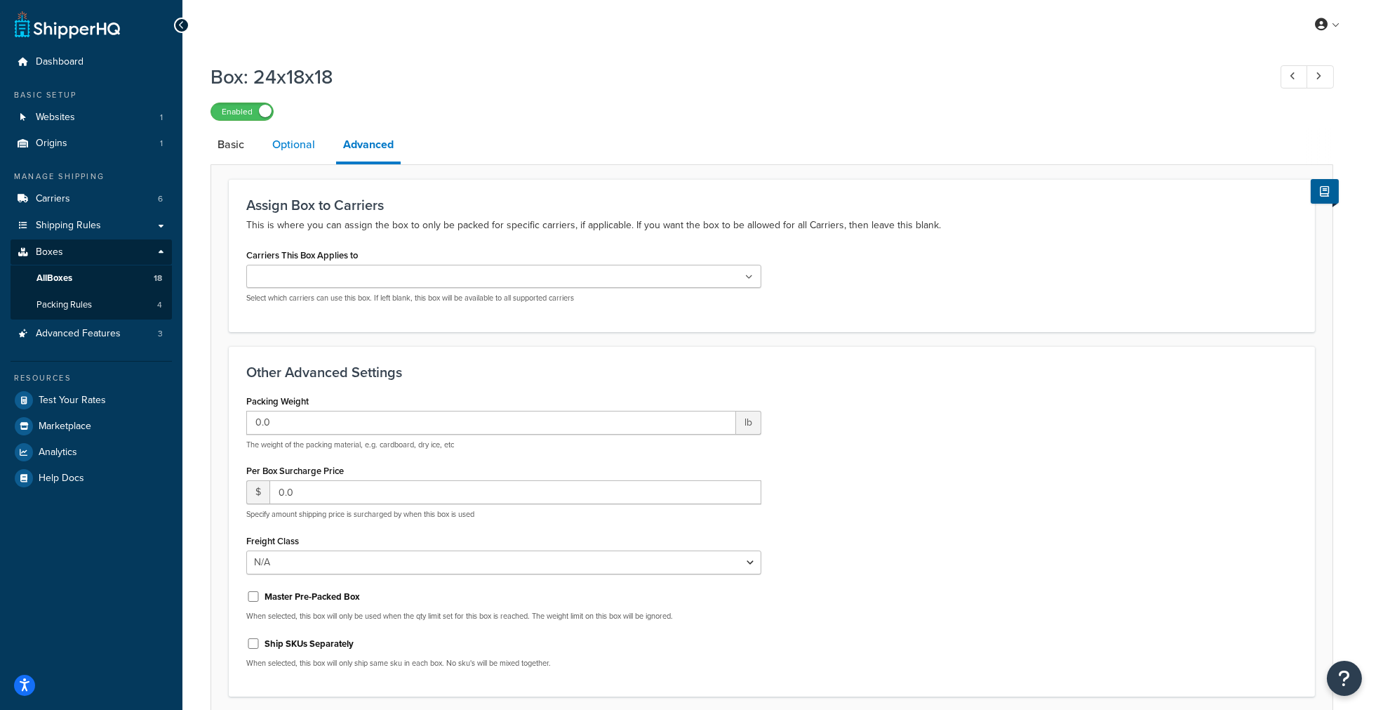
click at [302, 160] on link "Optional" at bounding box center [293, 145] width 57 height 34
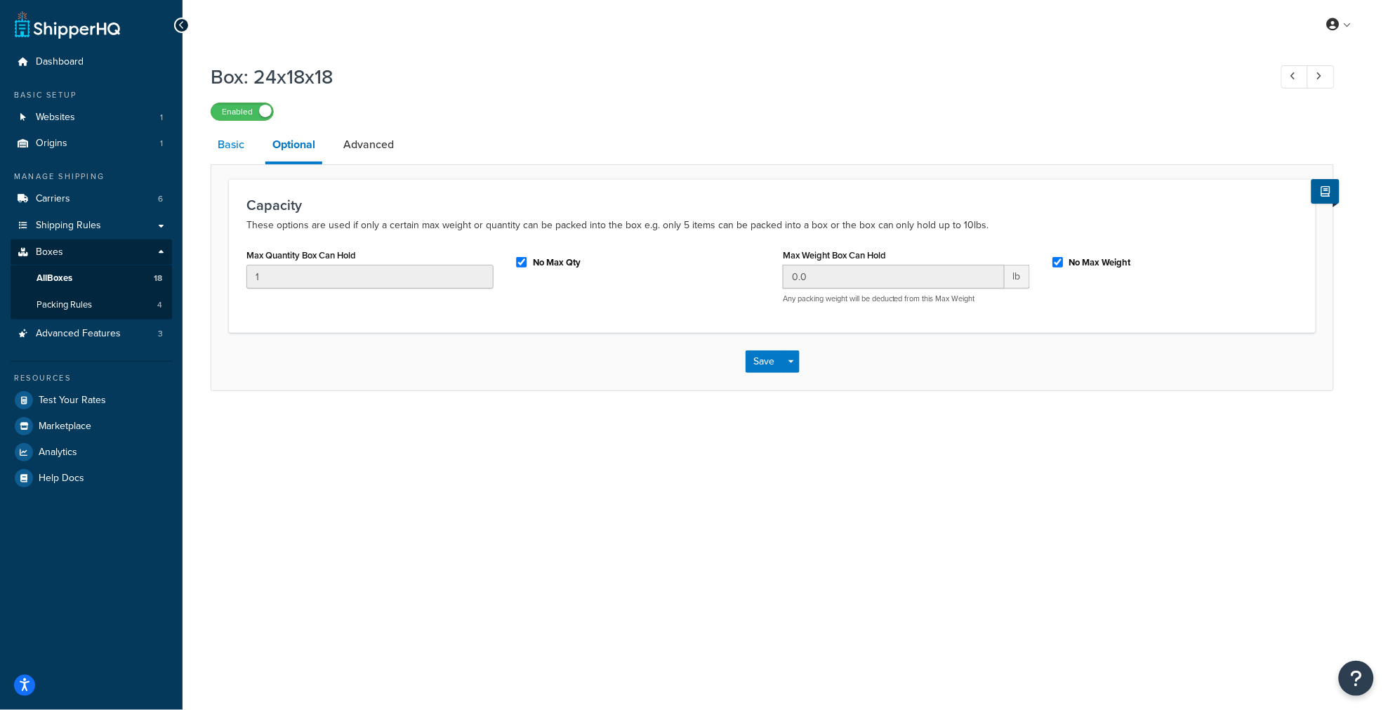
click at [221, 161] on link "Basic" at bounding box center [231, 145] width 41 height 34
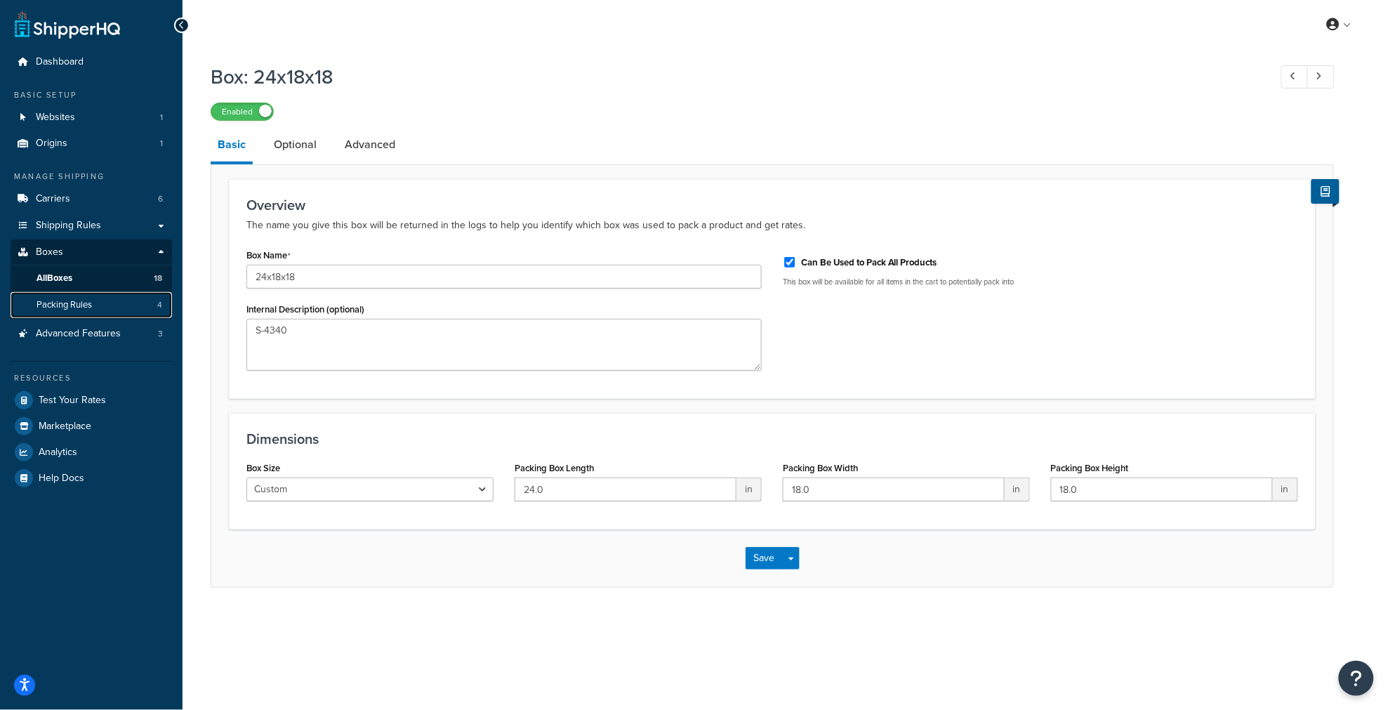
click at [74, 305] on span "Packing Rules" at bounding box center [63, 305] width 55 height 12
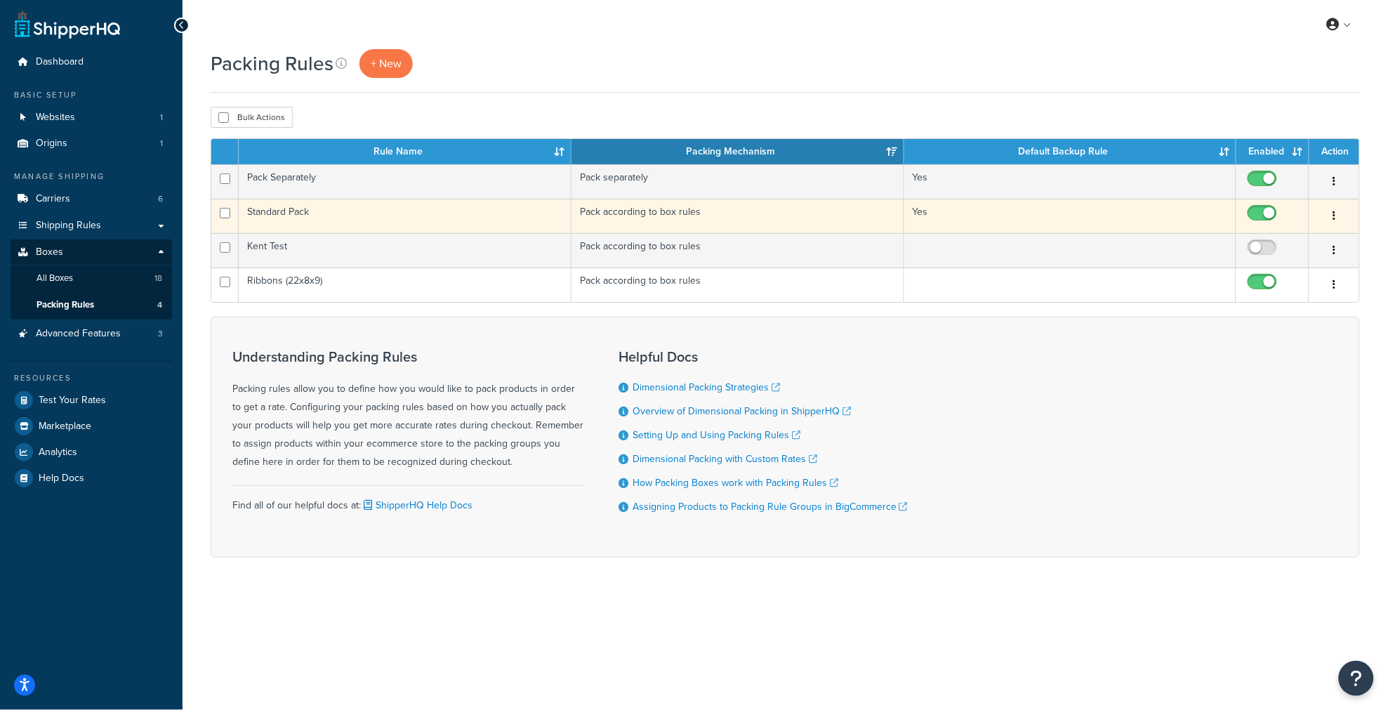
click at [320, 213] on td "Standard Pack" at bounding box center [405, 216] width 333 height 34
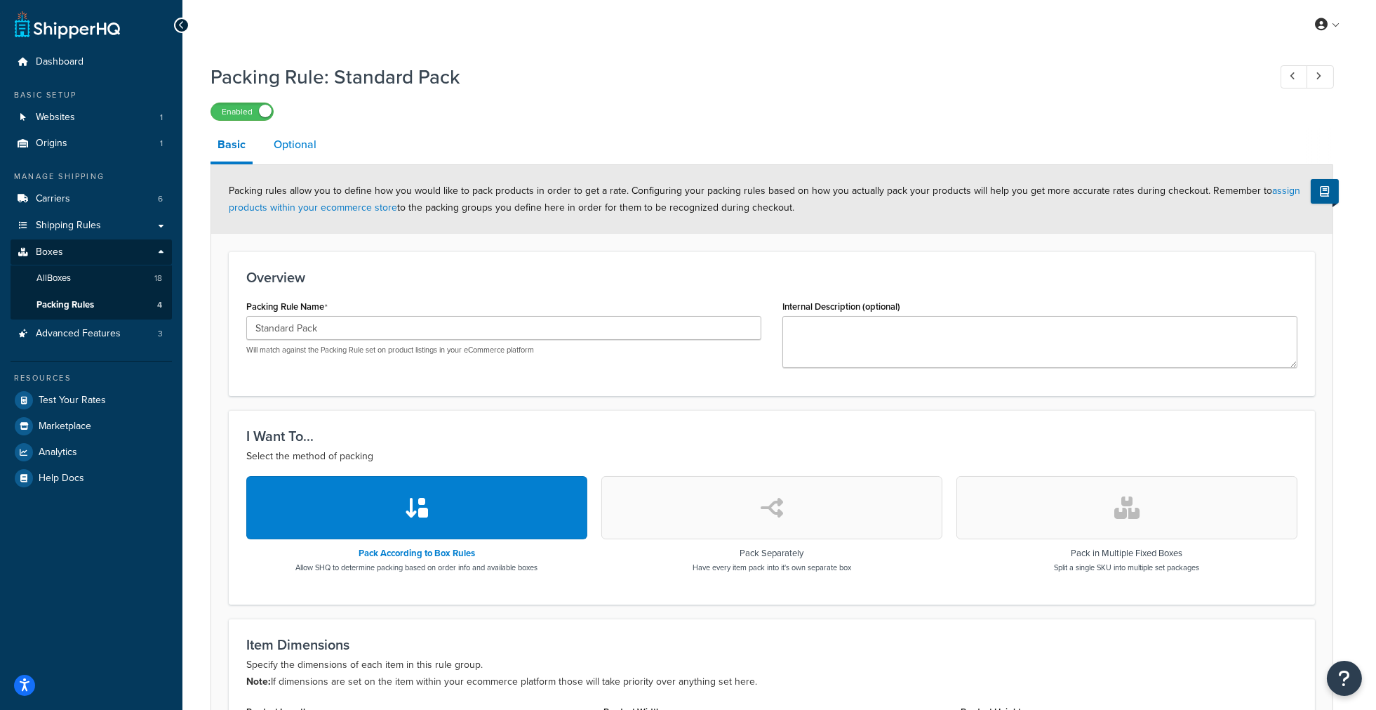
click at [293, 147] on link "Optional" at bounding box center [295, 145] width 57 height 34
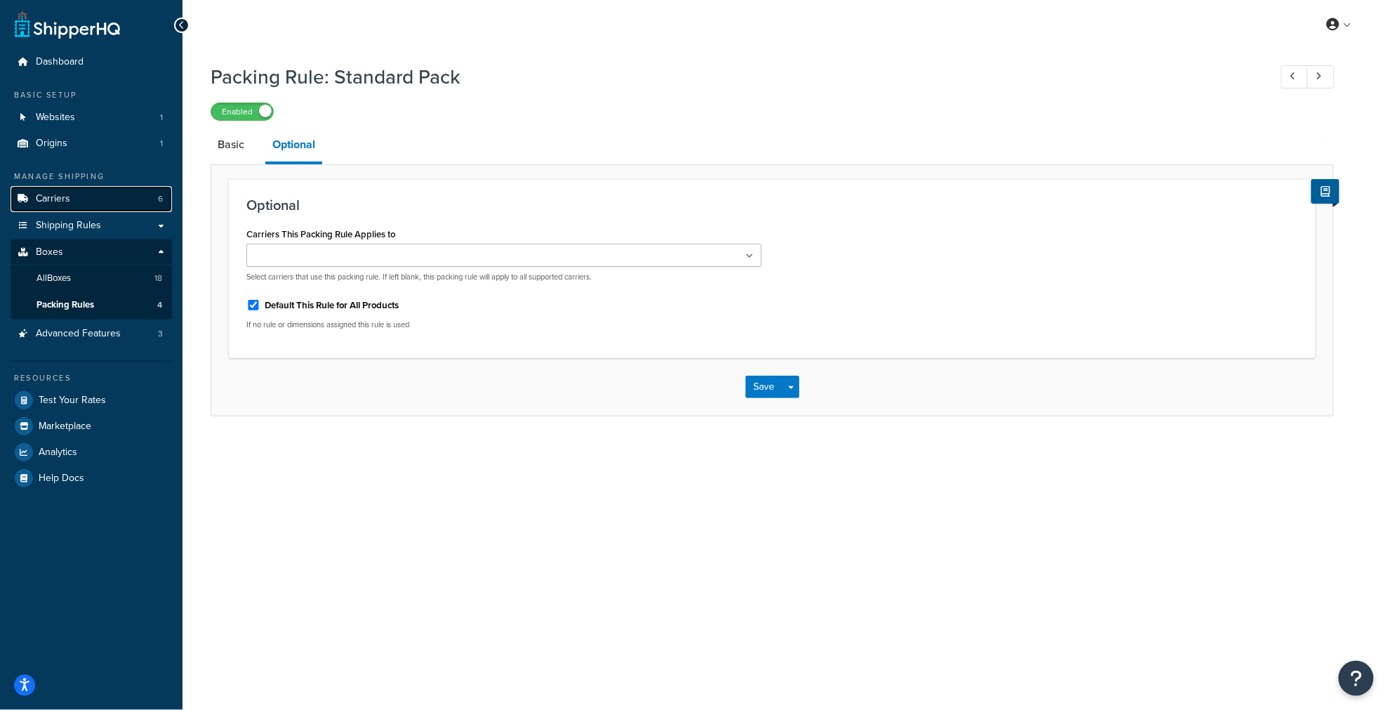
click at [54, 193] on span "Carriers" at bounding box center [53, 199] width 34 height 12
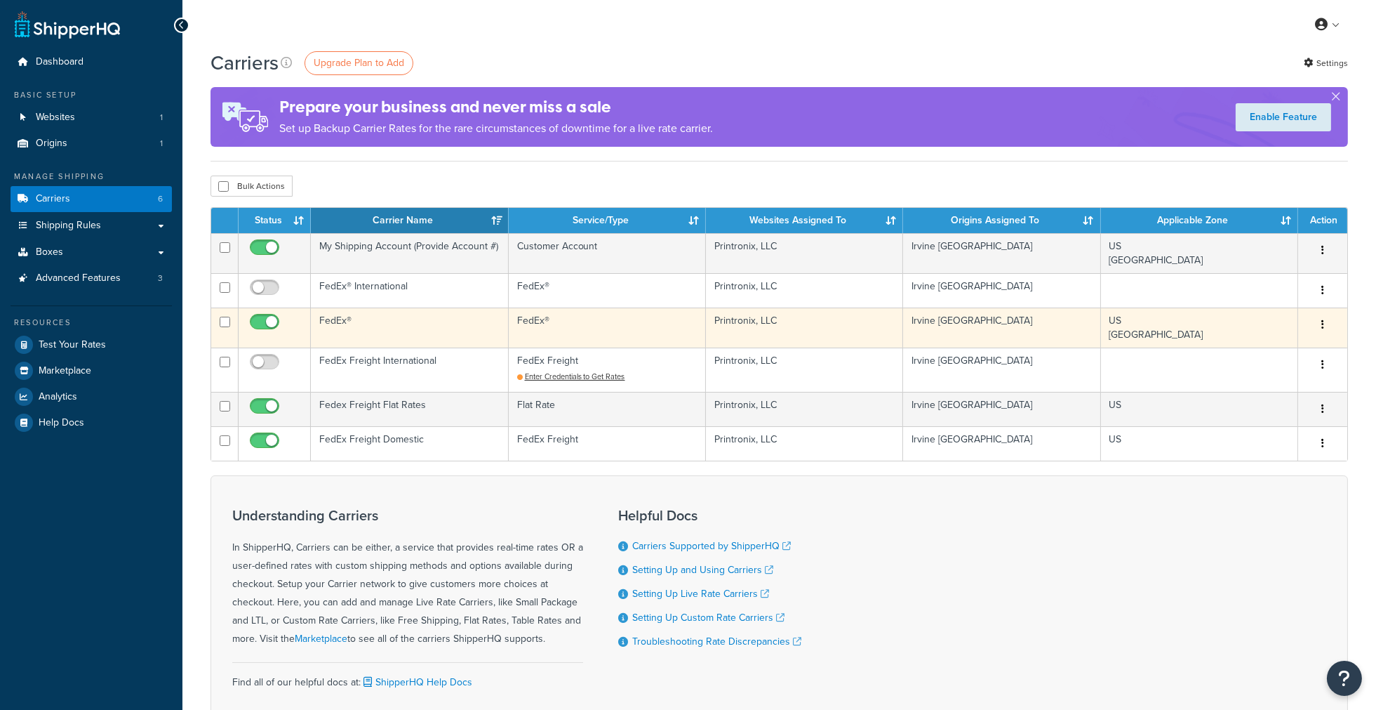
click at [354, 319] on td "FedEx®" at bounding box center [409, 327] width 197 height 40
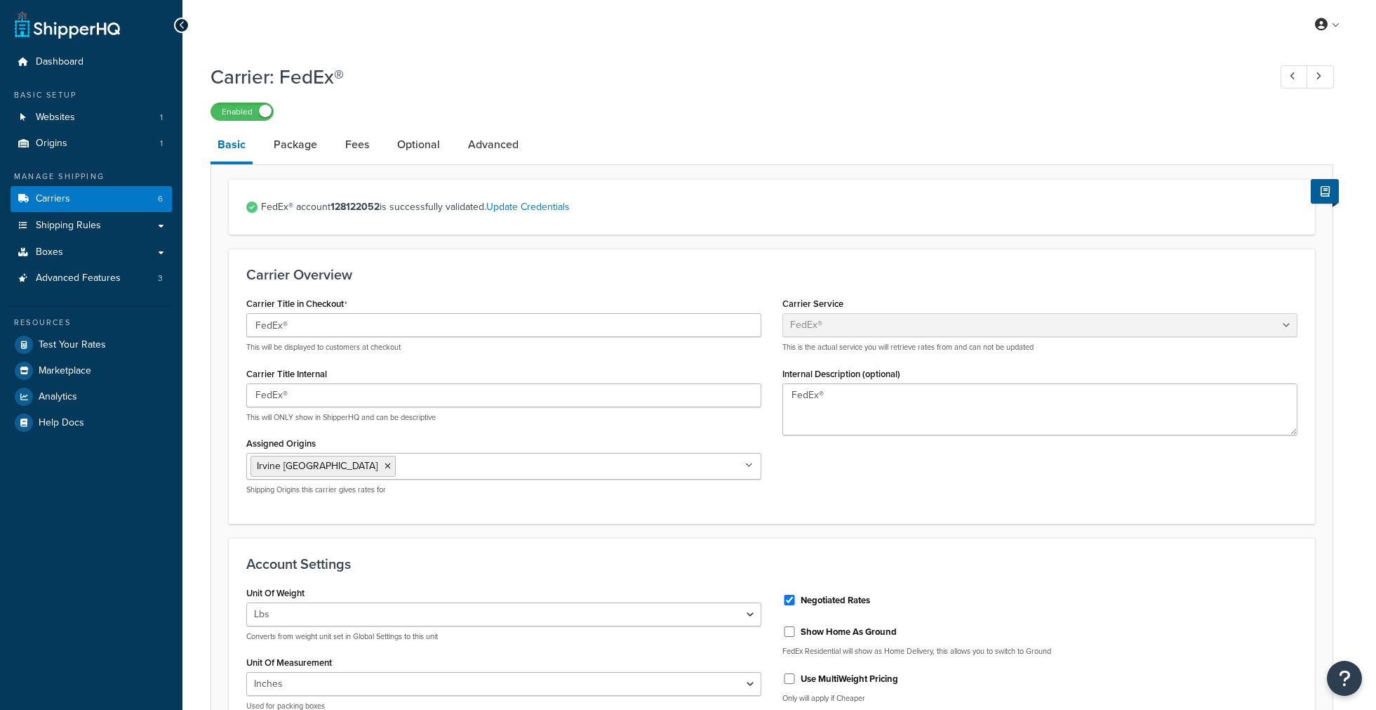
select select "fedEx"
select select "REGULAR_PICKUP"
select select "YOUR_PACKAGING"
click at [292, 152] on link "Package" at bounding box center [296, 145] width 58 height 34
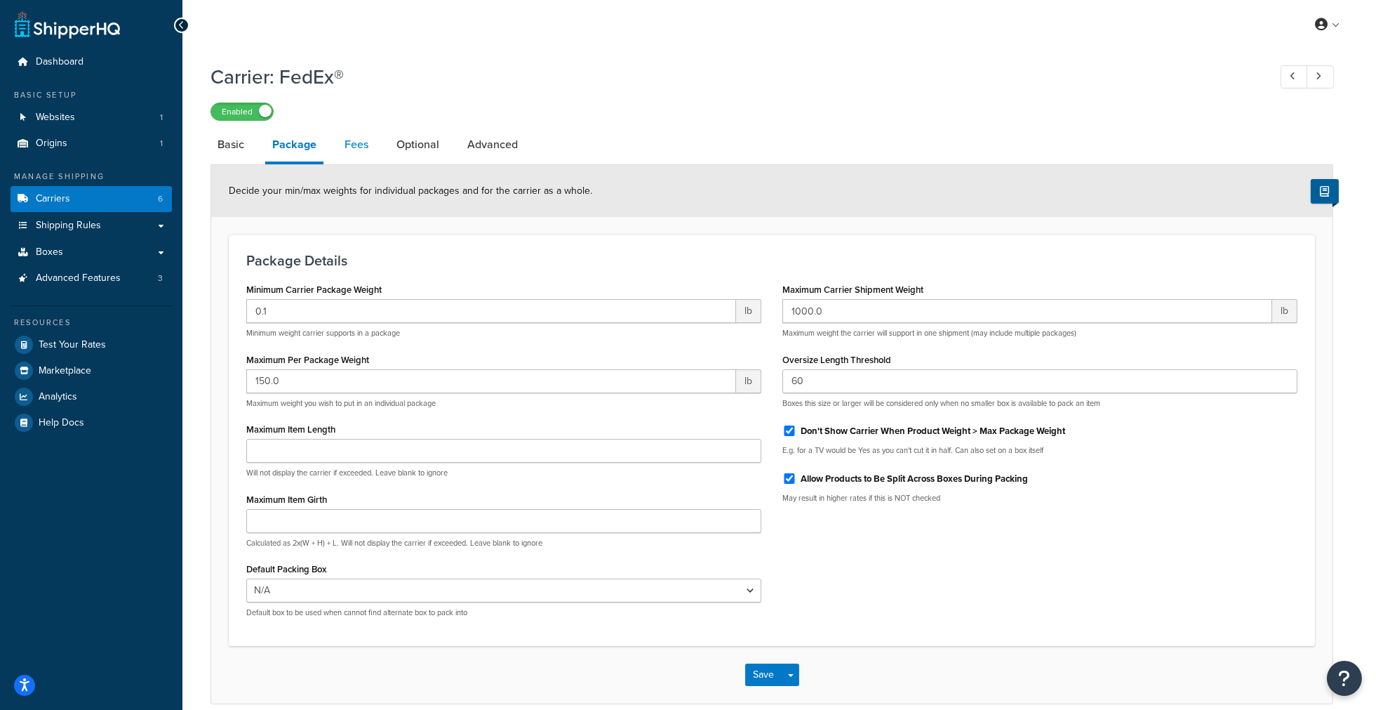
click at [338, 152] on link "Fees" at bounding box center [357, 145] width 38 height 34
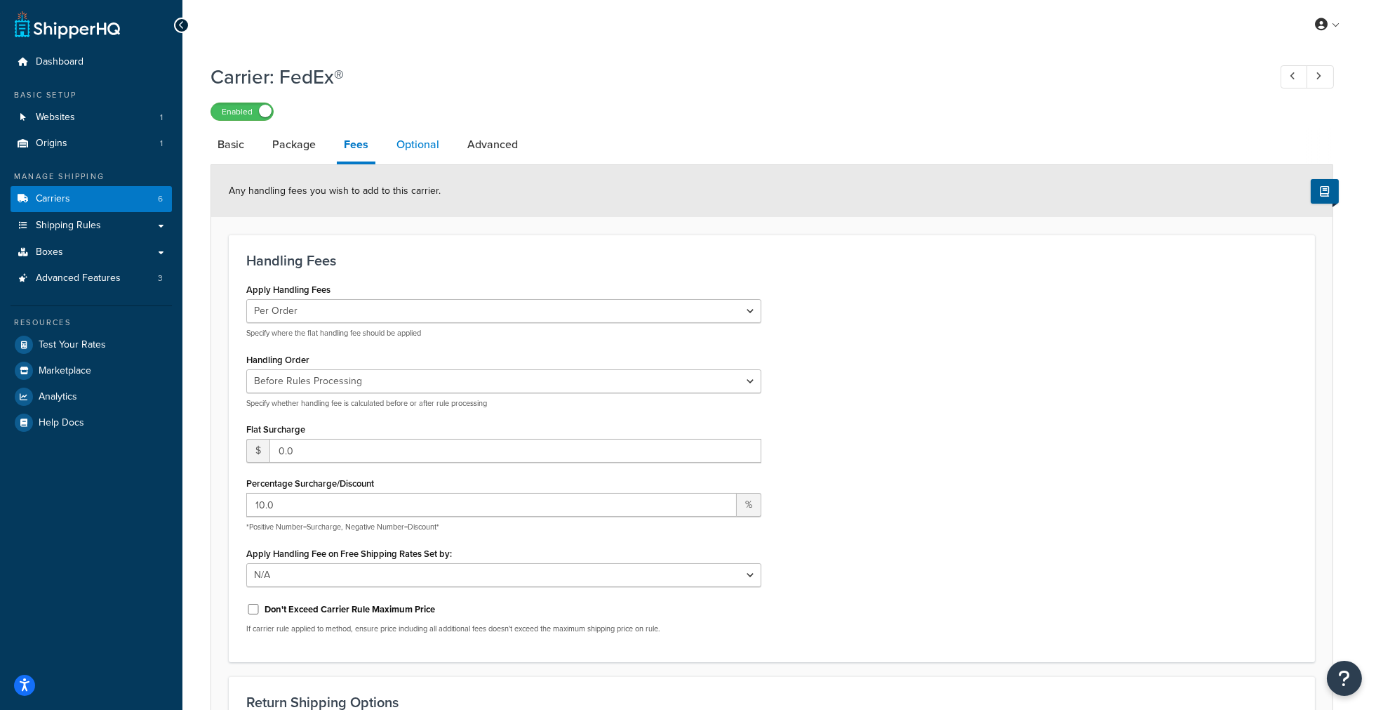
click at [407, 149] on link "Optional" at bounding box center [418, 145] width 57 height 34
select select "business"
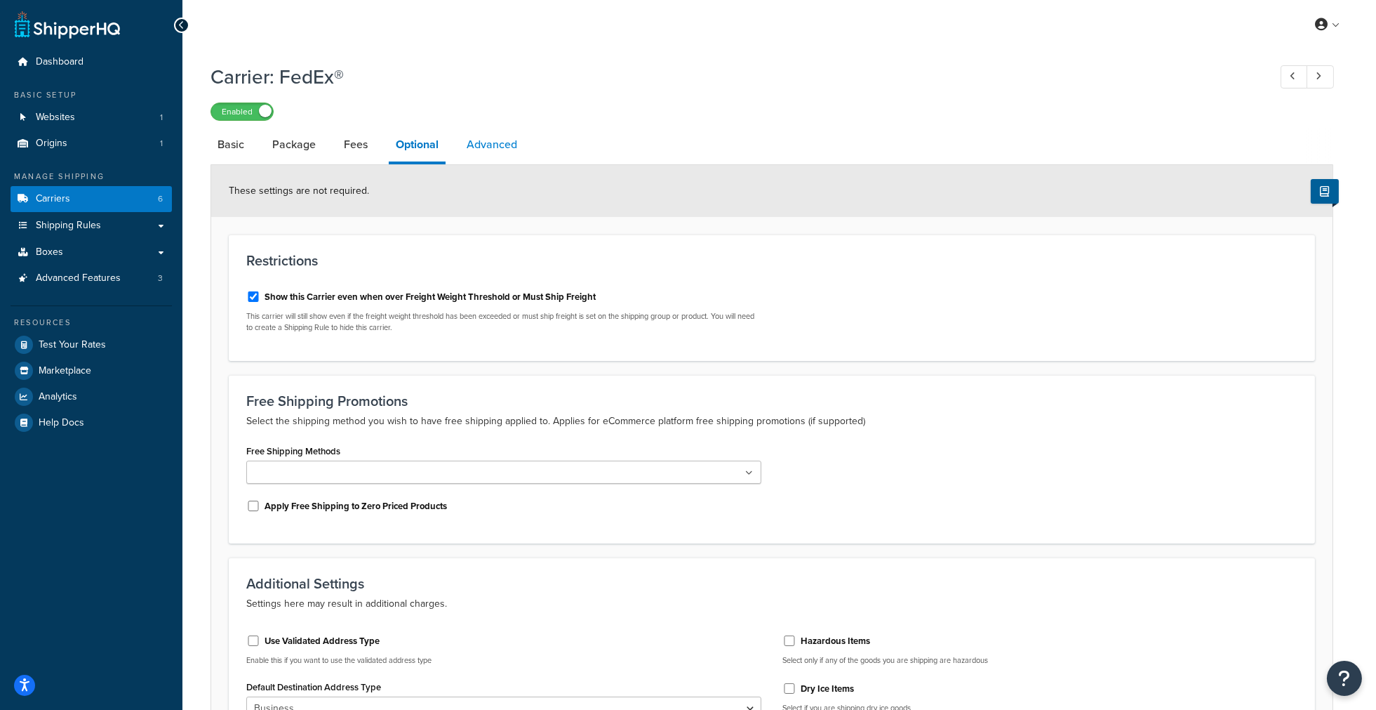
click at [474, 148] on link "Advanced" at bounding box center [492, 145] width 65 height 34
select select "false"
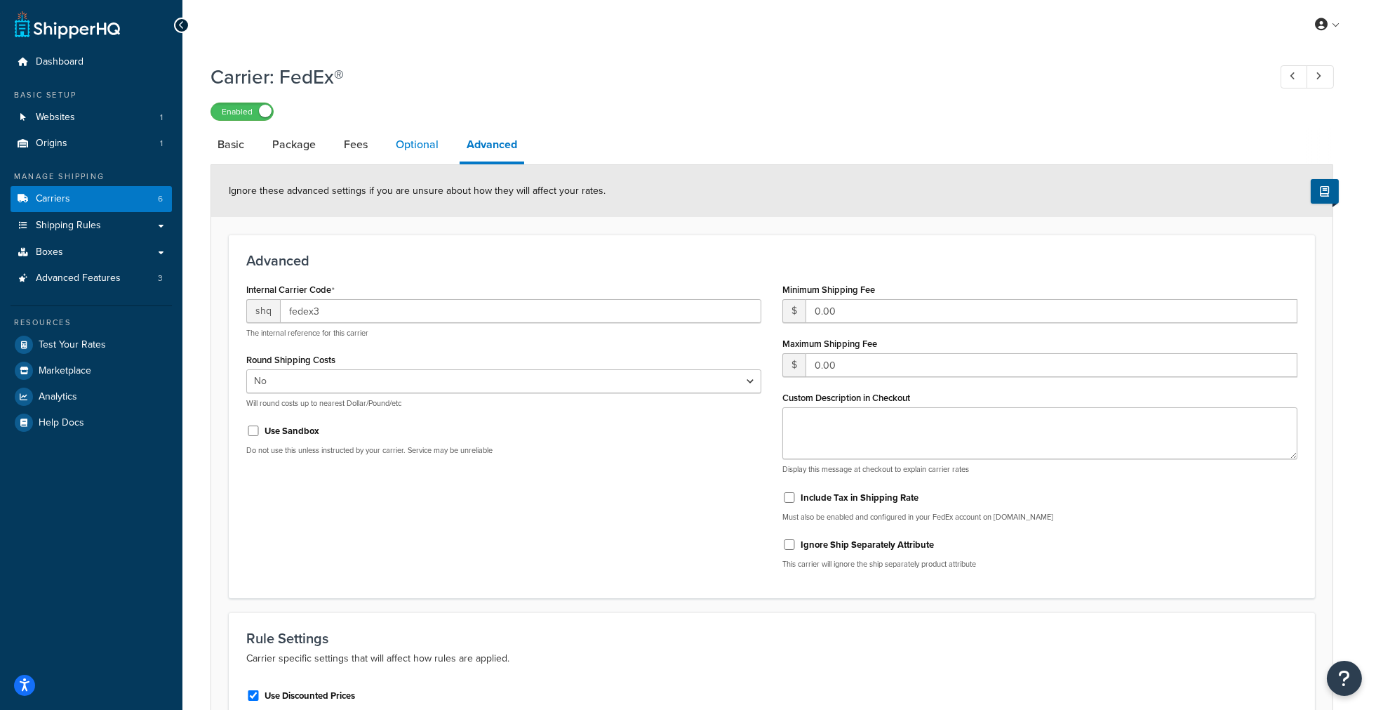
click at [406, 152] on link "Optional" at bounding box center [417, 145] width 57 height 34
select select "business"
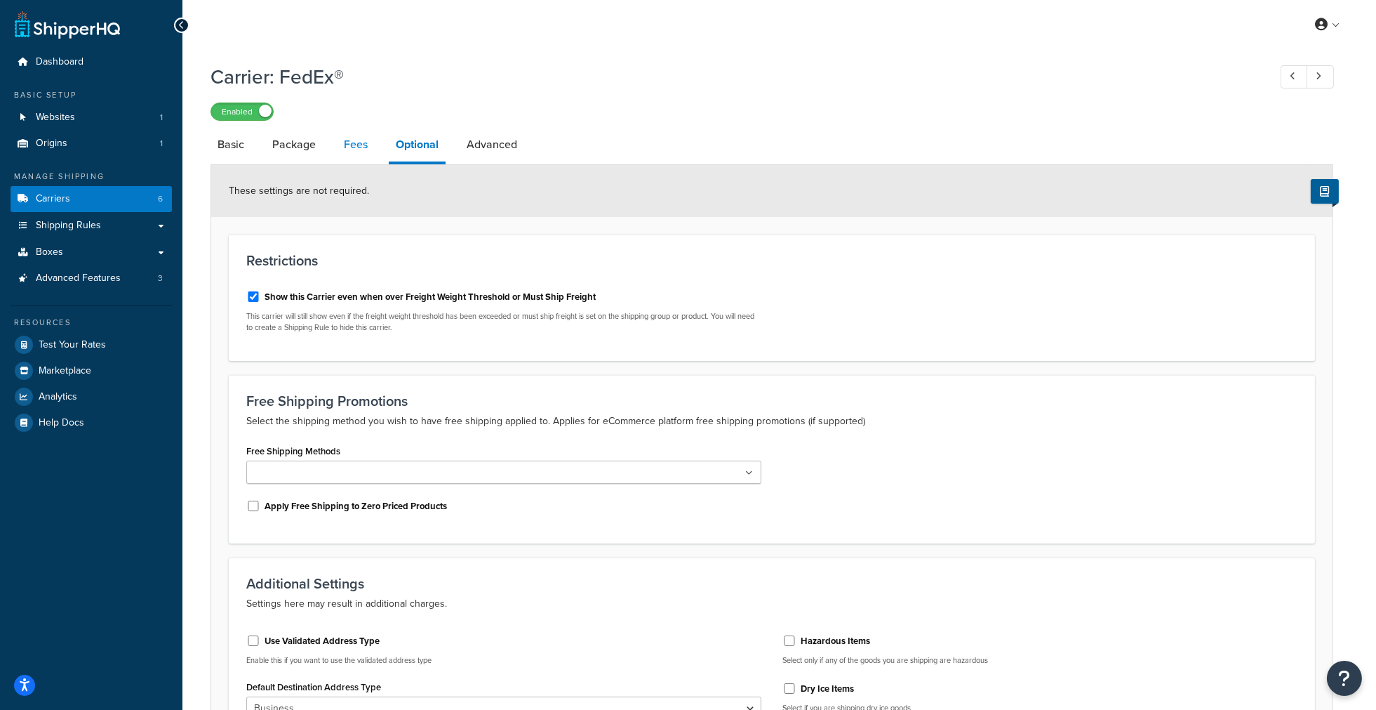
click at [350, 142] on link "Fees" at bounding box center [356, 145] width 38 height 34
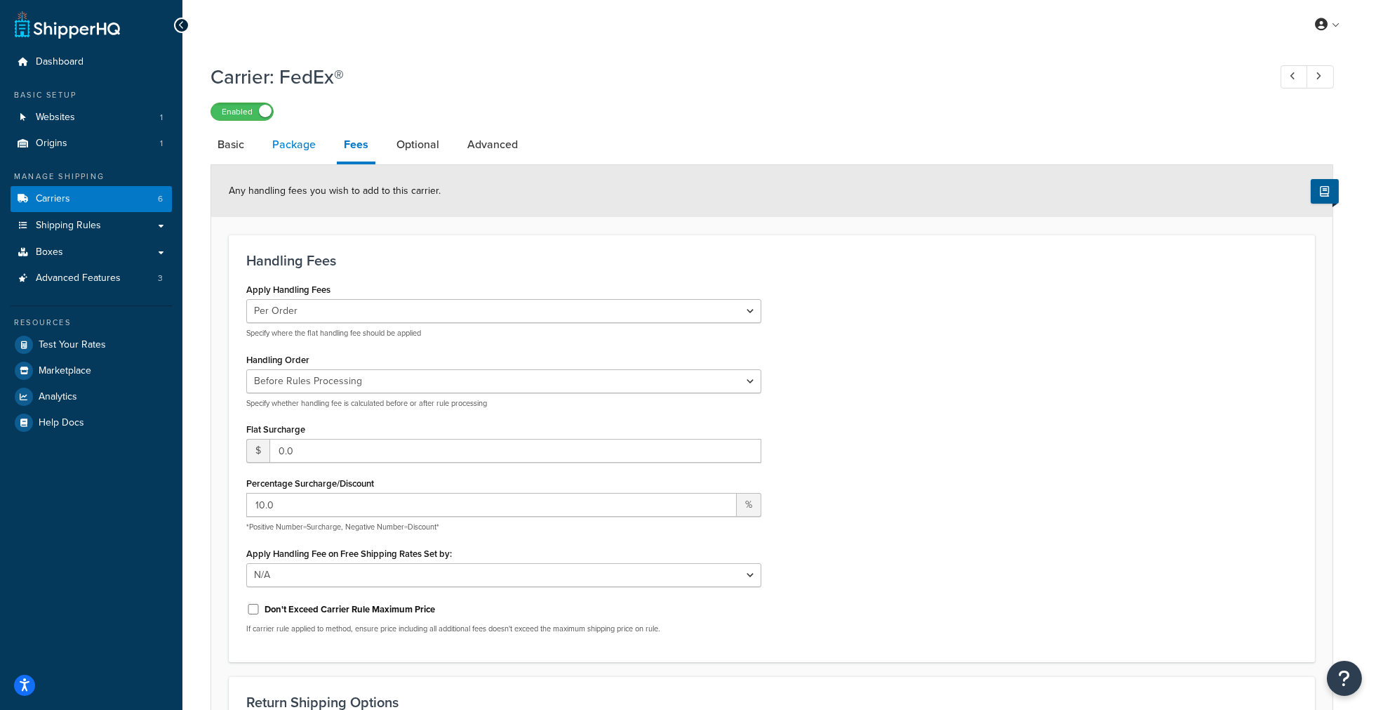
click at [282, 148] on link "Package" at bounding box center [294, 145] width 58 height 34
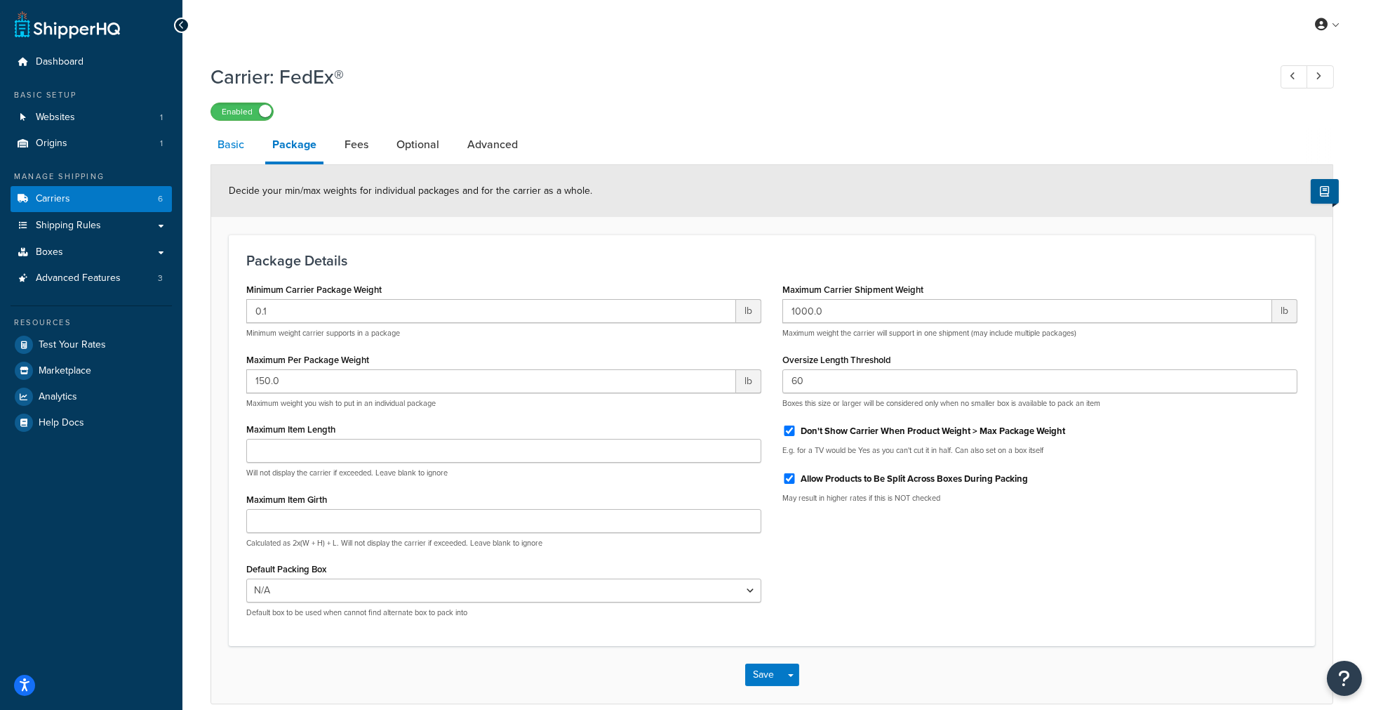
click at [239, 151] on link "Basic" at bounding box center [231, 145] width 41 height 34
select select "fedEx"
select select "REGULAR_PICKUP"
select select "YOUR_PACKAGING"
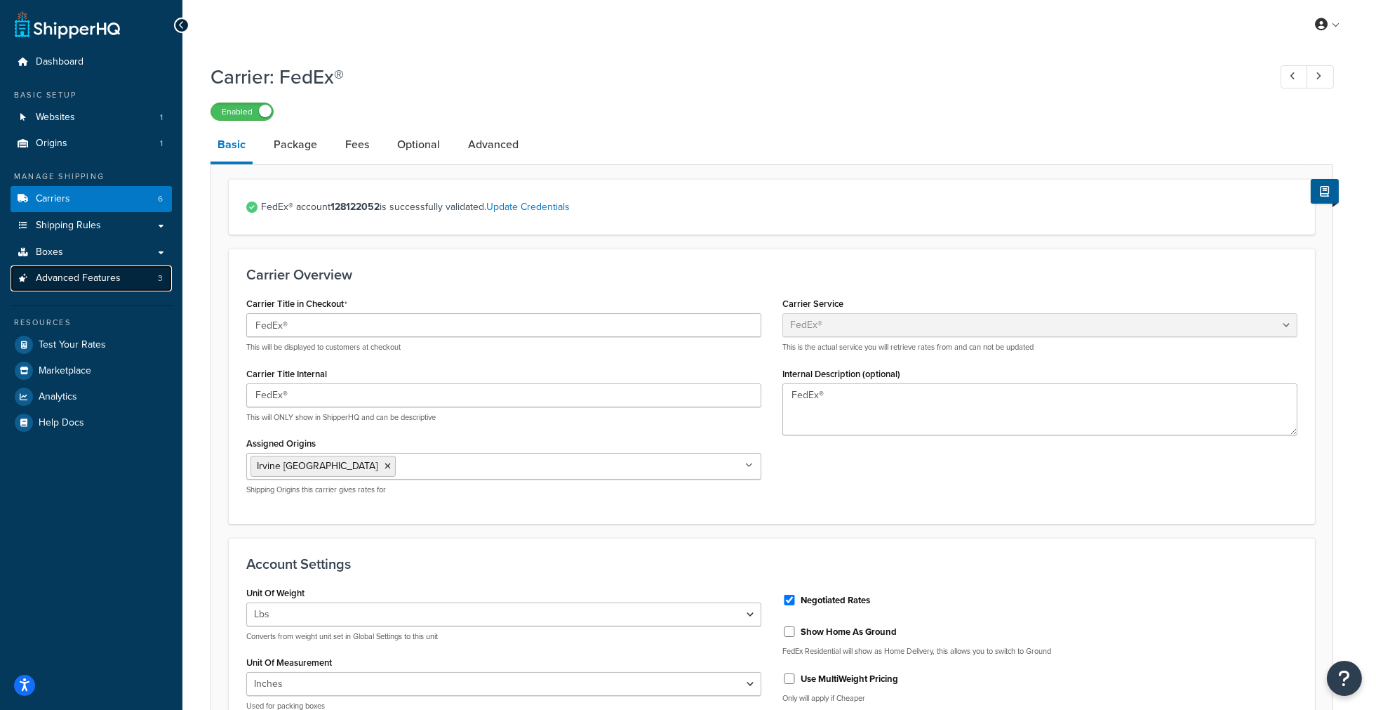
click at [75, 275] on span "Advanced Features" at bounding box center [78, 278] width 85 height 12
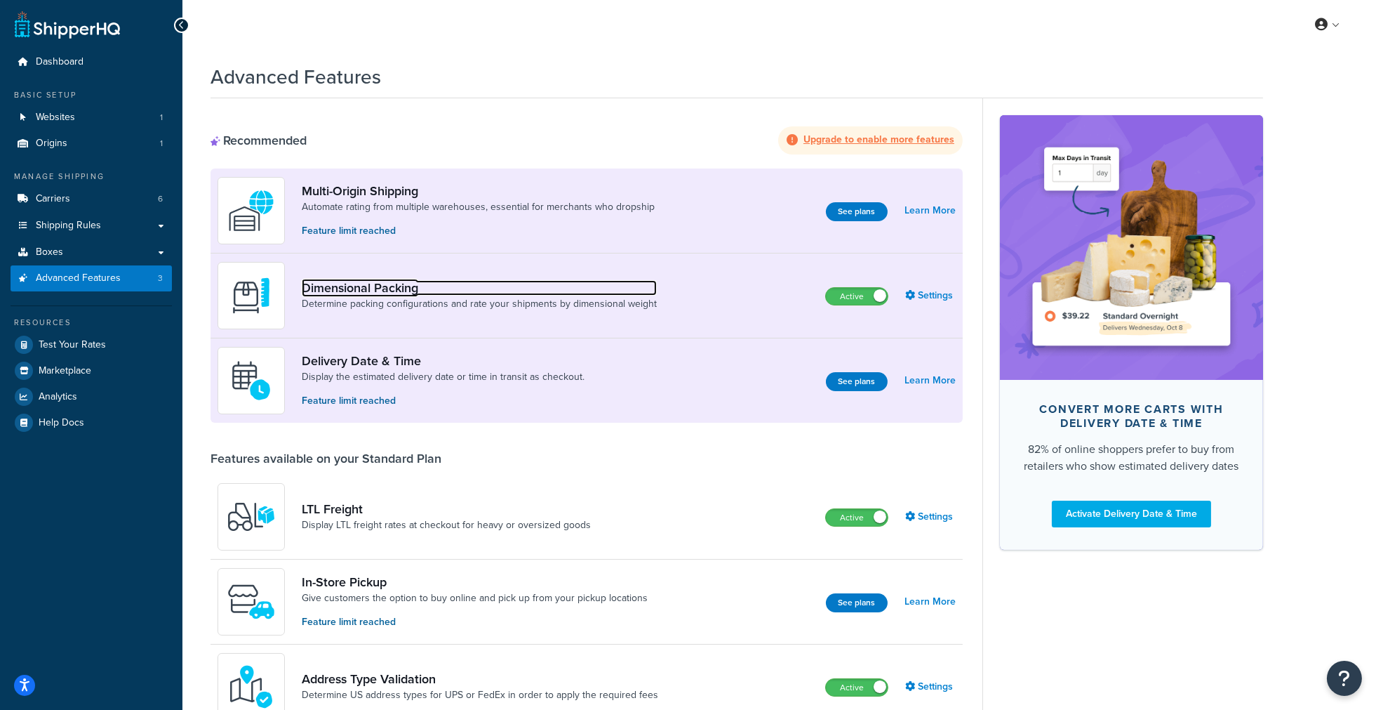
click at [395, 291] on link "Dimensional Packing" at bounding box center [479, 287] width 355 height 15
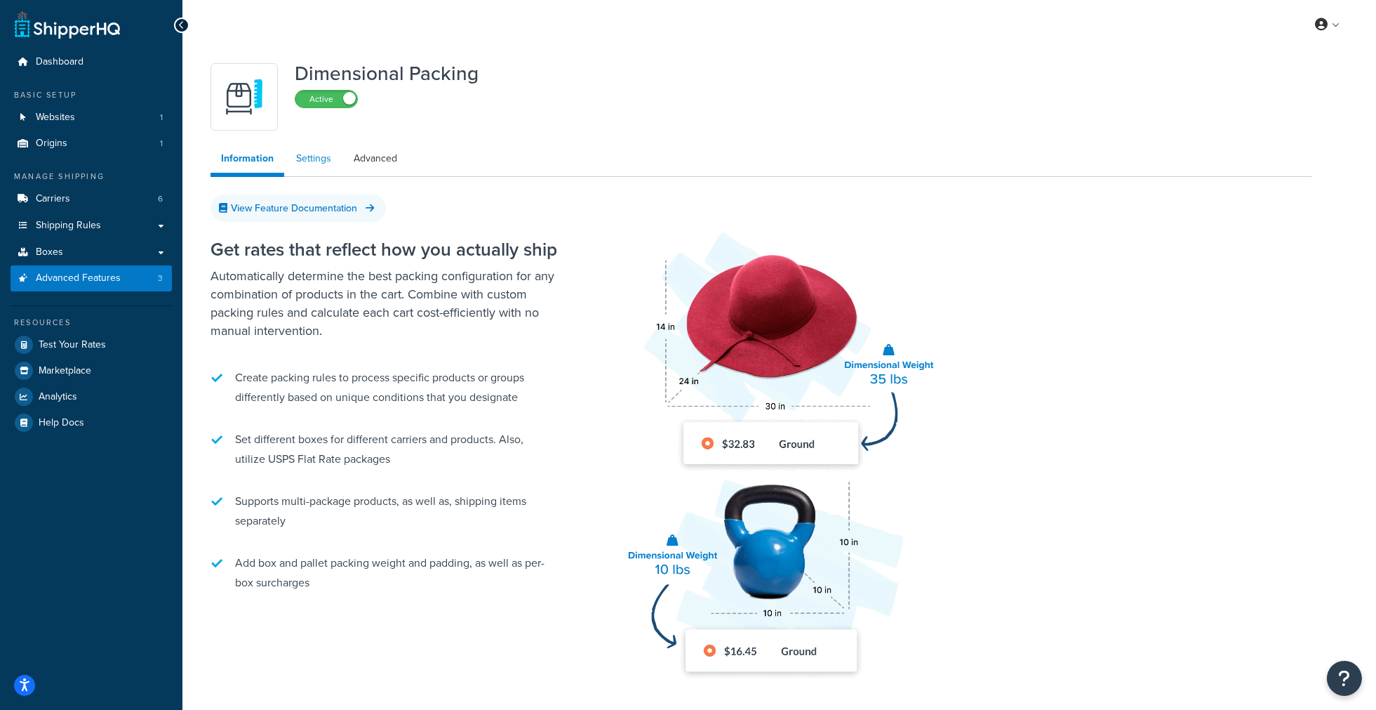
click at [302, 159] on link "Settings" at bounding box center [314, 159] width 56 height 28
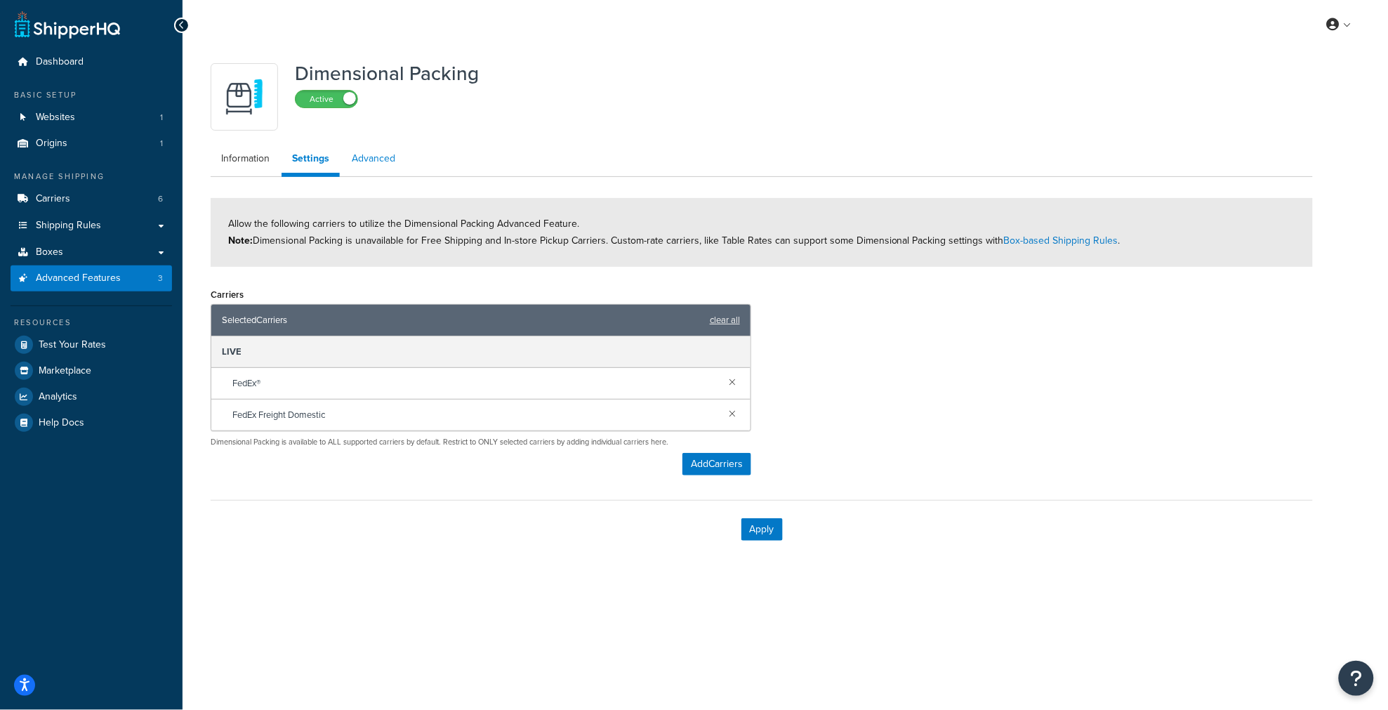
click at [378, 150] on link "Advanced" at bounding box center [373, 159] width 65 height 28
select select "false"
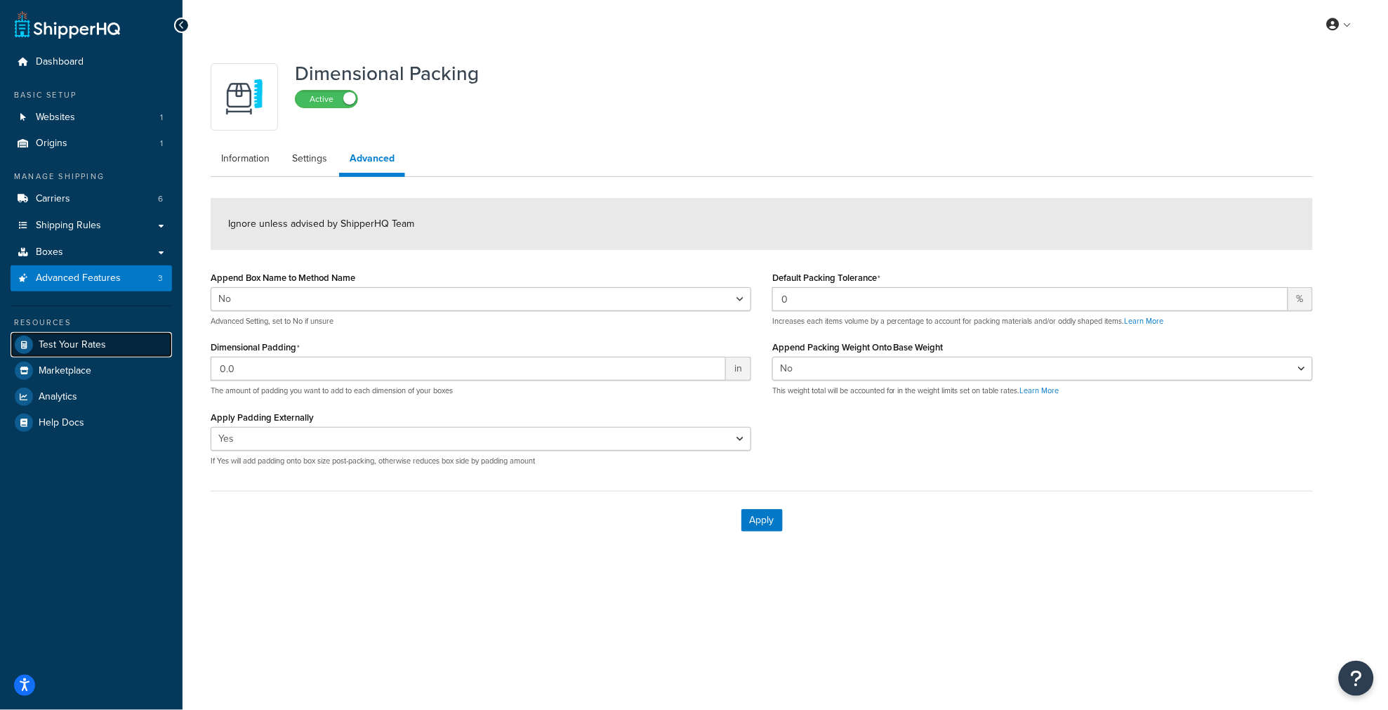
click at [80, 335] on link "Test Your Rates" at bounding box center [91, 344] width 161 height 25
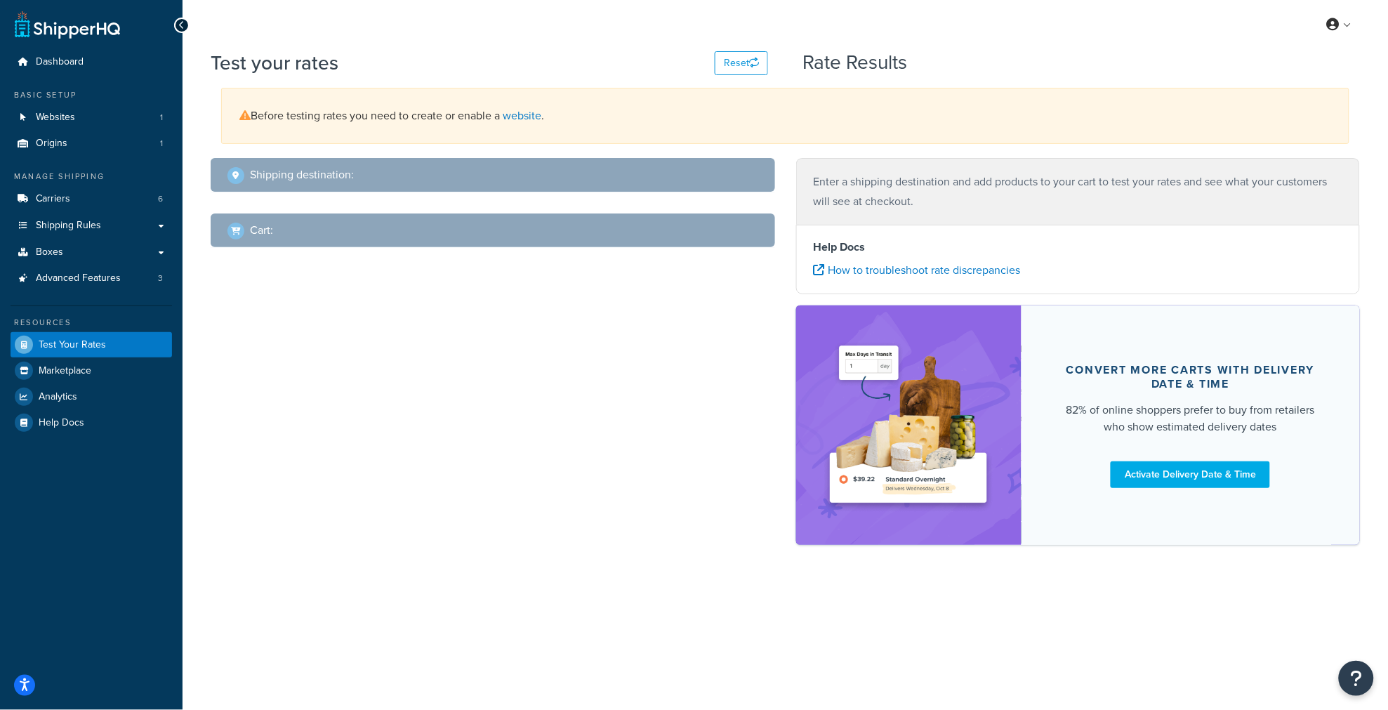
select select "[GEOGRAPHIC_DATA]"
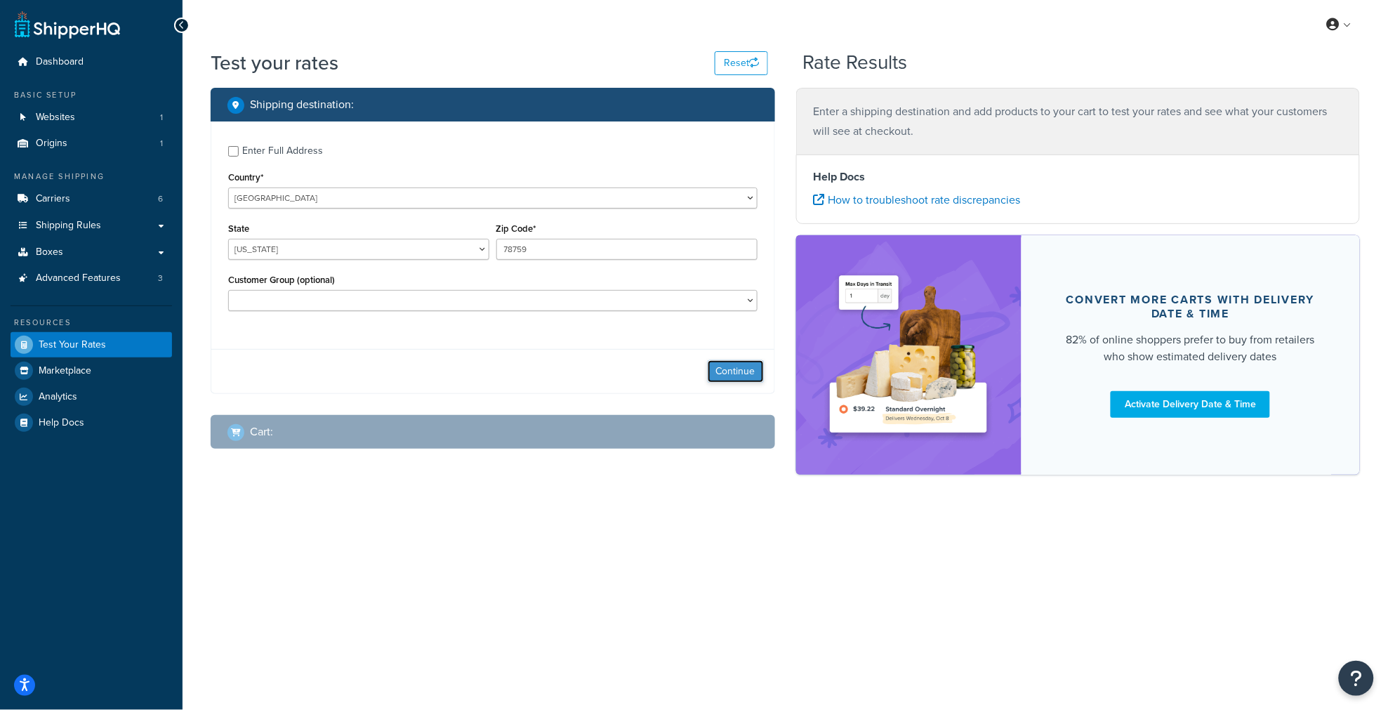
click at [724, 374] on button "Continue" at bounding box center [735, 371] width 56 height 22
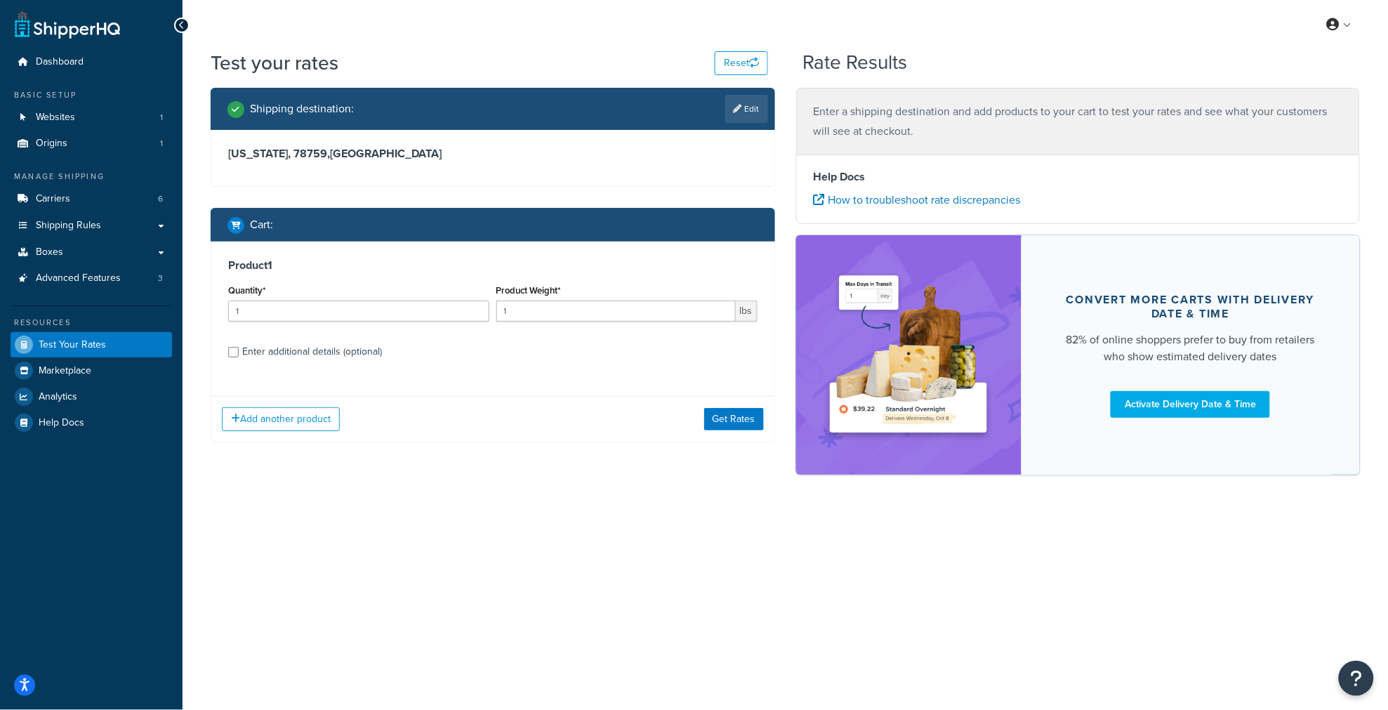
click at [494, 513] on div "Test your rates Reset Rate Results Shipping destination : Edit [US_STATE][GEOGR…" at bounding box center [784, 286] width 1205 height 474
click at [497, 541] on div "My Profile Billing Global Settings Contact Us Logout Test your rates Reset Rate…" at bounding box center [784, 355] width 1205 height 710
